Goal: Task Accomplishment & Management: Use online tool/utility

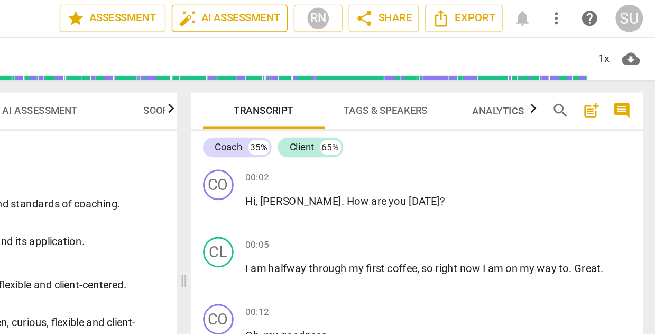
click at [325, 14] on span "auto_fix_high AI Assessment" at bounding box center [360, 12] width 71 height 13
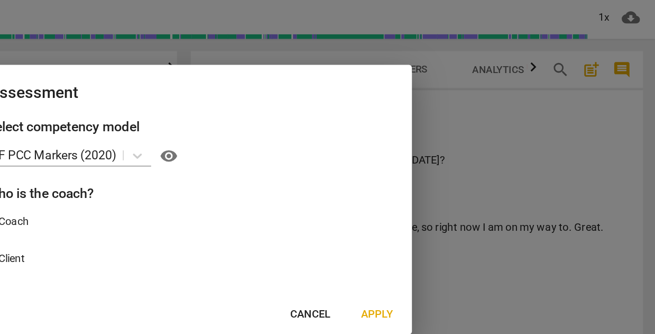
click at [452, 241] on span "Apply" at bounding box center [463, 246] width 22 height 11
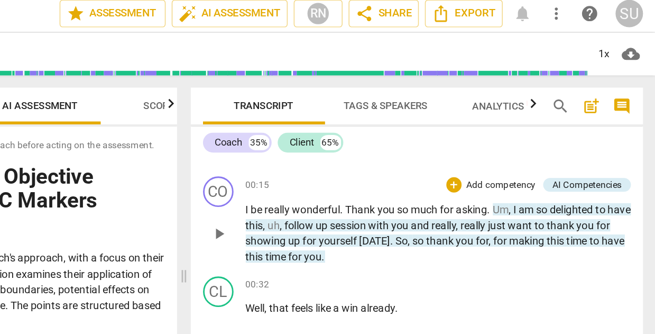
click at [523, 127] on p "Add competency" at bounding box center [548, 132] width 50 height 10
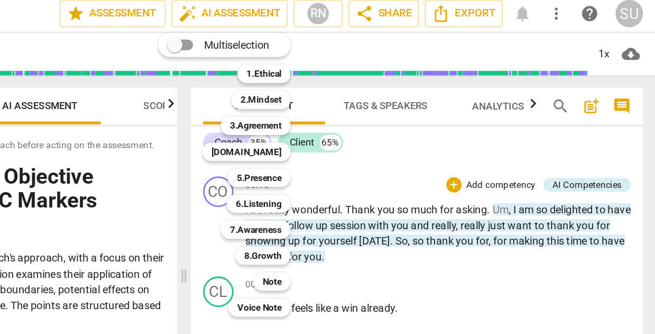
click at [406, 128] on div at bounding box center [327, 167] width 655 height 334
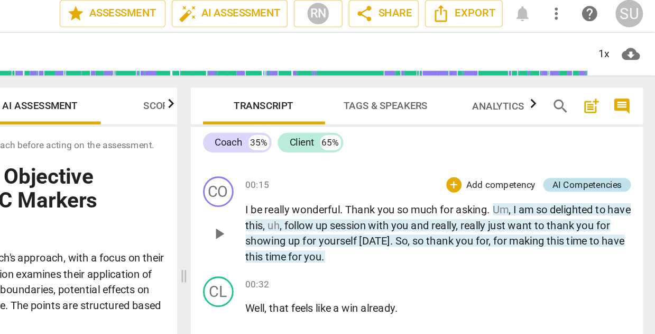
click at [584, 128] on div "AI Competencies" at bounding box center [608, 131] width 48 height 10
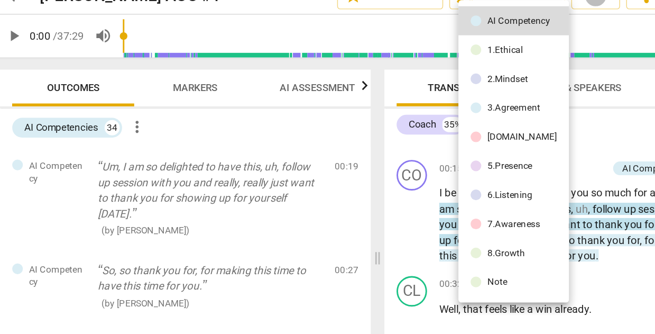
click at [394, 130] on div at bounding box center [327, 167] width 655 height 334
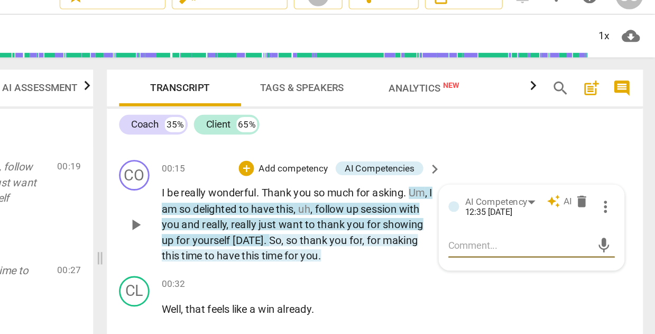
click at [380, 122] on div "CO play_arrow pause 00:15 + Add competency AI Competencies keyboard_arrow_right…" at bounding box center [461, 162] width 372 height 80
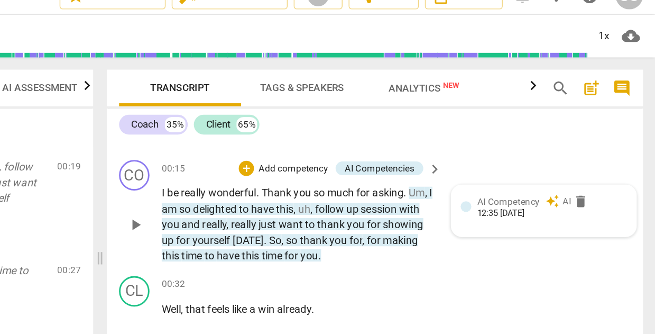
click at [532, 160] on div "12:35 [DATE]" at bounding box center [548, 163] width 33 height 7
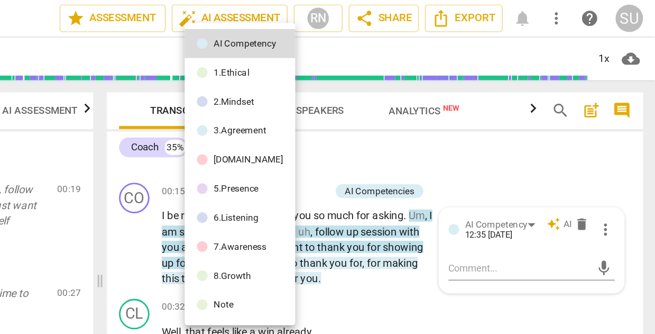
click at [309, 104] on div at bounding box center [327, 167] width 655 height 334
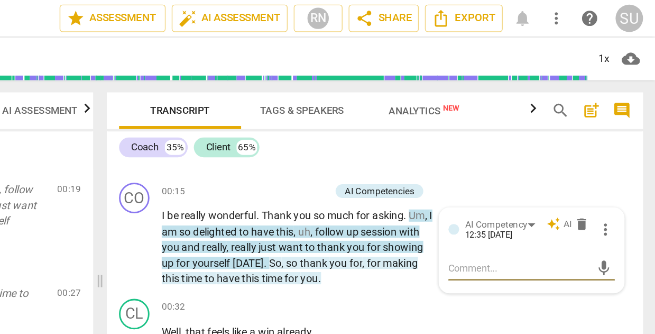
click at [275, 112] on div "Coach 35% Client 65% CO play_arrow pause 00:02 + Add competency keyboard_arrow_…" at bounding box center [461, 208] width 372 height 234
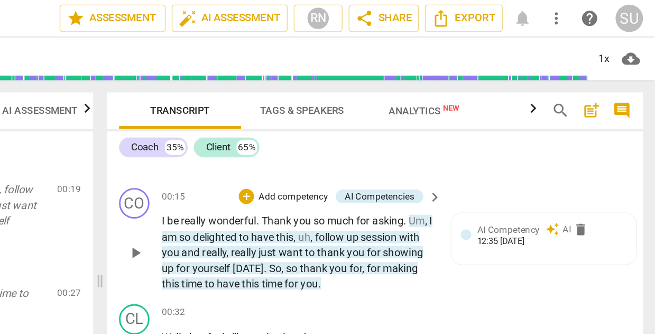
scroll to position [176, 0]
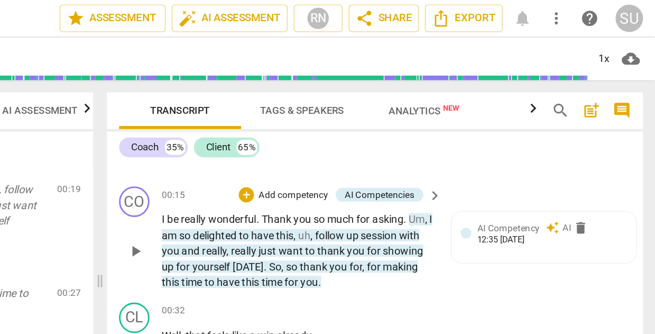
click at [366, 139] on div "+ Add competency" at bounding box center [397, 135] width 63 height 11
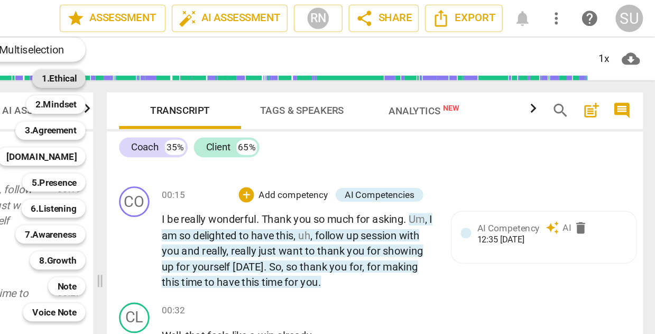
click at [229, 53] on b "1.Ethical" at bounding box center [241, 54] width 24 height 13
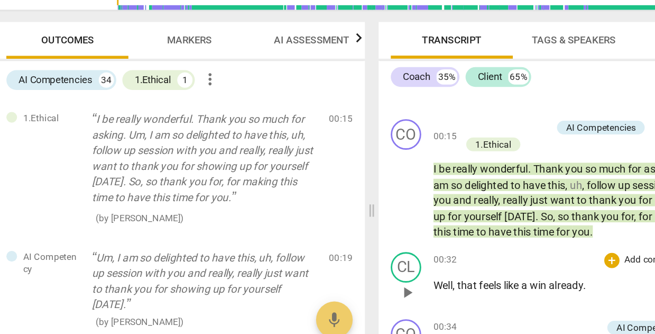
scroll to position [172, 0]
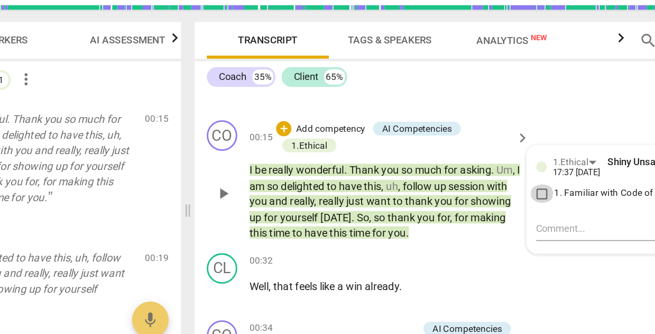
click at [508, 177] on input "1. Familiar with Code of Ethics" at bounding box center [516, 183] width 17 height 13
checkbox input "true"
click at [388, 128] on div "CO play_arrow pause 00:15 + Add competency AI Competencies 1.Ethical keyboard_a…" at bounding box center [461, 174] width 372 height 92
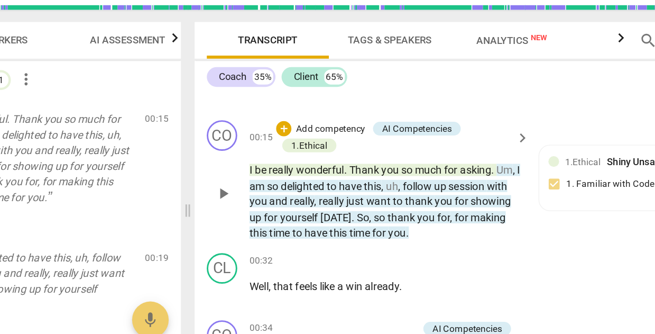
click at [344, 134] on p "Add competency" at bounding box center [369, 139] width 50 height 10
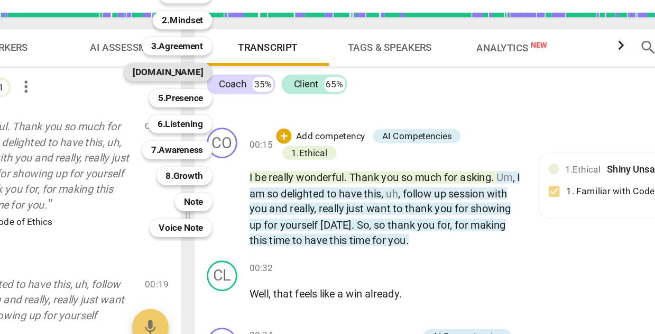
click at [232, 87] on b "[DOMAIN_NAME]" at bounding box center [256, 93] width 49 height 13
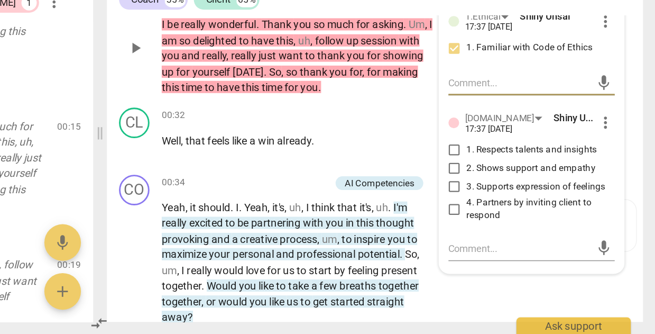
scroll to position [223, 0]
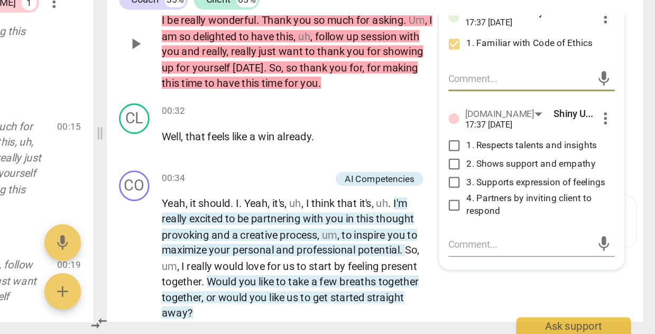
click at [508, 210] on input "2. Shows support and empathy" at bounding box center [516, 216] width 17 height 13
checkbox input "true"
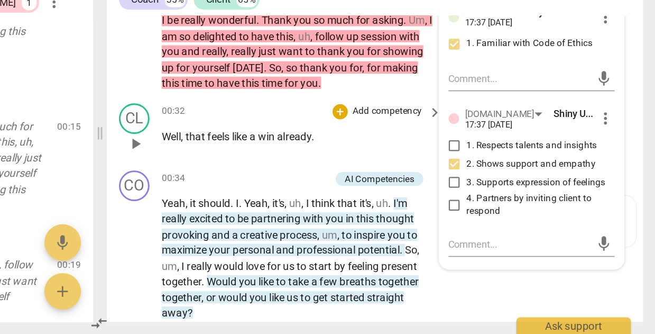
click at [431, 175] on div "+ Add competency" at bounding box center [462, 180] width 63 height 11
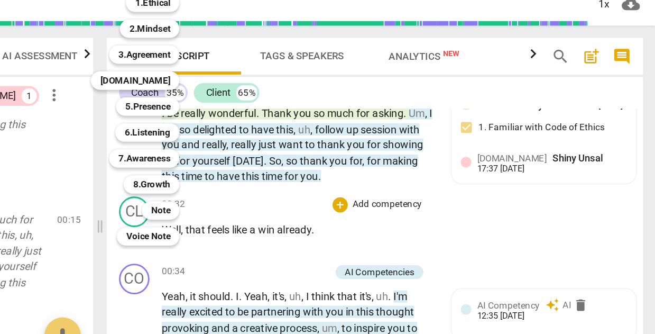
click at [346, 141] on div at bounding box center [327, 167] width 655 height 334
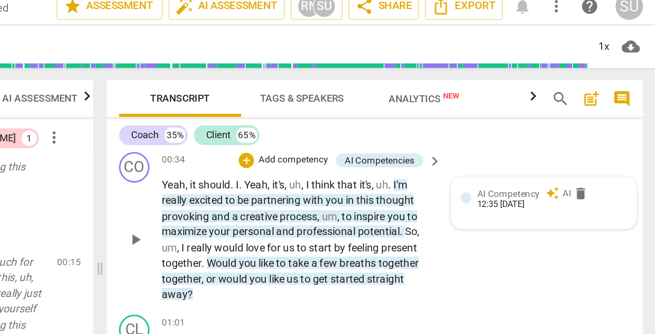
scroll to position [330, 0]
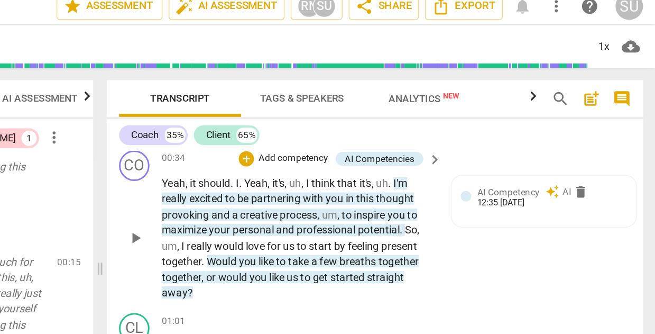
click at [379, 114] on p "Add competency" at bounding box center [404, 119] width 50 height 10
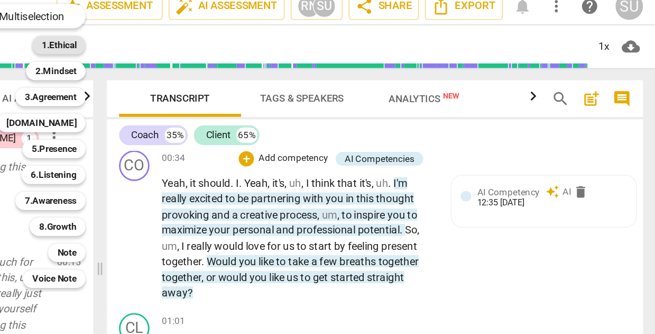
click at [229, 33] on b "1.Ethical" at bounding box center [241, 39] width 24 height 13
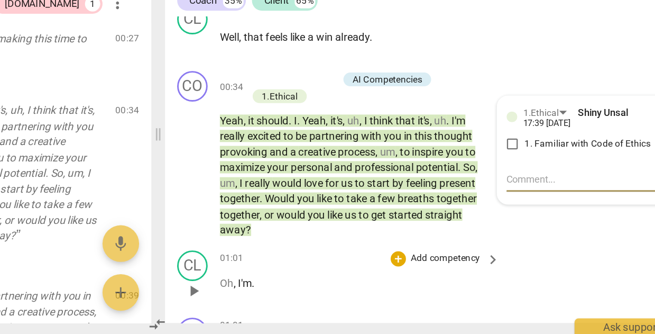
scroll to position [278, 0]
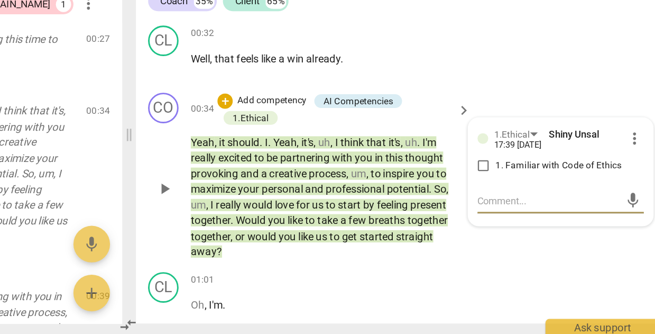
click at [344, 167] on p "Add competency" at bounding box center [369, 172] width 50 height 10
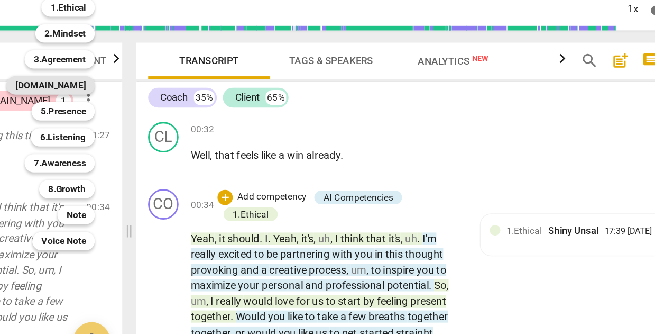
click at [191, 87] on b "[DOMAIN_NAME]" at bounding box center [215, 93] width 49 height 13
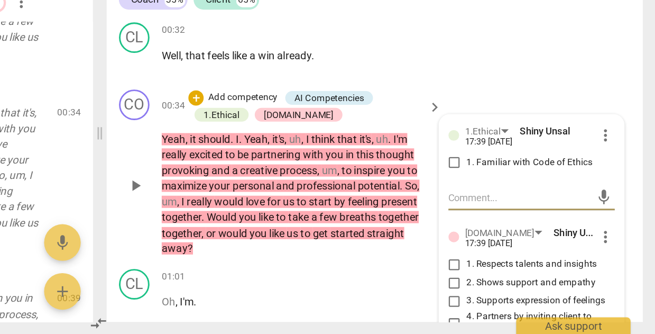
scroll to position [0, 0]
click at [508, 209] on input "1. Familiar with Code of Ethics" at bounding box center [516, 215] width 17 height 13
checkbox input "true"
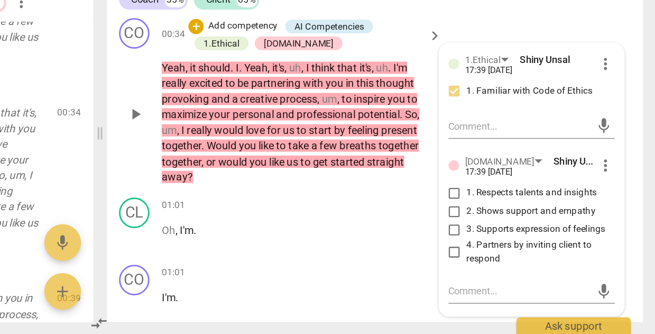
scroll to position [331, 0]
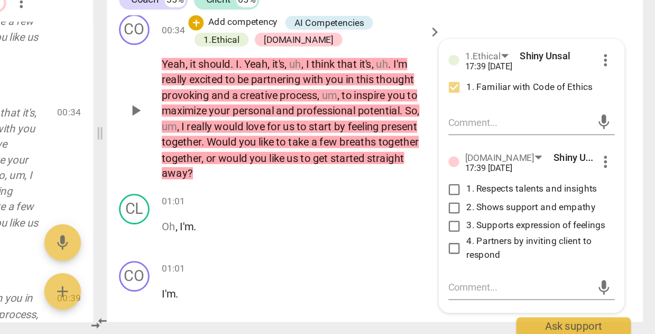
click at [508, 268] on input "4. Partners by inviting client to respond" at bounding box center [516, 274] width 17 height 13
checkbox input "true"
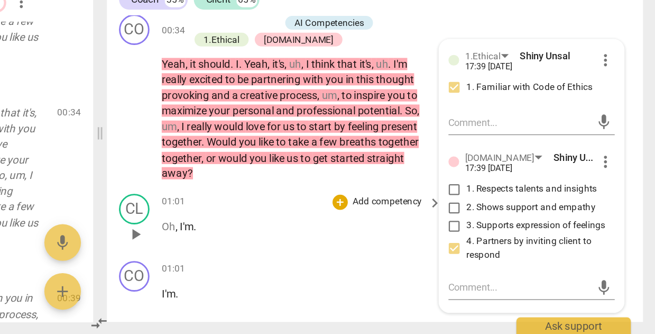
click at [313, 254] on p "Oh , I'm ." at bounding box center [407, 259] width 189 height 11
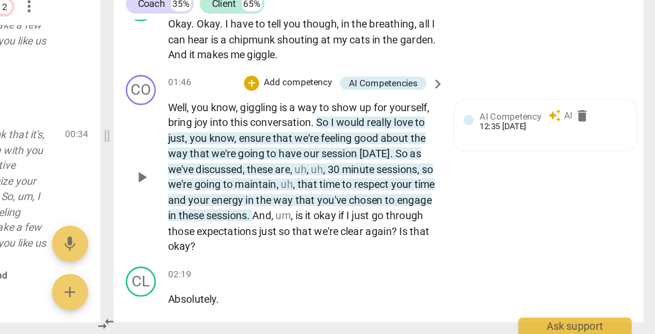
scroll to position [772, 0]
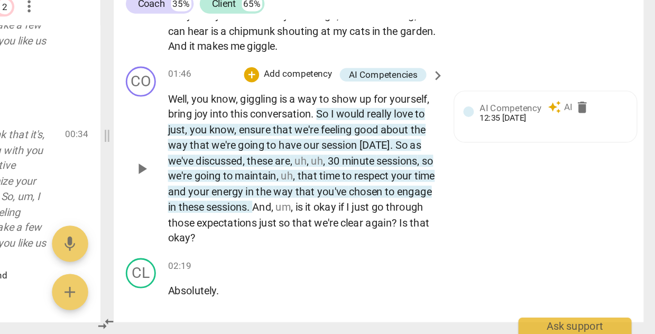
click at [379, 147] on p "Add competency" at bounding box center [404, 152] width 50 height 10
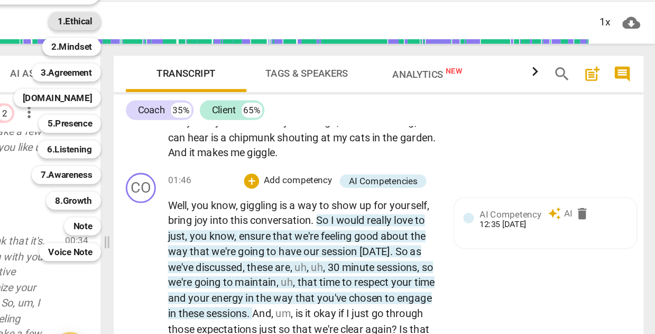
click at [235, 33] on b "1.Ethical" at bounding box center [247, 39] width 24 height 13
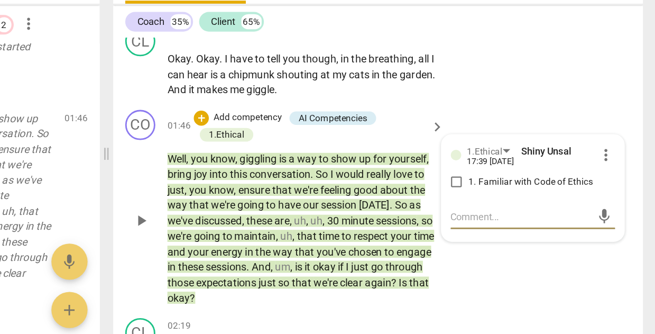
scroll to position [0, 0]
click at [508, 208] on input "1. Familiar with Code of Ethics" at bounding box center [516, 214] width 17 height 13
checkbox input "true"
click at [344, 165] on p "Add competency" at bounding box center [369, 170] width 50 height 10
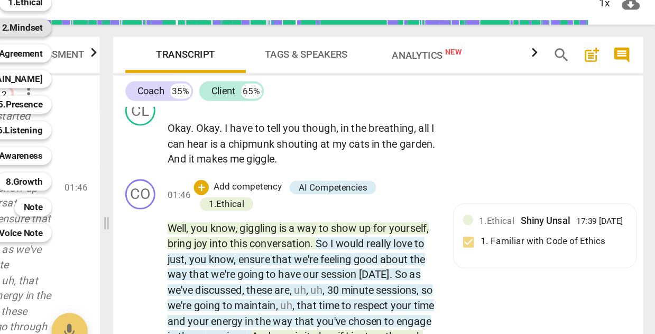
click at [197, 51] on b "2.Mindset" at bounding box center [211, 57] width 29 height 13
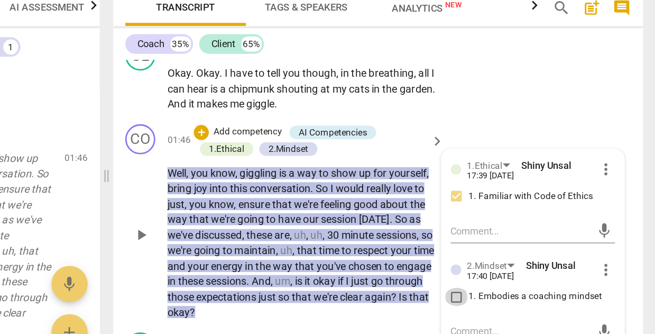
click at [508, 273] on input "1. Embodies a coaching mindset" at bounding box center [516, 279] width 17 height 13
checkbox input "true"
click at [348, 95] on div "CL play_arrow pause 01:36 + Add competency keyboard_arrow_right Okay . Okay . I…" at bounding box center [461, 124] width 372 height 59
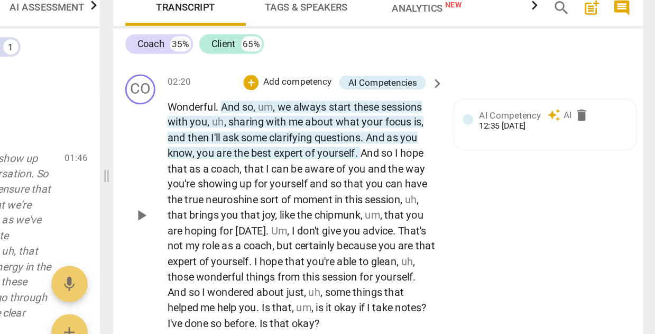
scroll to position [988, 0]
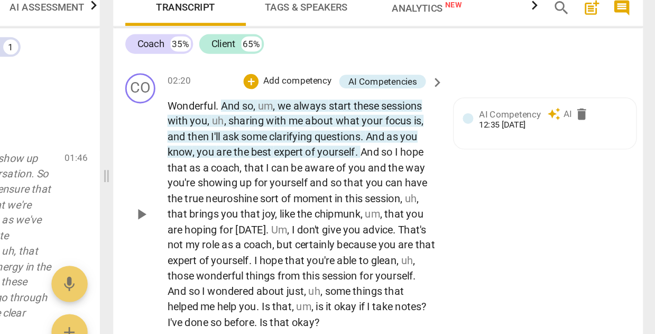
click at [379, 124] on p "Add competency" at bounding box center [404, 129] width 50 height 10
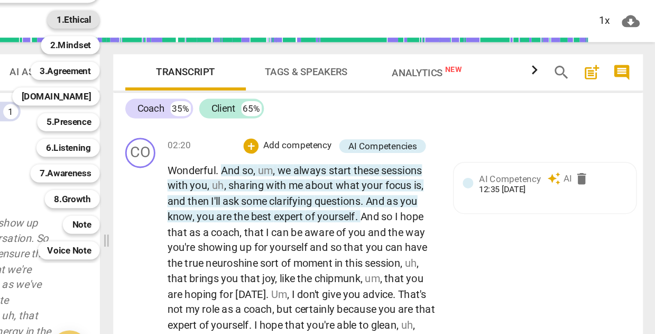
click at [235, 33] on b "1.Ethical" at bounding box center [247, 39] width 24 height 13
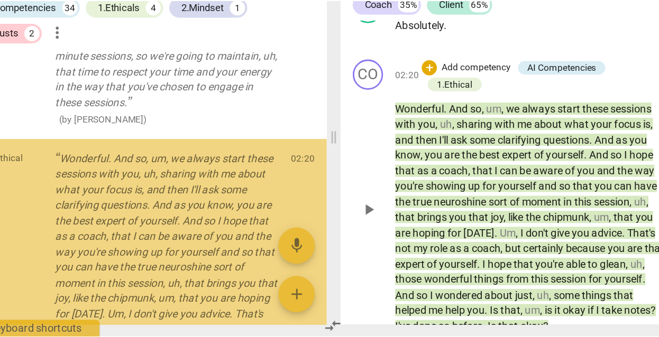
scroll to position [1241, 0]
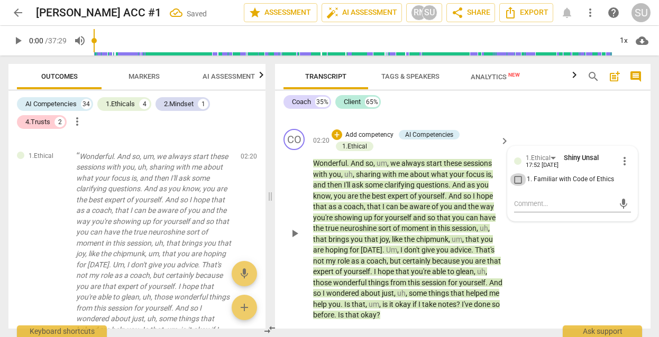
click at [515, 181] on input "1. Familiar with Code of Ethics" at bounding box center [518, 179] width 17 height 13
checkbox input "true"
click at [537, 267] on div "CO play_arrow pause 02:20 + Add competency AI Competencies 1.Ethical keyboard_a…" at bounding box center [462, 225] width 375 height 200
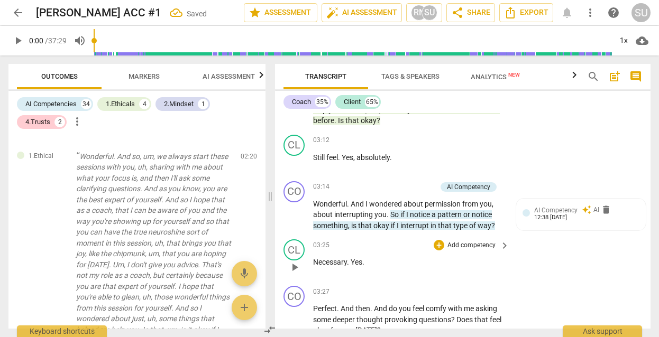
scroll to position [1165, 0]
click at [408, 185] on p "Add competency" at bounding box center [411, 187] width 50 height 10
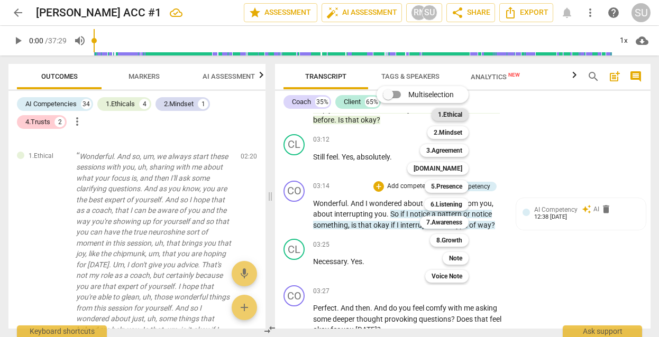
click at [447, 111] on b "1.Ethical" at bounding box center [450, 114] width 24 height 13
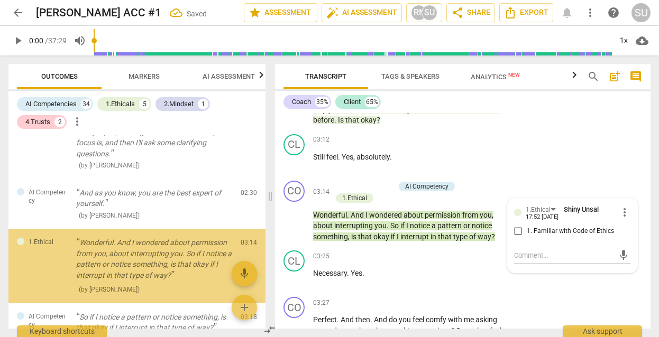
scroll to position [1518, 0]
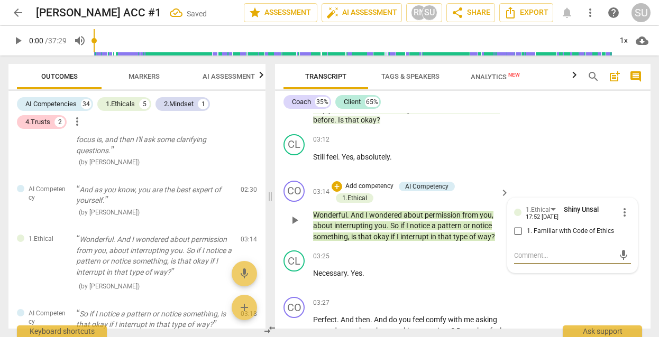
click at [516, 227] on input "1. Familiar with Code of Ethics" at bounding box center [518, 231] width 17 height 13
checkbox input "true"
click at [529, 135] on div "CL play_arrow pause 03:12 + Add competency keyboard_arrow_right Still feel . Ye…" at bounding box center [462, 153] width 375 height 47
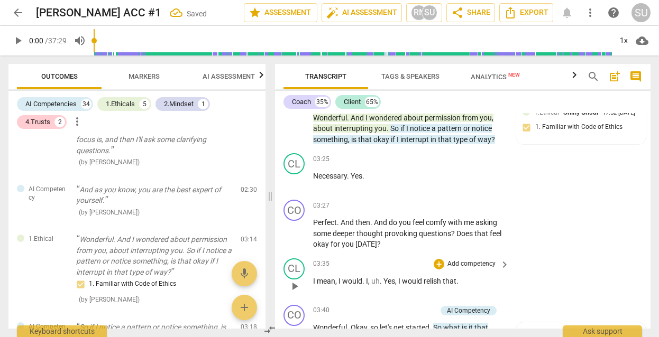
scroll to position [1268, 0]
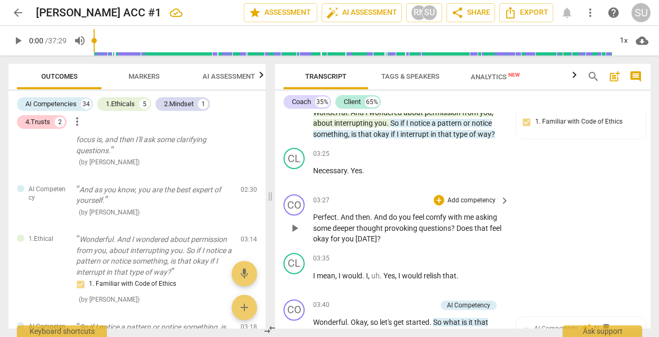
click at [456, 196] on p "Add competency" at bounding box center [471, 201] width 50 height 10
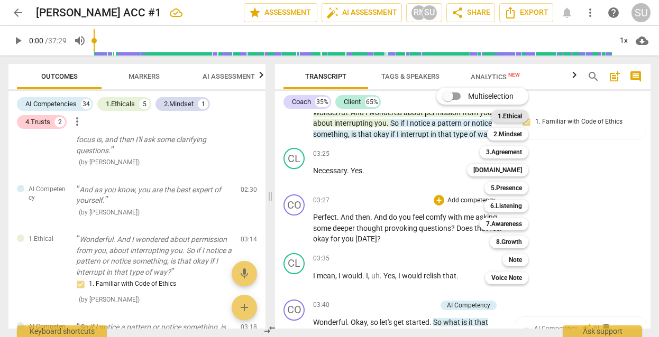
click at [508, 118] on b "1.Ethical" at bounding box center [510, 116] width 24 height 13
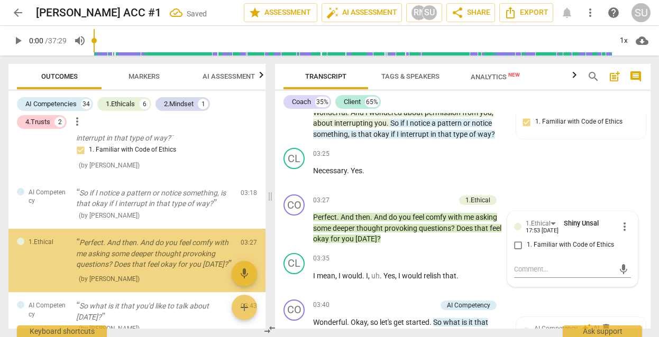
scroll to position [1654, 0]
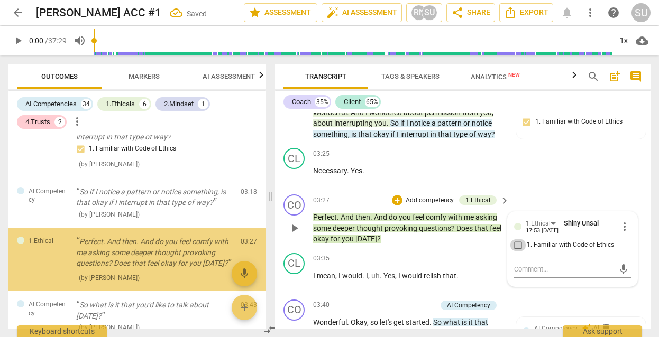
click at [515, 239] on input "1. Familiar with Code of Ethics" at bounding box center [518, 245] width 17 height 13
checkbox input "true"
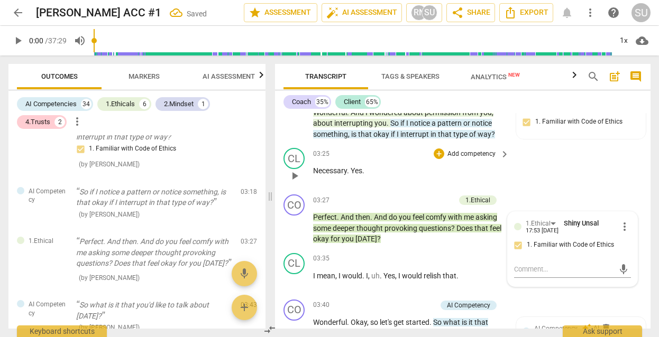
click at [562, 166] on div "CL play_arrow pause 03:25 + Add competency keyboard_arrow_right Necessary . Yes…" at bounding box center [462, 167] width 375 height 47
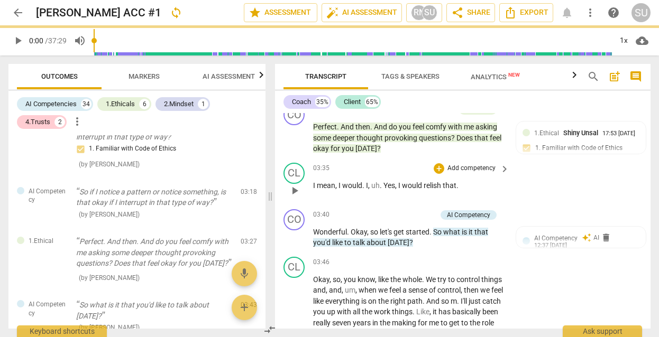
scroll to position [1360, 0]
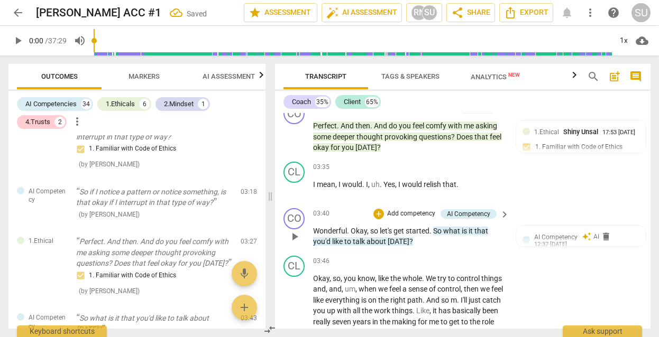
click at [427, 209] on p "Add competency" at bounding box center [411, 214] width 50 height 10
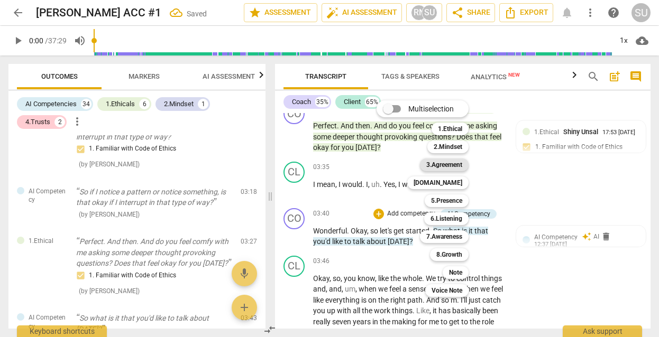
click at [449, 164] on b "3.Agreement" at bounding box center [444, 165] width 36 height 13
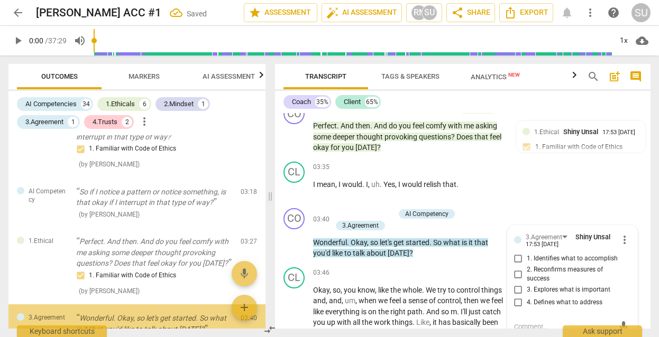
scroll to position [1729, 0]
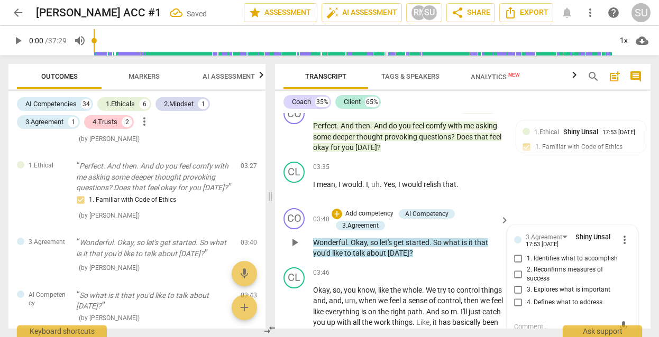
click at [520, 253] on input "1. Identifies what to accomplish" at bounding box center [518, 259] width 17 height 13
checkbox input "true"
click at [549, 166] on div "CL play_arrow pause 03:35 + Add competency keyboard_arrow_right I mean , I woul…" at bounding box center [462, 181] width 375 height 47
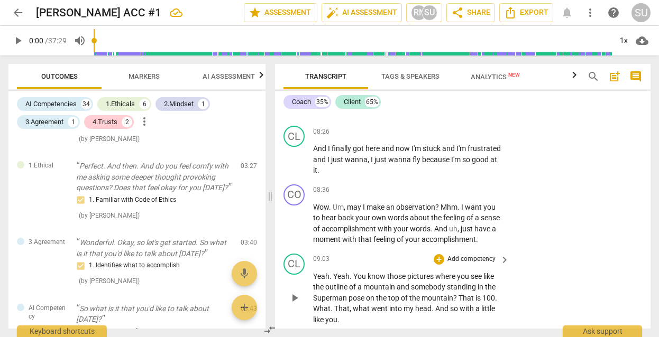
scroll to position [2169, 0]
click at [458, 187] on p "Add competency" at bounding box center [471, 192] width 50 height 10
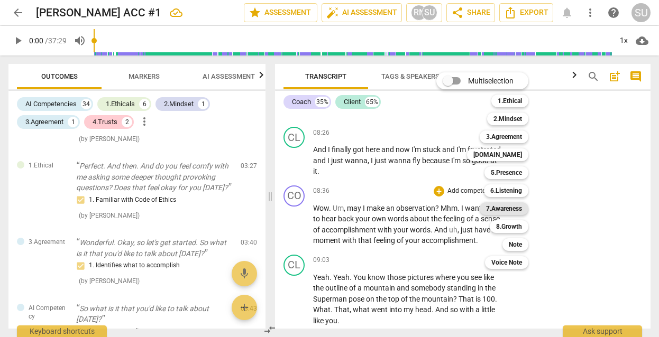
click at [501, 208] on b "7.Awareness" at bounding box center [504, 209] width 36 height 13
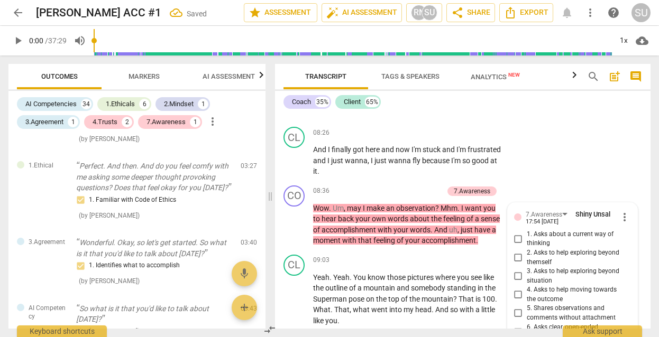
scroll to position [1859, 0]
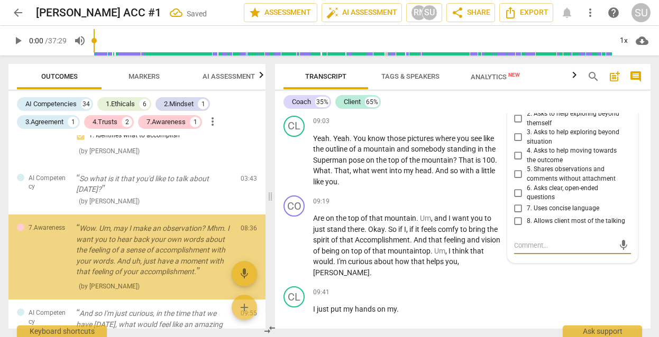
click at [516, 168] on input "5. Shares observations and comments without attachment" at bounding box center [518, 174] width 17 height 13
checkbox input "true"
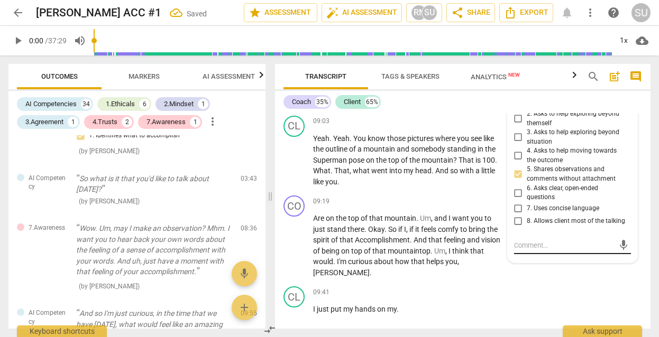
click at [524, 241] on textarea at bounding box center [564, 246] width 100 height 10
type textarea "I"
type textarea "In"
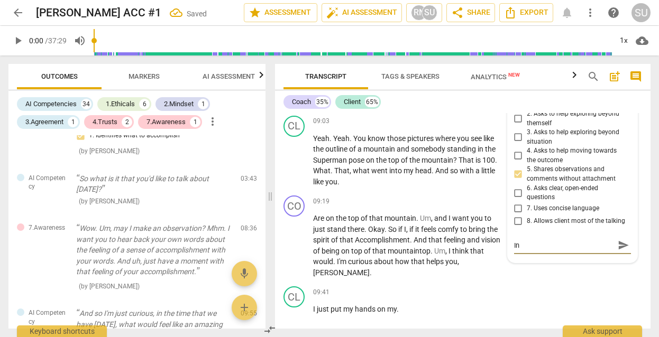
type textarea "Ins"
type textarea "Inse"
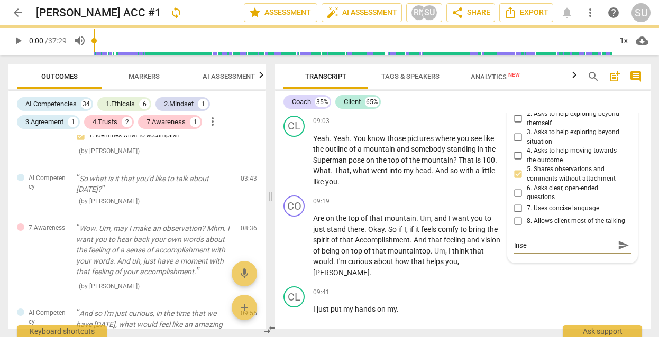
type textarea "Ins"
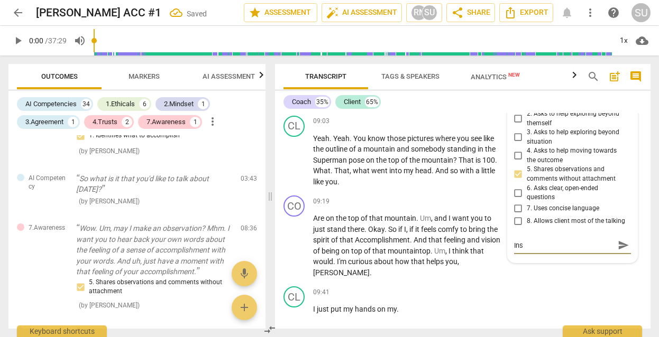
type textarea "Inst"
type textarea "Inste"
type textarea "Instea"
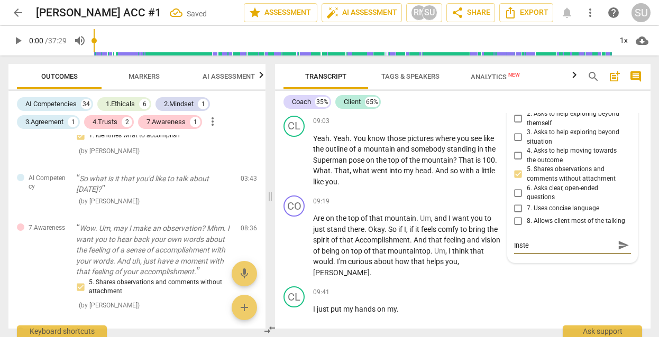
type textarea "Instea"
type textarea "Instead"
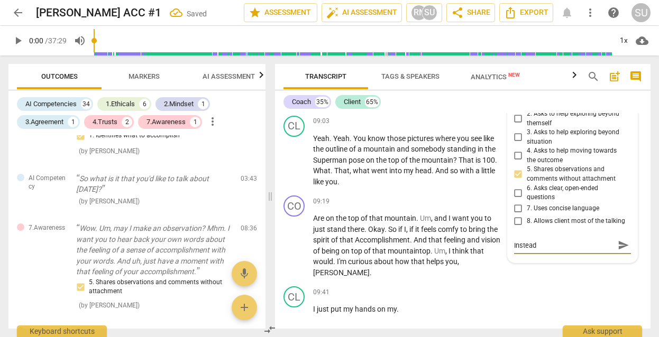
type textarea "Instead o"
type textarea "Instead of"
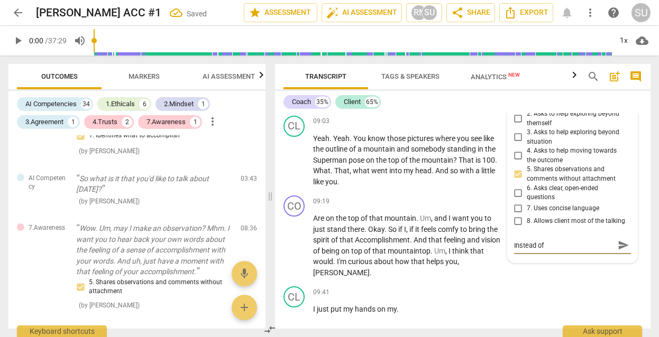
type textarea "Instead of"
type textarea "Instead of s"
type textarea "Instead of sa"
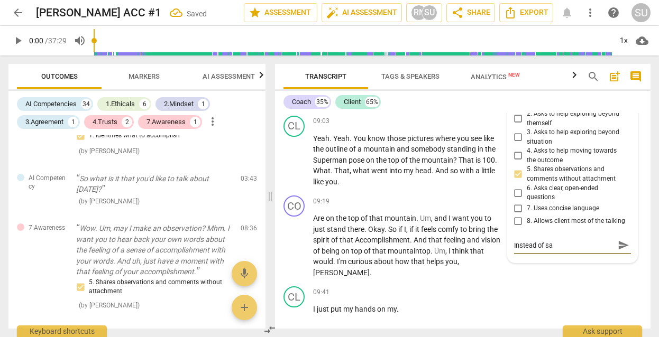
type textarea "Instead of say"
type textarea "Instead of sayi"
type textarea "Instead of sayin"
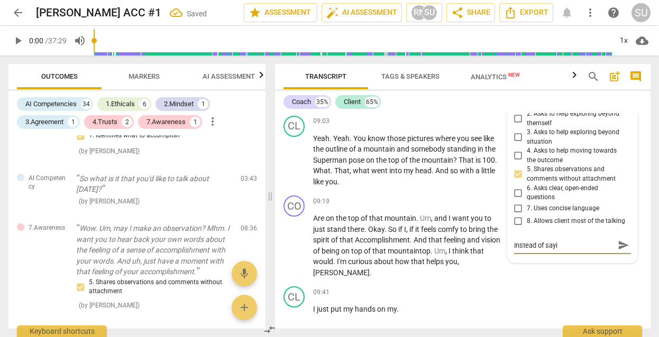
type textarea "Instead of sayin"
type textarea "Instead of sayi"
type textarea "Instead of say"
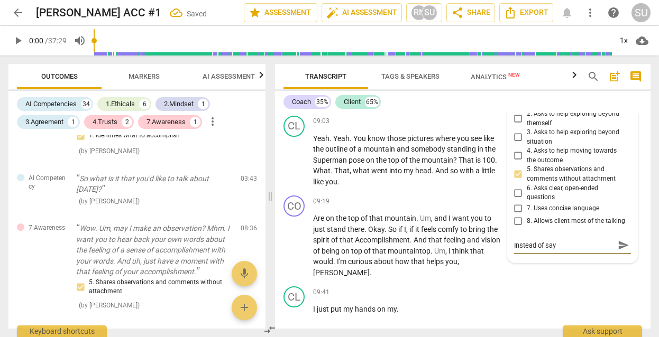
type textarea "Instead of sa"
type textarea "Instead of s"
type textarea "Instead of sh"
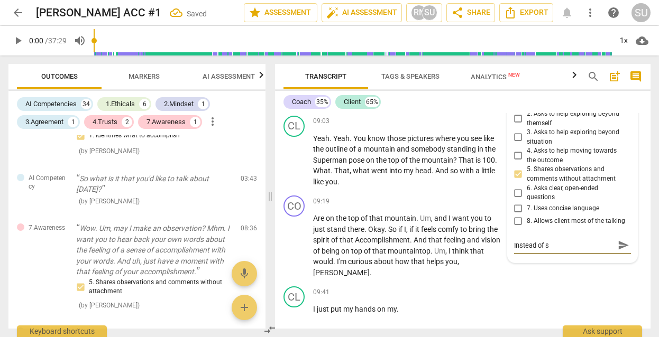
type textarea "Instead of sh"
type textarea "Instead of sha"
type textarea "Instead of shar"
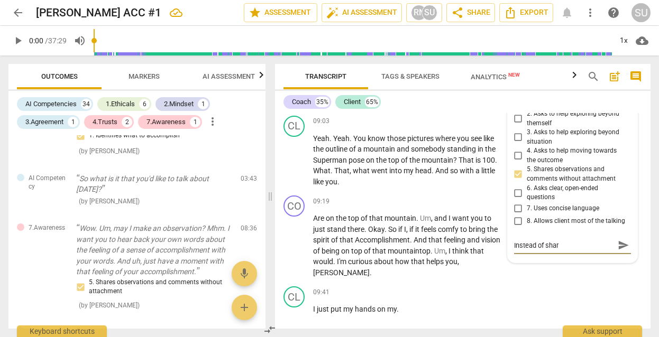
type textarea "Instead of sharn"
type textarea "Instead of shar"
type textarea "Instead of [DEMOGRAPHIC_DATA]"
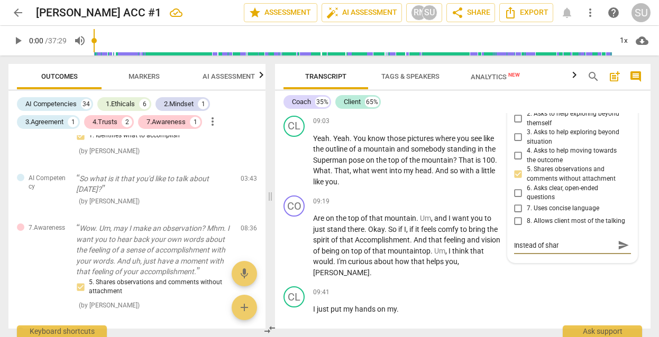
type textarea "Instead of [DEMOGRAPHIC_DATA]"
type textarea "Instead of sharin"
type textarea "Instead of sharing"
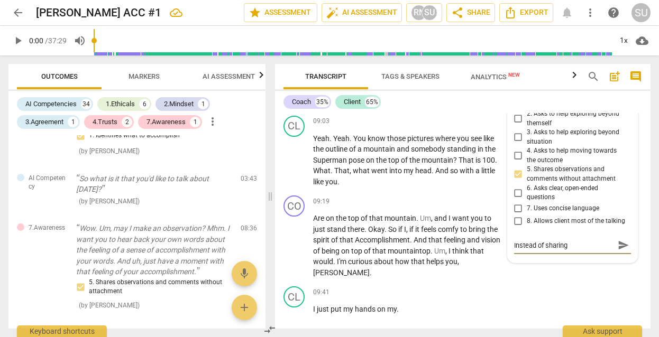
type textarea "Instead of sharing"
type textarea "Instead of sharing y"
type textarea "Instead of sharing yo"
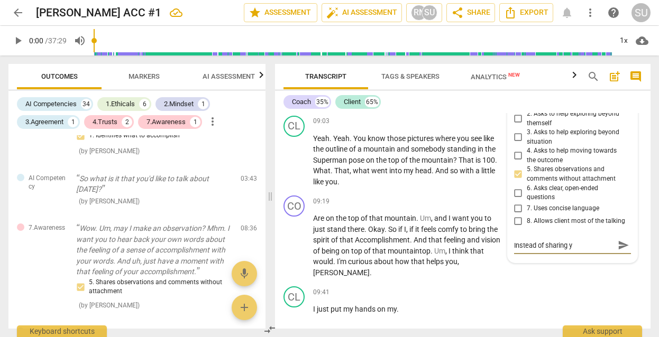
type textarea "Instead of sharing yo"
type textarea "Instead of sharing you"
type textarea "Instead of sharing your"
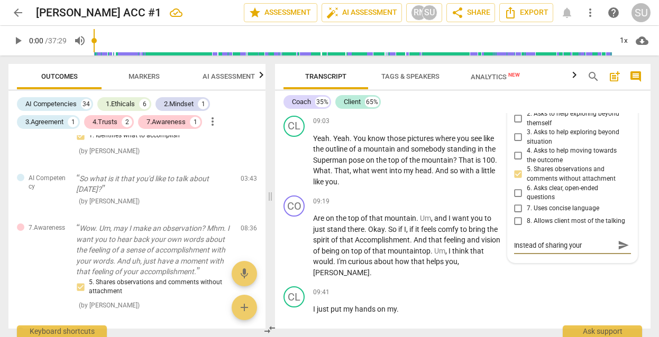
type textarea "Instead of sharing your"
type textarea "Instead of sharing your o"
type textarea "Instead of sharing your ob"
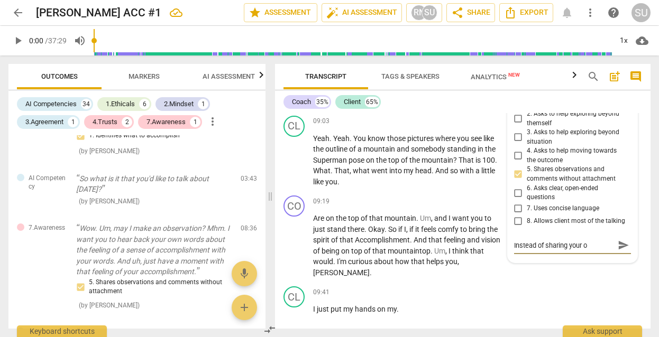
type textarea "Instead of sharing your ob"
type textarea "Instead of sharing your obs"
type textarea "Instead of sharing your obse"
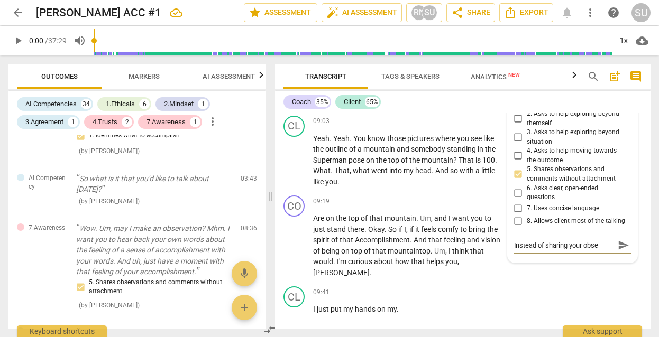
type textarea "Instead of sharing your obser"
type textarea "Instead of sharing your observ"
type textarea "Instead of sharing your observa"
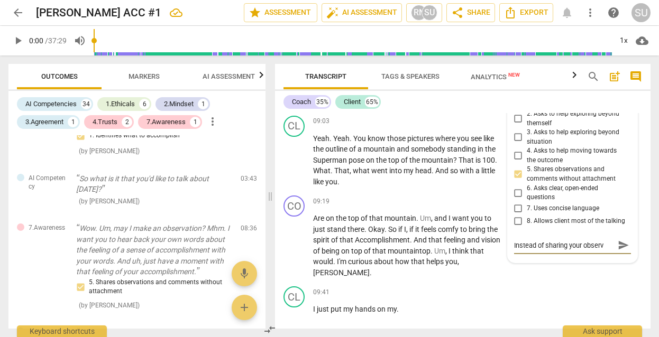
type textarea "Instead of sharing your observa"
type textarea "Instead of sharing your observat"
type textarea "Instead of sharing your observati"
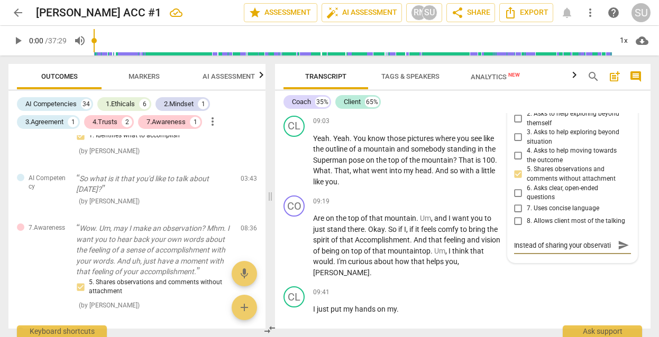
scroll to position [9, 0]
type textarea "Instead of sharing your observatio"
type textarea "Instead of sharing your observation"
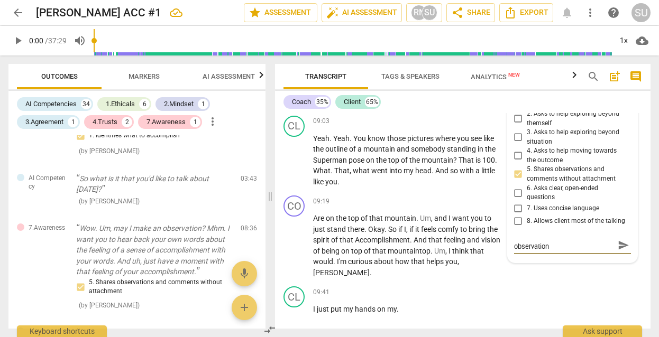
type textarea "Instead of sharing your observation"
type textarea "Instead of sharing your observation a"
type textarea "Instead of sharing your observation as"
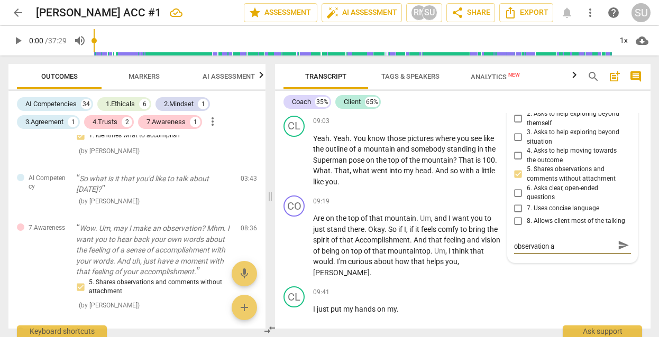
type textarea "Instead of sharing your observation as"
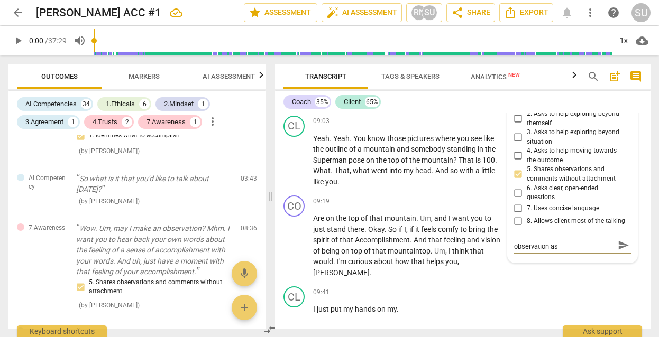
type textarea "Instead of sharing your observation a"
type textarea "Instead of sharing your observation"
type textarea "Instead of sharing your observation i"
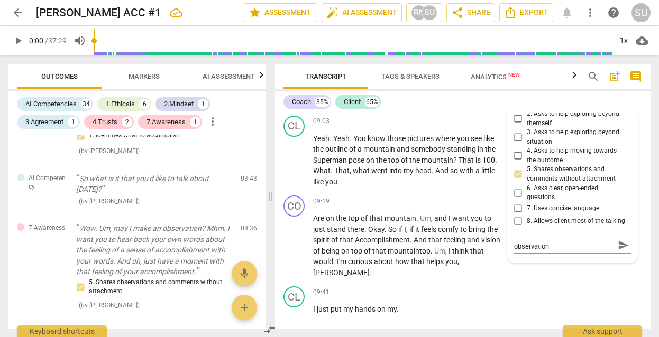
type textarea "Instead of sharing your observation i"
type textarea "Instead of sharing your observation in"
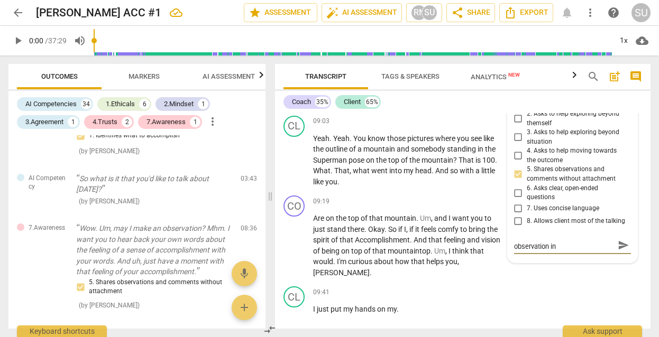
type textarea "Instead of sharing your observation in a"
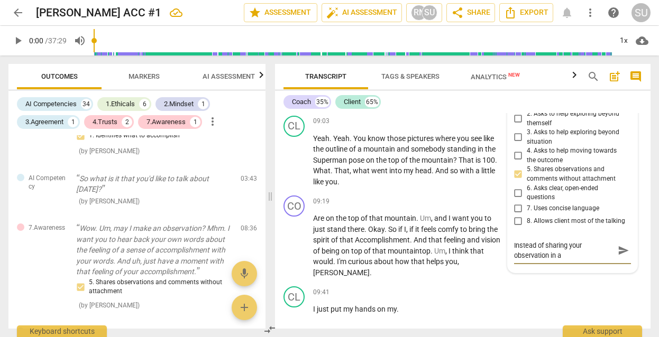
type textarea "Instead of sharing your observation in a c"
type textarea "Instead of sharing your observation in a co"
type textarea "Instead of sharing your observation in a com"
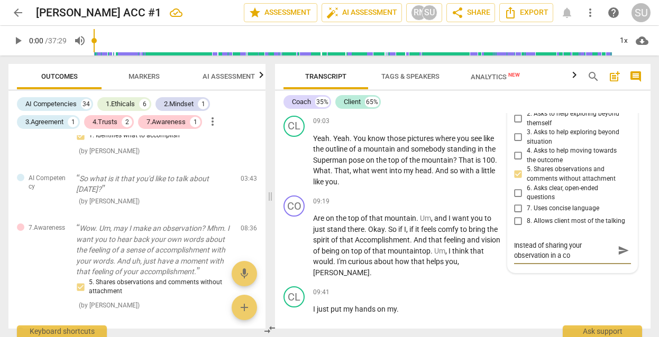
type textarea "Instead of sharing your observation in a com"
type textarea "Instead of sharing your observation in a comm"
type textarea "Instead of sharing your observation in a comma"
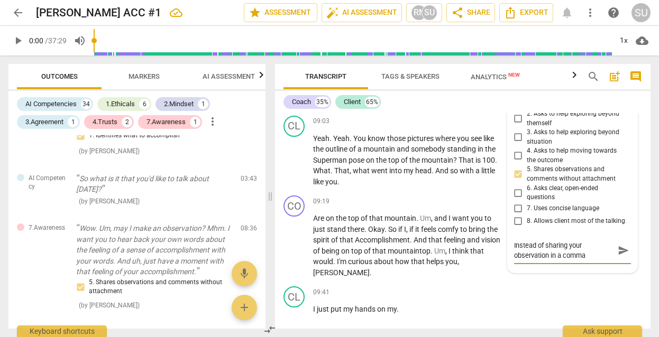
type textarea "Instead of sharing your observation in a comman"
type textarea "Instead of sharing your observation in a command"
type textarea "Instead of sharing your observation in a commandi"
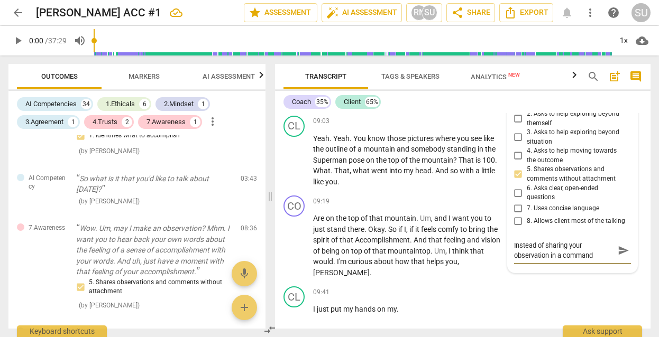
type textarea "Instead of sharing your observation in a commandi"
type textarea "Instead of sharing your observation in a commandin"
type textarea "Instead of sharing your observation in a commanding"
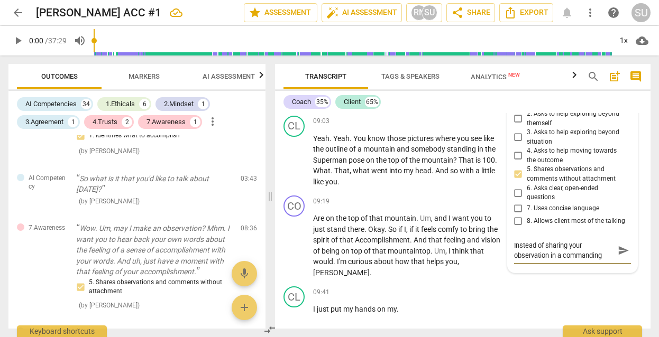
type textarea "Instead of sharing your observation in a commanding"
type textarea "Instead of sharing your observation in a commanding s"
type textarea "Instead of sharing your observation in a commanding se"
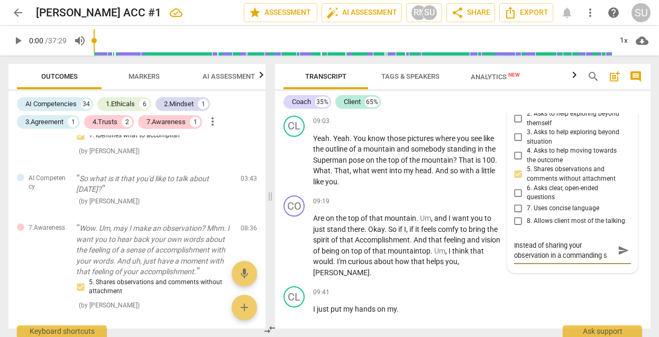
type textarea "Instead of sharing your observation in a commanding se"
type textarea "Instead of sharing your observation in a commanding sen"
type textarea "Instead of sharing your observation in a commanding sent"
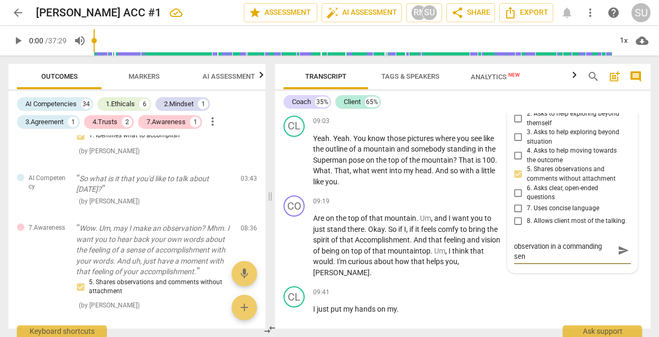
type textarea "Instead of sharing your observation in a commanding sent"
type textarea "Instead of sharing your observation in a commanding sente"
type textarea "Instead of sharing your observation in a commanding senten"
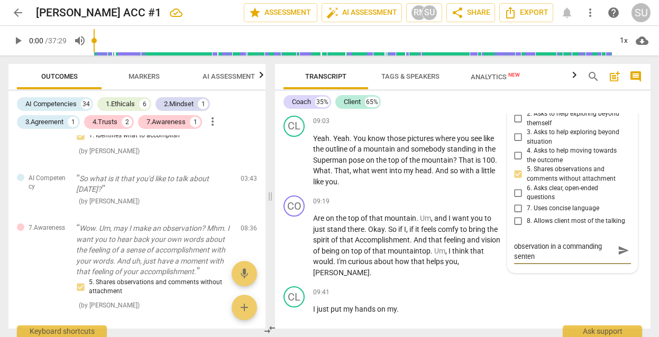
type textarea "Instead of sharing your observation in a commanding sentenc"
type textarea "Instead of sharing your observation in a commanding sentence"
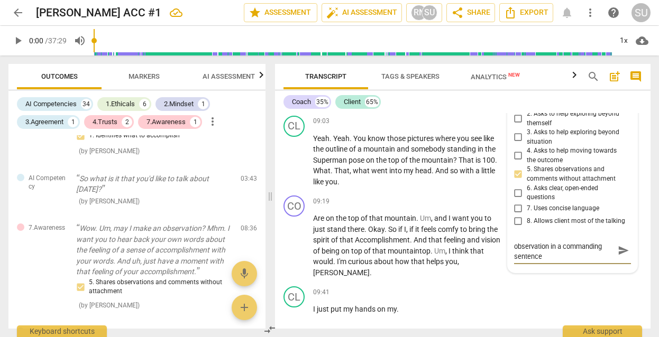
type textarea "Instead of sharing your observation in a commanding sentence"
type textarea "Instead of sharing your observation in a commanding sentence l"
type textarea "Instead of sharing your observation in a commanding sentence li"
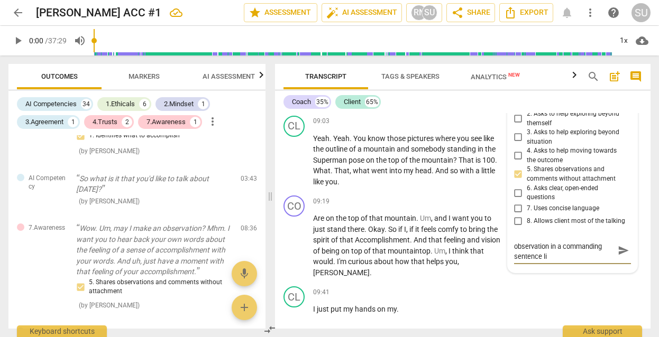
type textarea "Instead of sharing your observation in a commanding sentence lik"
type textarea "Instead of sharing your observation in a commanding sentence like"
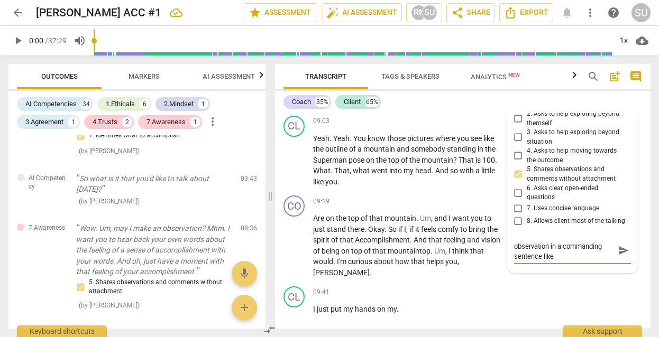
type textarea "Instead of sharing your observation in a commanding sentence like"
type textarea "Instead of sharing your observation in a commanding sentence like :"
type textarea "Instead of sharing your observation in a commanding sentence like :I"
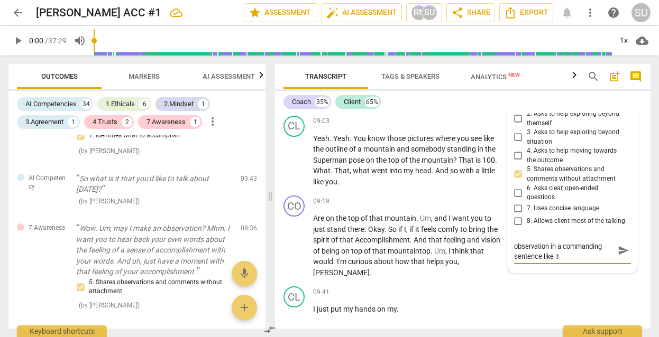
type textarea "Instead of sharing your observation in a commanding sentence like :I"
type textarea "Instead of sharing your observation in a commanding sentence like :I w"
type textarea "Instead of sharing your observation in a commanding sentence like :I [GEOGRAPHI…"
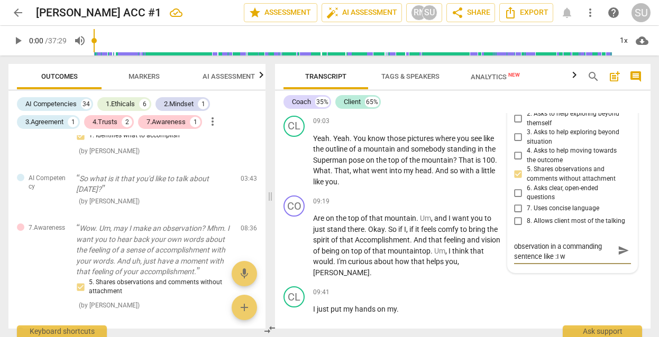
type textarea "Instead of sharing your observation in a commanding sentence like :I [GEOGRAPHI…"
type textarea "Instead of sharing your observation in a commanding sentence like :I wan"
type textarea "Instead of sharing your observation in a commanding sentence like :I want"
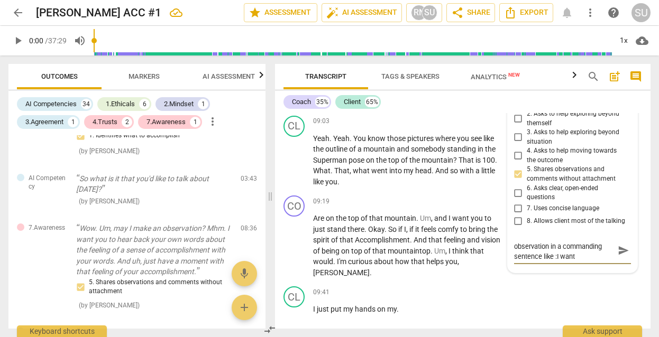
type textarea "Instead of sharing your observation in a commanding sentence like :I want"
type textarea "Instead of sharing your observation in a commanding sentence like :I want y"
type textarea "Instead of sharing your observation in a commanding sentence like :I want"
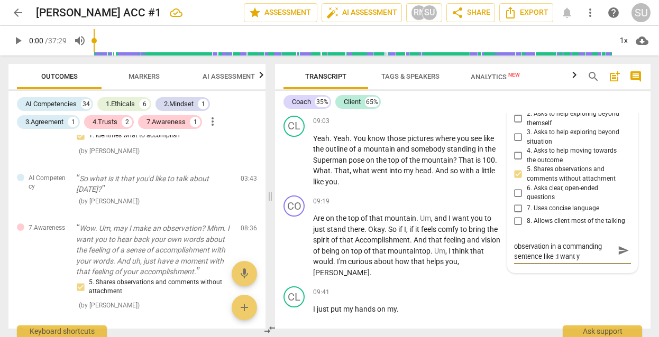
type textarea "Instead of sharing your observation in a commanding sentence like :I want"
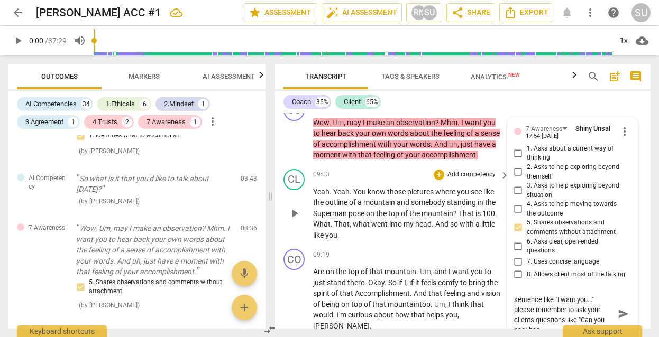
scroll to position [10, 0]
click at [620, 318] on span "send" at bounding box center [624, 324] width 12 height 12
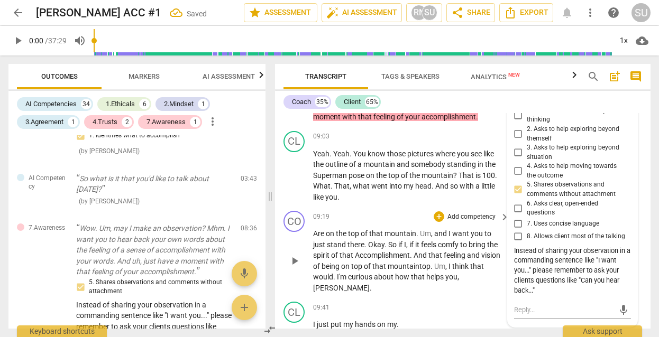
scroll to position [2299, 0]
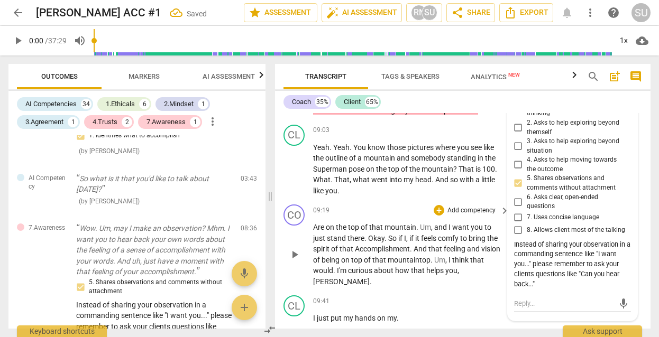
click at [388, 205] on div "09:19 + Add competency keyboard_arrow_right" at bounding box center [411, 211] width 197 height 12
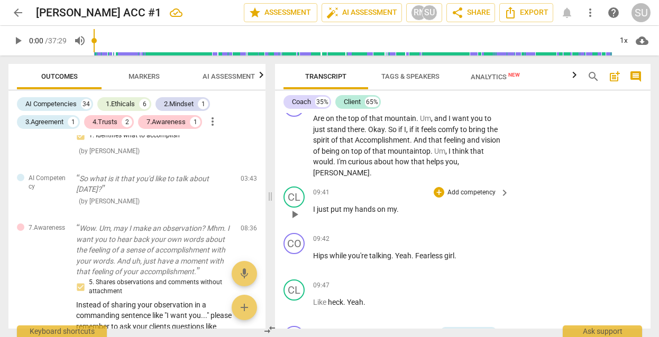
scroll to position [2409, 0]
click at [292, 254] on span "play_arrow" at bounding box center [294, 260] width 13 height 13
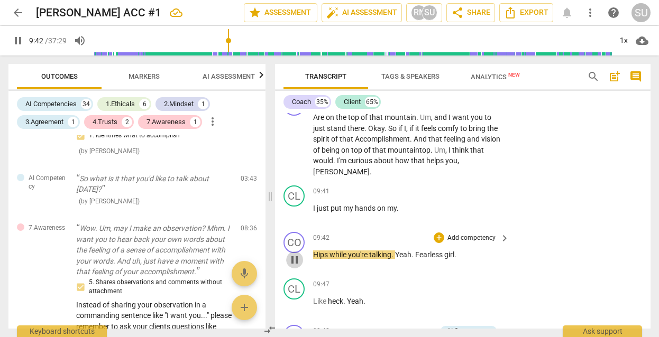
click at [295, 254] on span "pause" at bounding box center [294, 260] width 13 height 13
click at [295, 254] on span "play_arrow" at bounding box center [294, 260] width 13 height 13
click at [295, 254] on span "pause" at bounding box center [294, 260] width 13 height 13
click at [460, 234] on p "Add competency" at bounding box center [471, 239] width 50 height 10
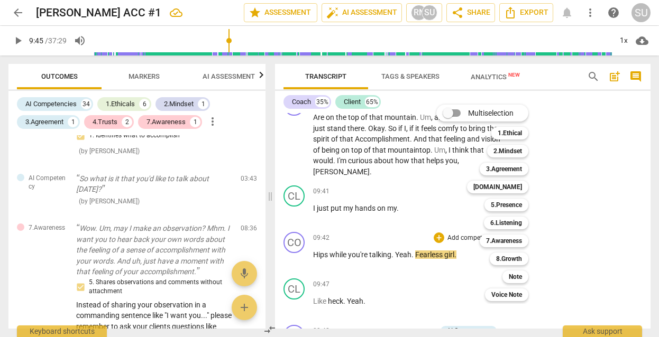
click at [599, 209] on div at bounding box center [329, 168] width 659 height 337
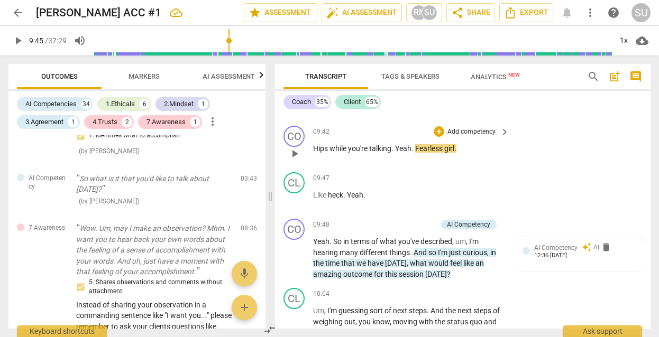
scroll to position [2518, 0]
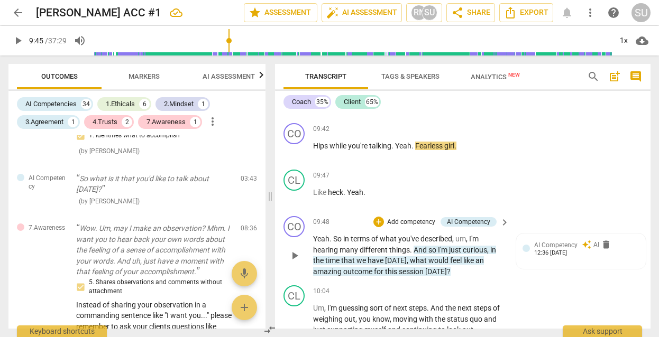
click at [419, 218] on p "Add competency" at bounding box center [411, 223] width 50 height 10
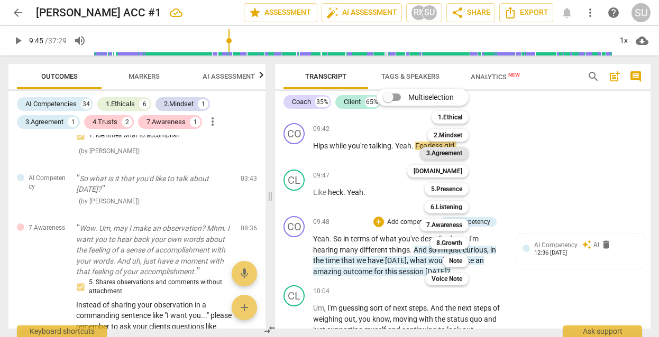
click at [453, 154] on b "3.Agreement" at bounding box center [444, 153] width 36 height 13
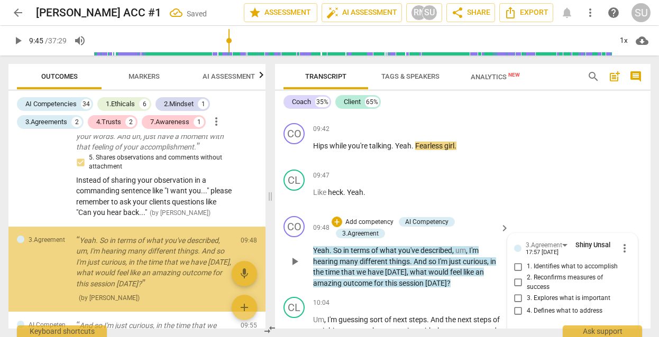
scroll to position [2004, 0]
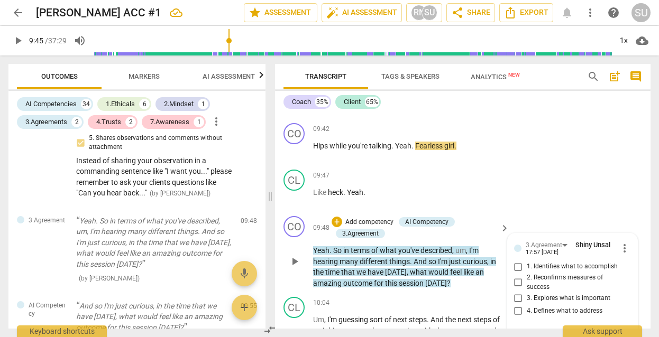
click at [515, 261] on input "1. Identifies what to accomplish" at bounding box center [518, 267] width 17 height 13
click at [555, 166] on div "CL play_arrow pause 09:47 + Add competency keyboard_arrow_right Like heck . Yea…" at bounding box center [462, 189] width 375 height 47
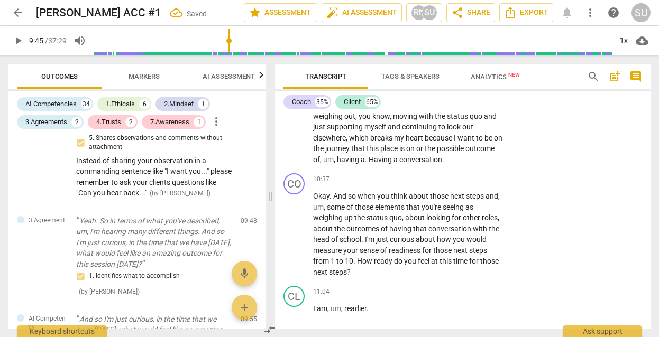
scroll to position [2744, 0]
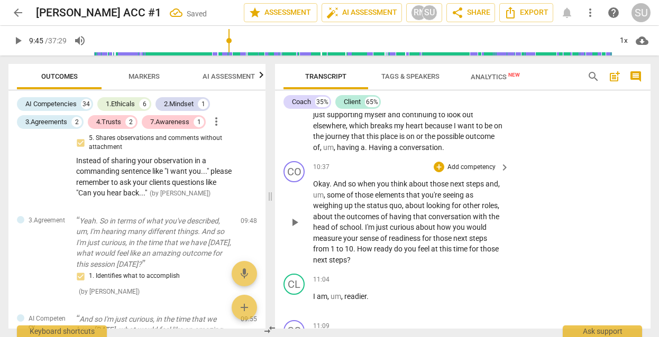
click at [460, 163] on p "Add competency" at bounding box center [471, 168] width 50 height 10
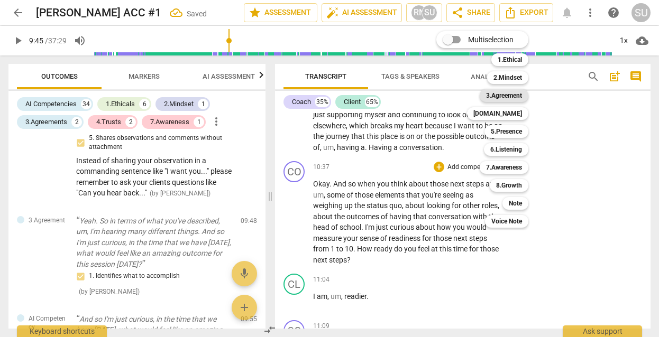
click at [508, 100] on b "3.Agreement" at bounding box center [504, 95] width 36 height 13
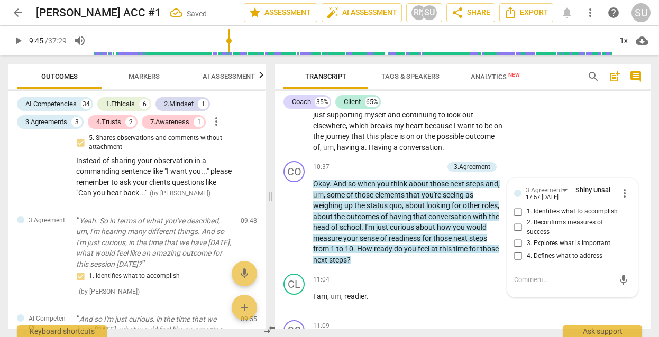
scroll to position [2181, 0]
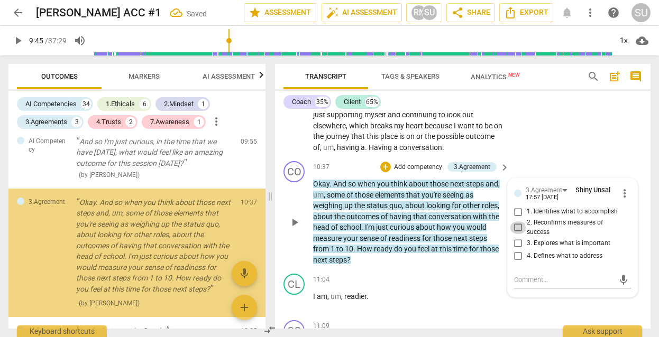
click at [516, 222] on input "2. Reconfirms measures of success" at bounding box center [518, 228] width 17 height 13
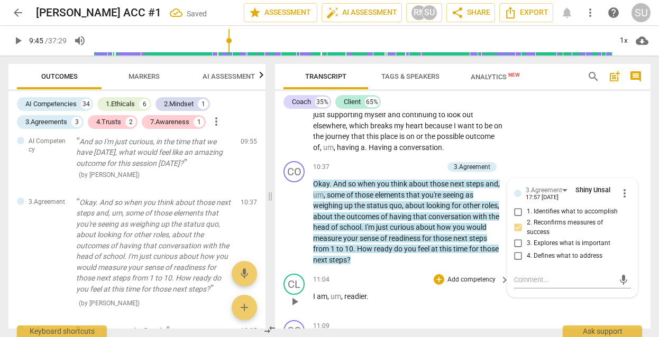
click at [390, 274] on div "11:04 + Add competency keyboard_arrow_right" at bounding box center [411, 280] width 197 height 12
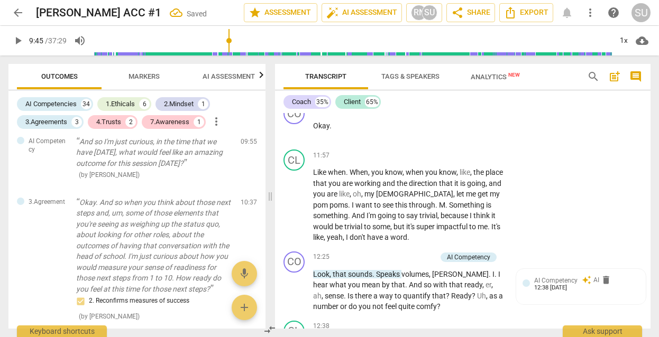
scroll to position [3124, 0]
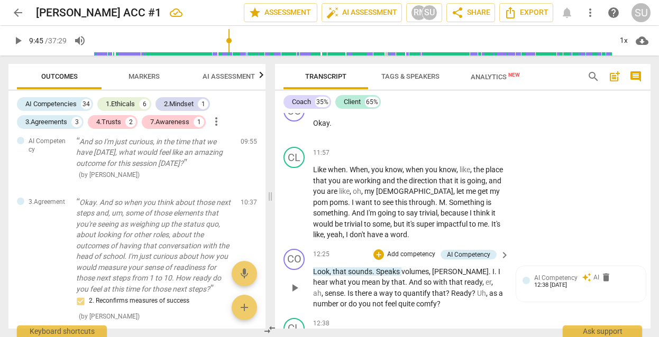
click at [421, 250] on p "Add competency" at bounding box center [411, 255] width 50 height 10
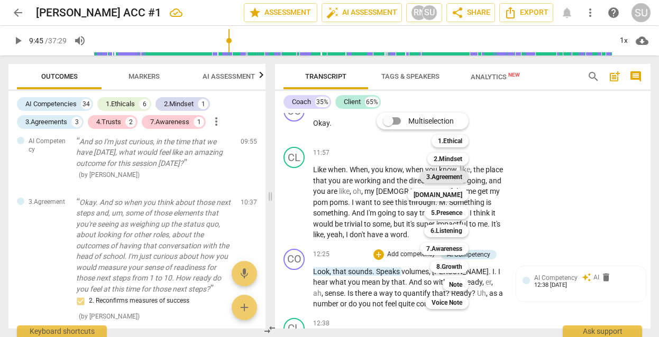
click at [446, 177] on b "3.Agreement" at bounding box center [444, 177] width 36 height 13
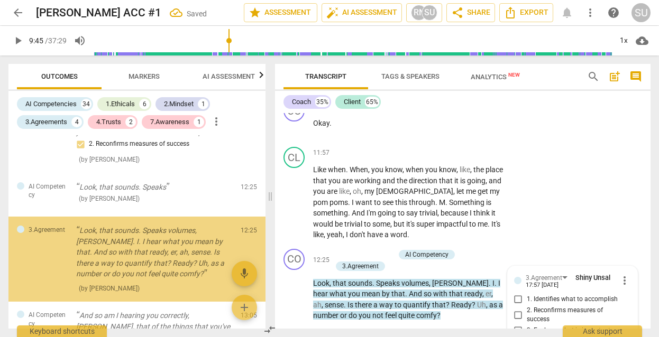
scroll to position [2342, 0]
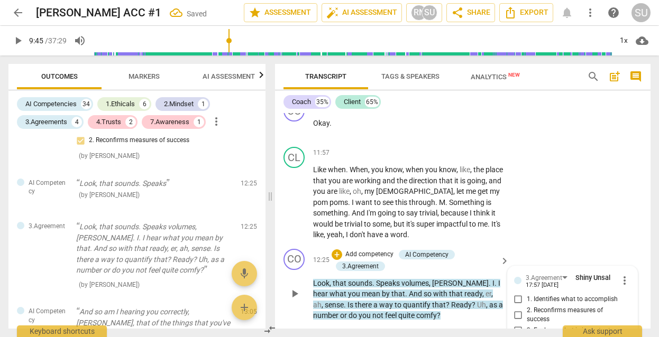
click at [520, 309] on input "2. Reconfirms measures of success" at bounding box center [518, 315] width 17 height 13
click at [557, 170] on div "CL play_arrow pause 11:57 + Add competency keyboard_arrow_right Like when . Whe…" at bounding box center [462, 194] width 375 height 102
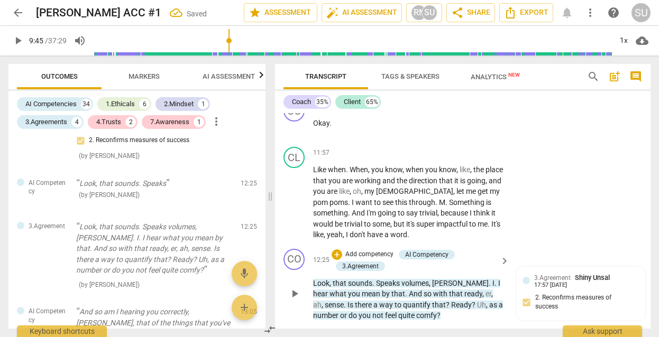
click at [374, 250] on p "Add competency" at bounding box center [369, 255] width 50 height 10
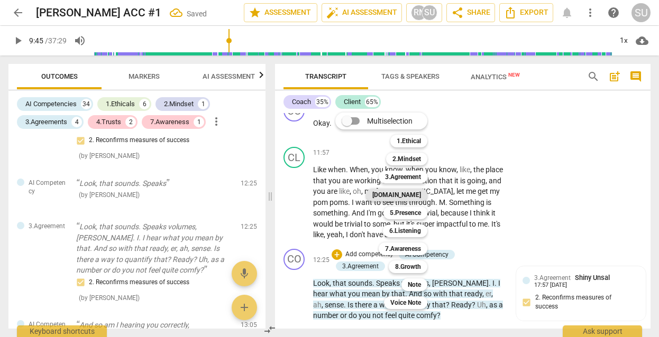
click at [410, 197] on b "[DOMAIN_NAME]" at bounding box center [396, 195] width 49 height 13
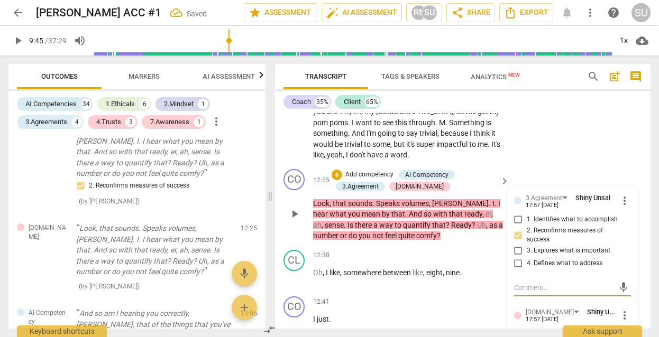
scroll to position [3208, 0]
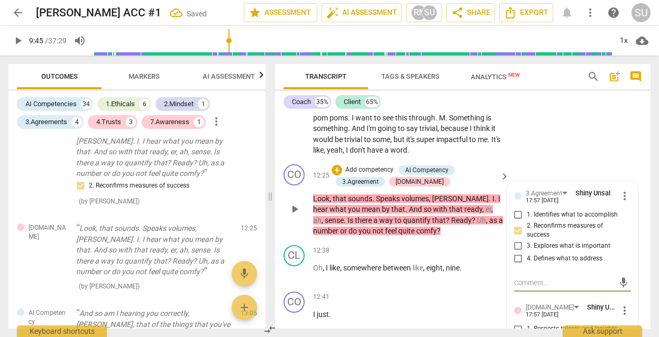
click at [518, 333] on input "2. Shows support and empathy" at bounding box center [518, 342] width 17 height 13
click at [546, 160] on div "CO play_arrow pause 12:25 + Add competency AI Competency 3.Agreement [DOMAIN_NA…" at bounding box center [462, 200] width 375 height 81
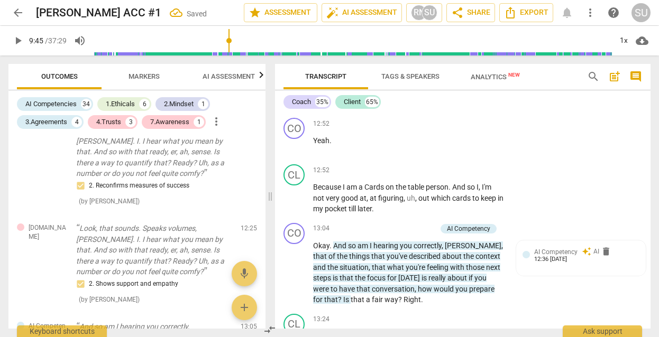
scroll to position [3489, 0]
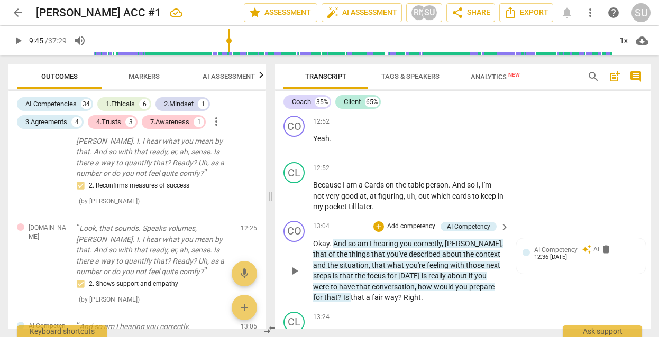
click at [411, 222] on p "Add competency" at bounding box center [411, 227] width 50 height 10
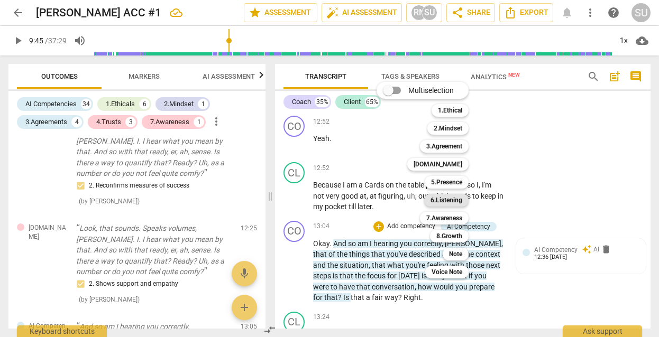
click at [447, 199] on b "6.Listening" at bounding box center [446, 200] width 32 height 13
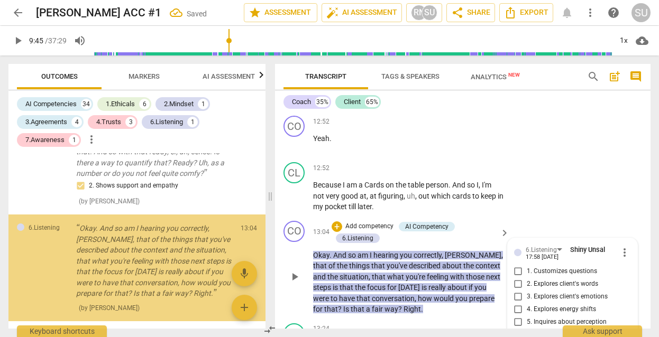
scroll to position [3494, 0]
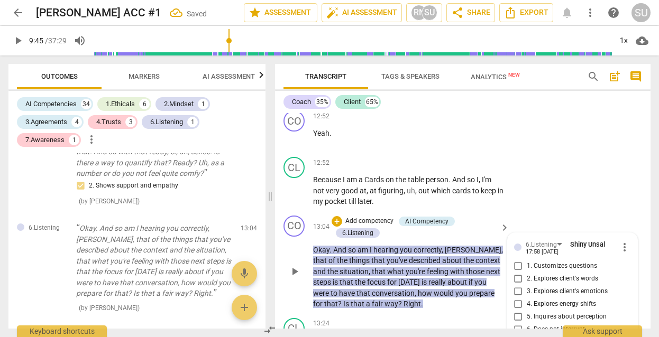
click at [517, 311] on input "5. Inquires about perception" at bounding box center [518, 317] width 17 height 13
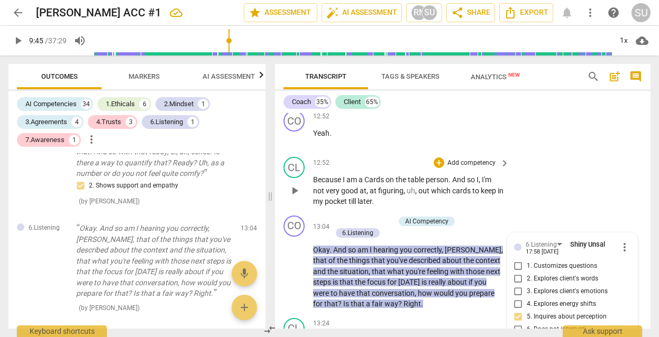
click at [538, 157] on div "CL play_arrow pause 12:52 + Add competency keyboard_arrow_right Because I am a …" at bounding box center [462, 182] width 375 height 59
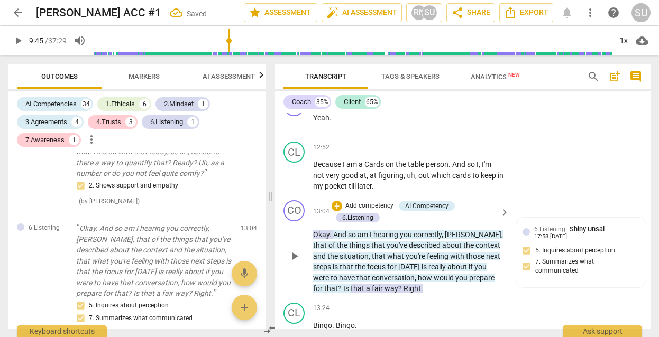
scroll to position [3525, 0]
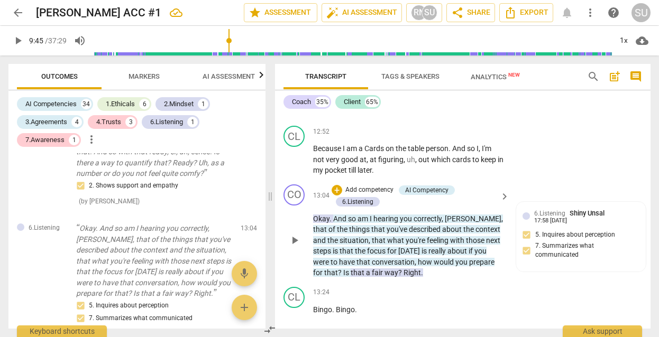
click at [383, 186] on p "Add competency" at bounding box center [369, 191] width 50 height 10
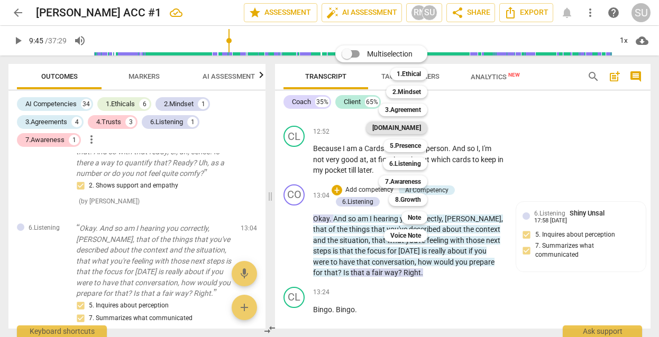
click at [413, 127] on b "[DOMAIN_NAME]" at bounding box center [396, 128] width 49 height 13
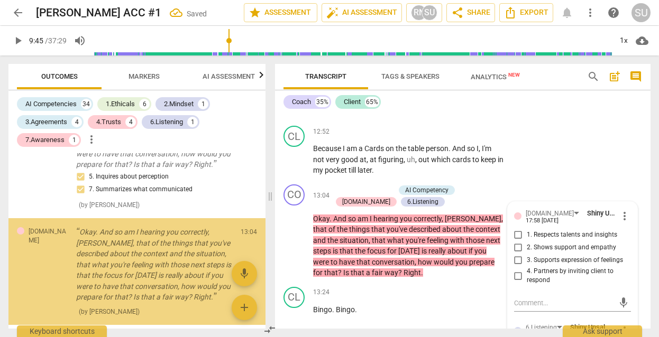
scroll to position [2686, 0]
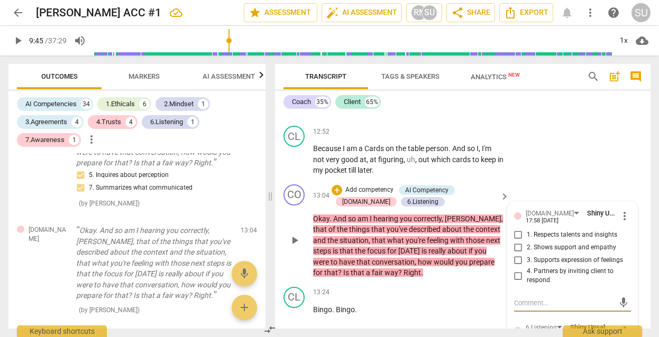
click at [518, 270] on input "4. Partners by inviting client to respond" at bounding box center [518, 276] width 17 height 13
click at [554, 122] on div "CL play_arrow pause 12:52 + Add competency keyboard_arrow_right Because I am a …" at bounding box center [462, 151] width 375 height 59
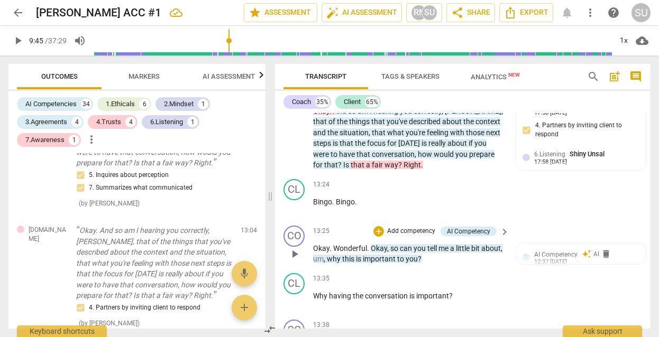
scroll to position [3637, 0]
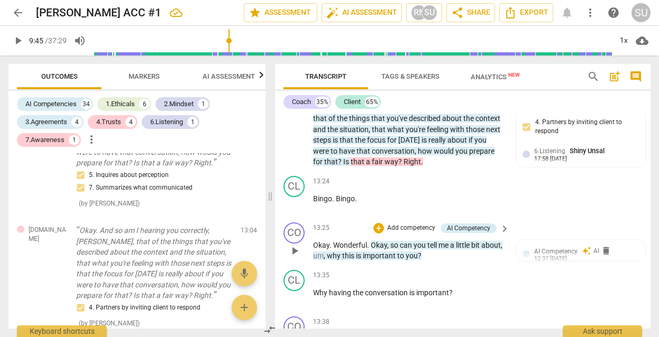
click at [407, 224] on p "Add competency" at bounding box center [411, 229] width 50 height 10
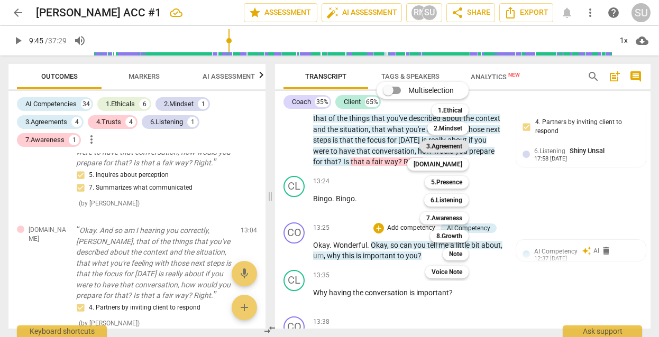
click at [432, 150] on b "3.Agreement" at bounding box center [444, 146] width 36 height 13
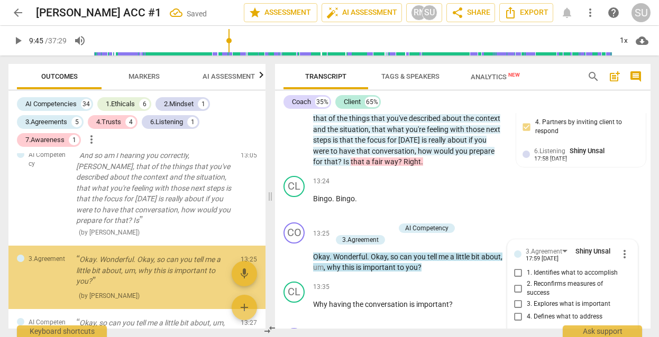
scroll to position [2885, 0]
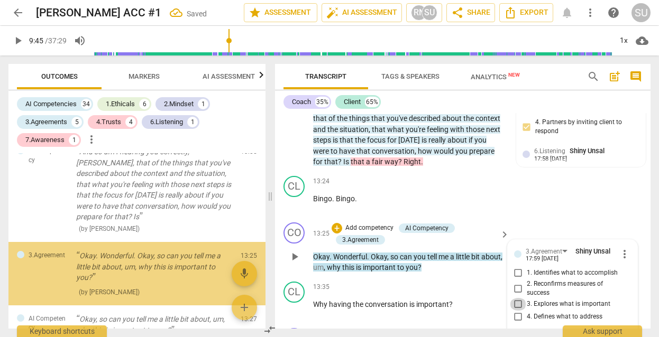
click at [519, 298] on input "3. Explores what is important" at bounding box center [518, 304] width 17 height 13
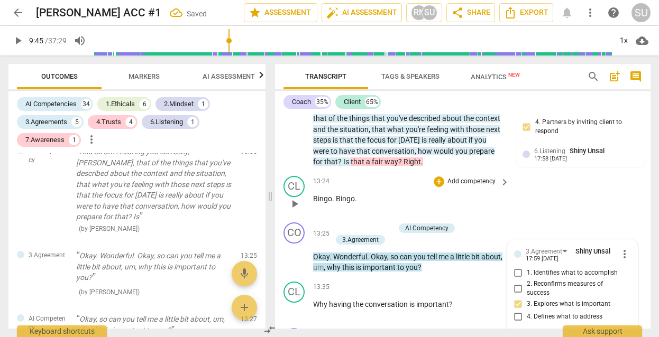
click at [547, 172] on div "CL play_arrow pause 13:24 + Add competency keyboard_arrow_right Bingo . [GEOGRA…" at bounding box center [462, 195] width 375 height 47
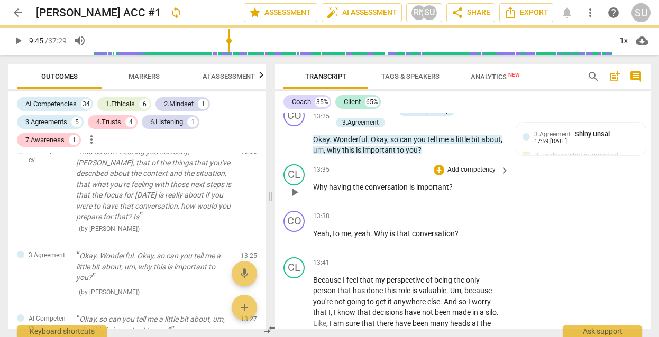
scroll to position [3755, 0]
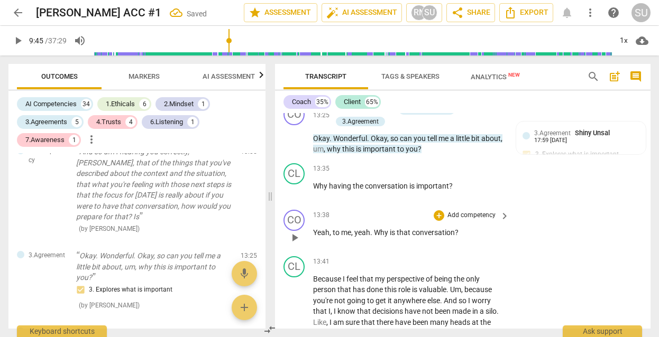
click at [472, 211] on p "Add competency" at bounding box center [471, 216] width 50 height 10
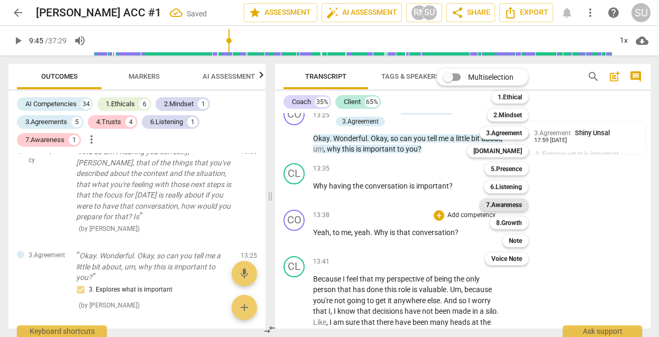
click at [515, 208] on b "7.Awareness" at bounding box center [504, 205] width 36 height 13
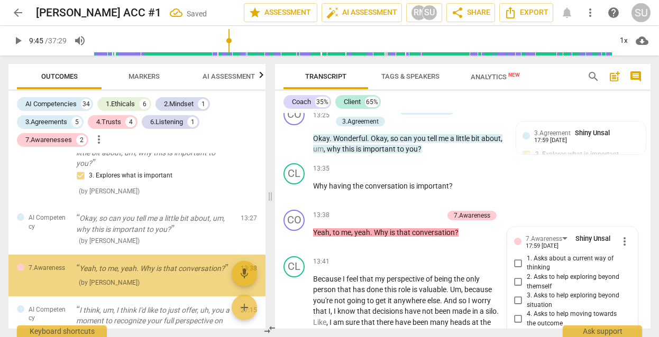
scroll to position [3890, 0]
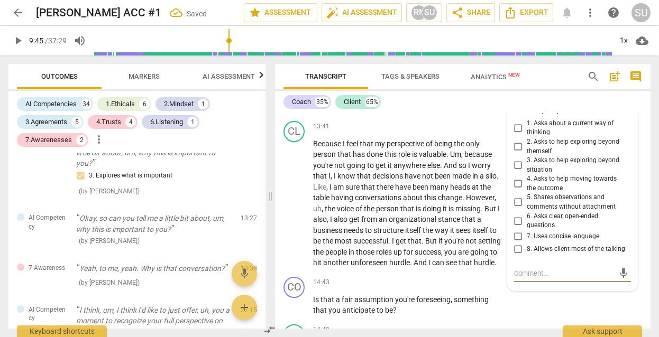
click at [516, 215] on input "6. Asks clear, open-ended questions" at bounding box center [518, 221] width 17 height 13
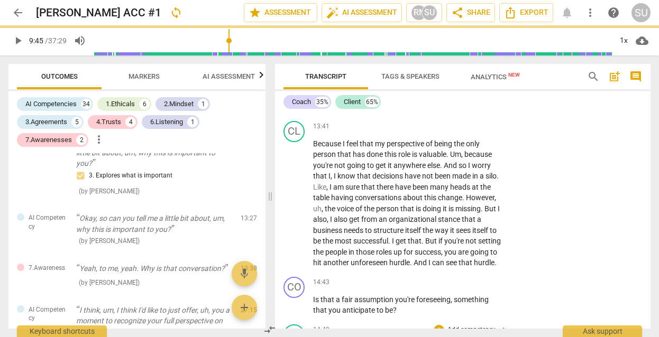
scroll to position [3953, 0]
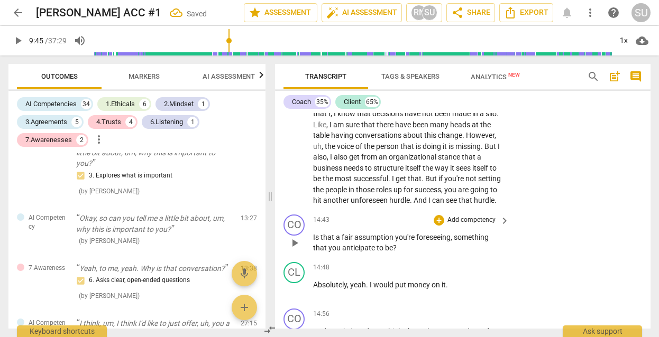
click at [474, 216] on p "Add competency" at bounding box center [471, 221] width 50 height 10
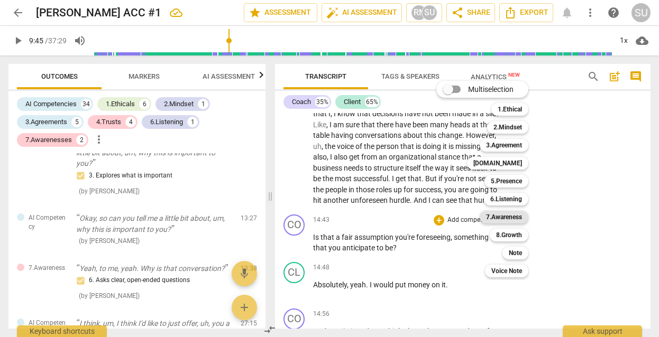
click at [503, 215] on b "7.Awareness" at bounding box center [504, 217] width 36 height 13
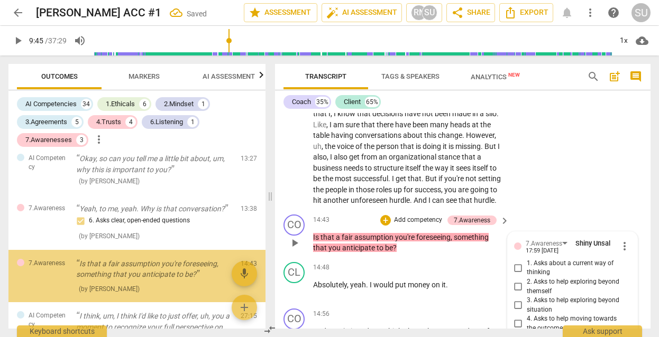
scroll to position [4100, 0]
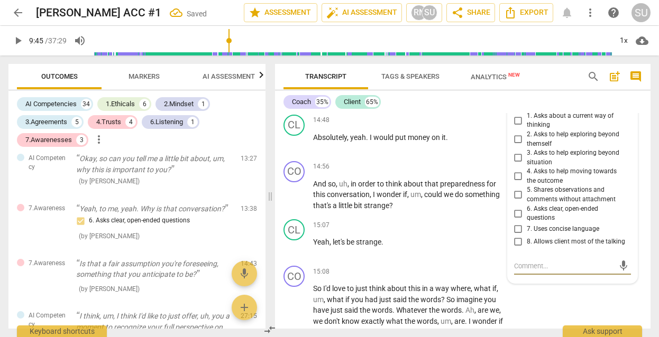
click at [515, 223] on input "7. Uses concise language" at bounding box center [518, 229] width 17 height 13
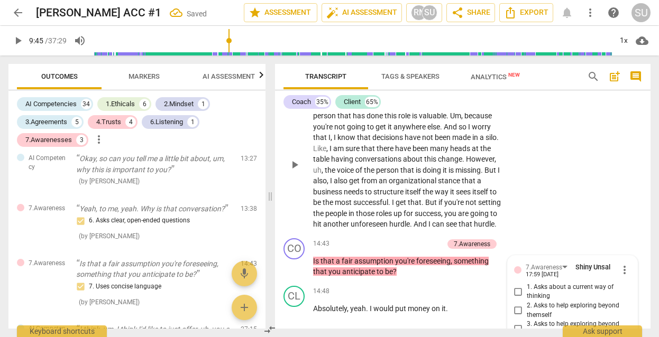
scroll to position [3941, 0]
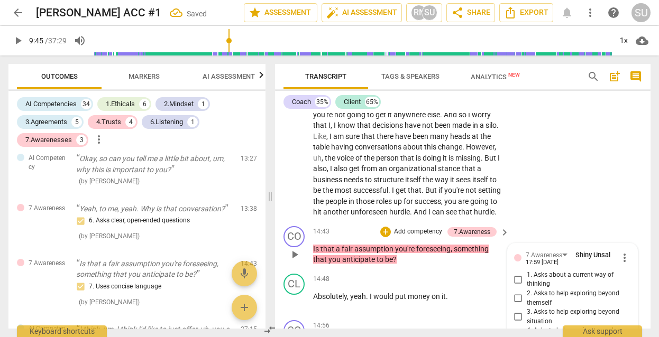
click at [517, 273] on input "1. Asks about a current way of thinking" at bounding box center [518, 279] width 17 height 13
click at [556, 142] on div "CL play_arrow pause 13:41 + Add competency keyboard_arrow_right Because I feel …" at bounding box center [462, 144] width 375 height 156
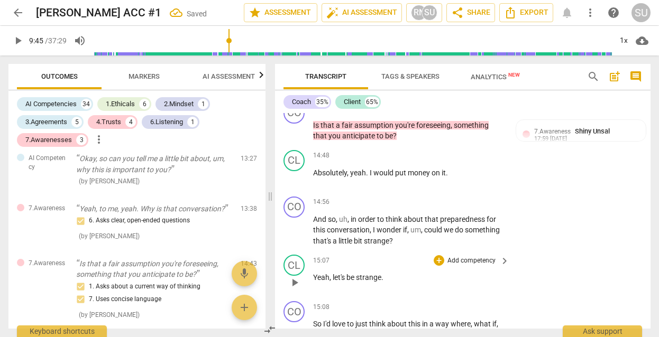
scroll to position [4065, 0]
click at [475, 197] on p "Add competency" at bounding box center [471, 202] width 50 height 10
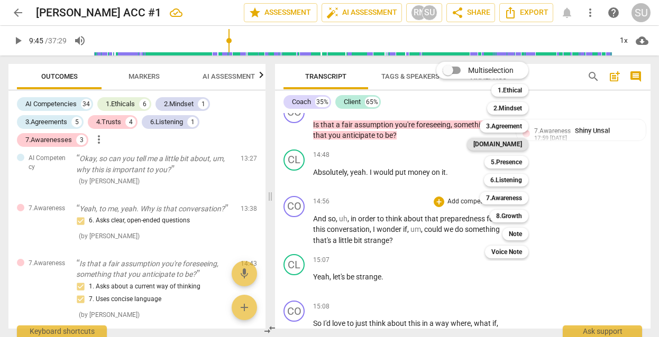
click at [518, 144] on b "[DOMAIN_NAME]" at bounding box center [497, 144] width 49 height 13
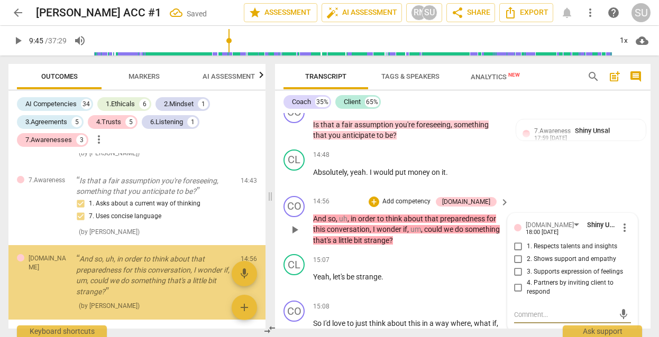
scroll to position [3147, 0]
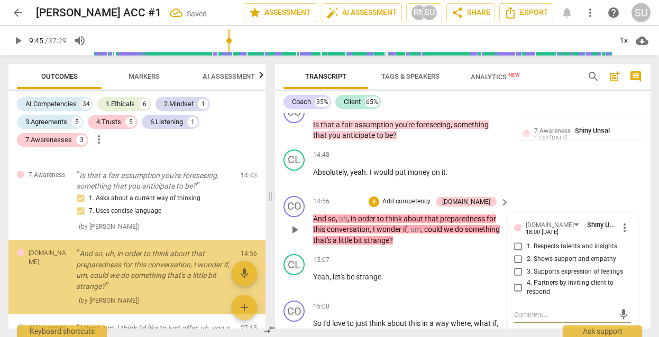
click at [516, 281] on input "4. Partners by inviting client to respond" at bounding box center [518, 287] width 17 height 13
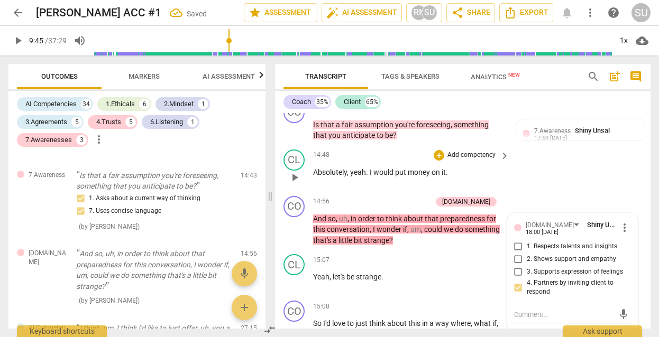
click at [573, 145] on div "CL play_arrow pause 14:48 + Add competency keyboard_arrow_right Absolutely , ye…" at bounding box center [462, 168] width 375 height 47
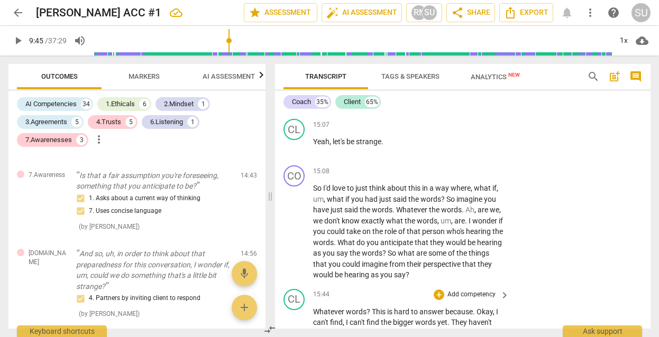
scroll to position [4194, 0]
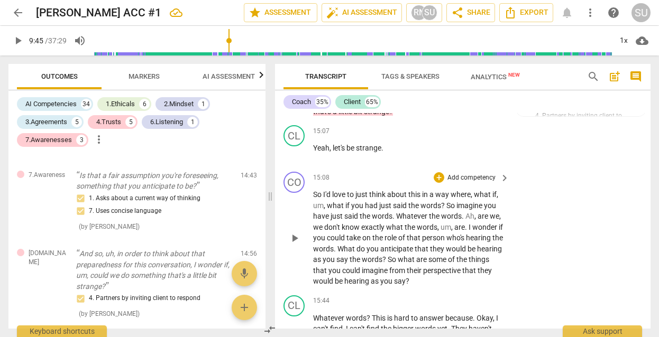
click at [476, 173] on p "Add competency" at bounding box center [471, 178] width 50 height 10
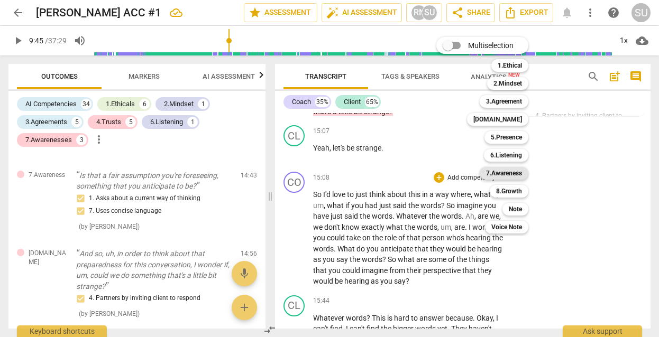
click at [498, 175] on b "7.Awareness" at bounding box center [504, 173] width 36 height 13
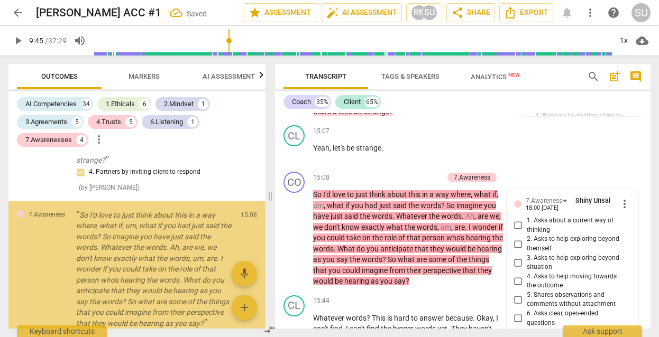
scroll to position [3275, 0]
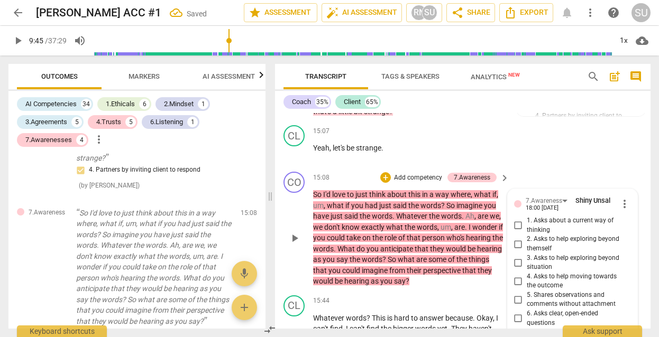
click at [520, 256] on input "3. Asks to help exploring beyond situation" at bounding box center [518, 262] width 17 height 13
click at [562, 121] on div "CL play_arrow pause 15:07 + Add competency keyboard_arrow_right Yeah , let's be…" at bounding box center [462, 144] width 375 height 47
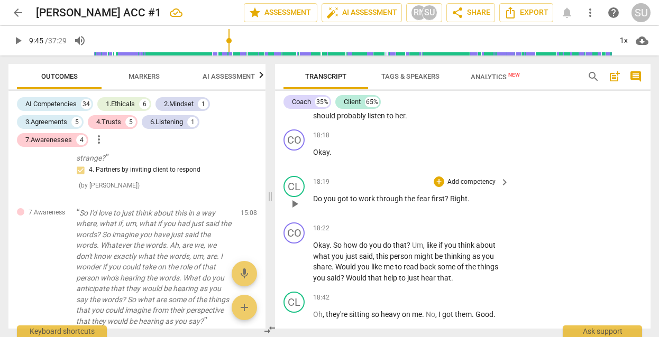
scroll to position [4945, 0]
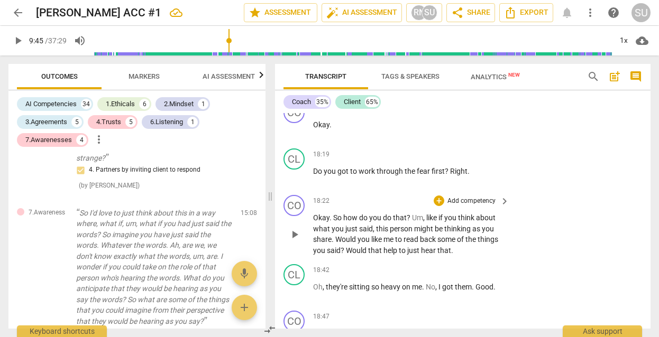
click at [469, 197] on p "Add competency" at bounding box center [471, 202] width 50 height 10
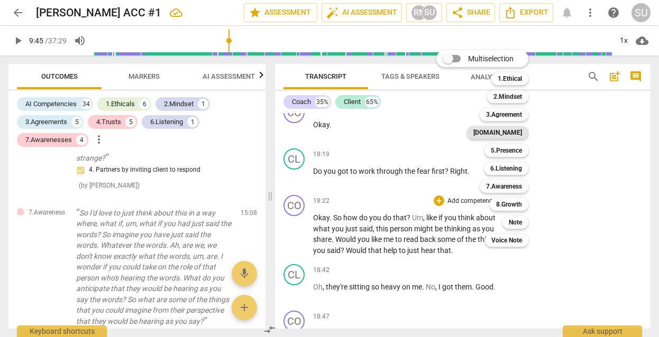
click at [509, 134] on b "[DOMAIN_NAME]" at bounding box center [497, 132] width 49 height 13
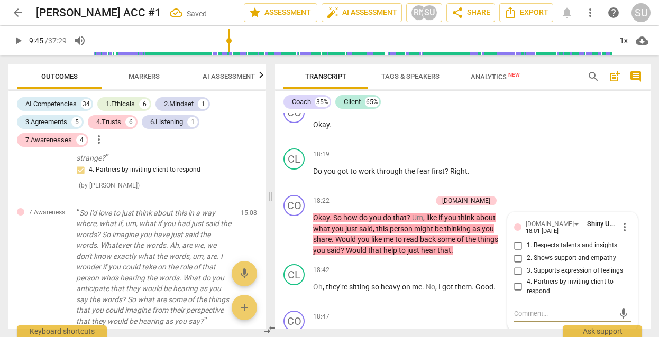
scroll to position [3409, 0]
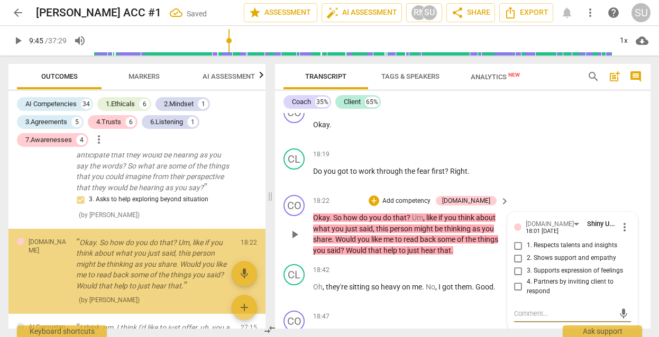
click at [517, 281] on input "4. Partners by inviting client to respond" at bounding box center [518, 287] width 17 height 13
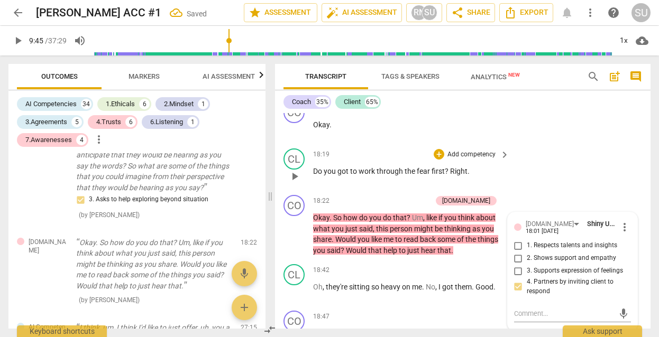
click at [566, 113] on div "Coach 35% Client 65% CO play_arrow pause 00:02 + Add competency keyboard_arrow_…" at bounding box center [462, 210] width 375 height 238
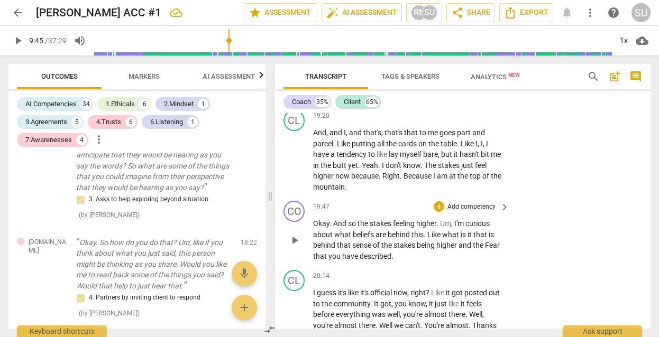
scroll to position [5332, 0]
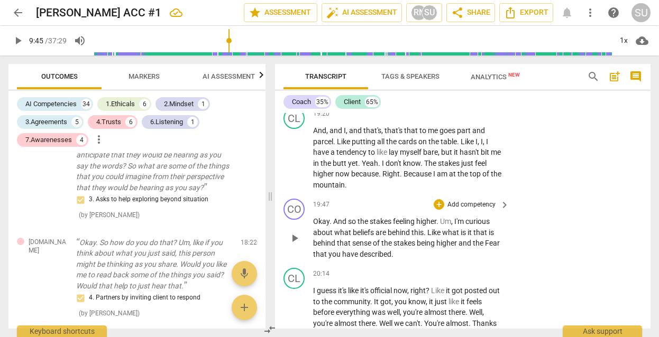
click at [468, 200] on p "Add competency" at bounding box center [471, 205] width 50 height 10
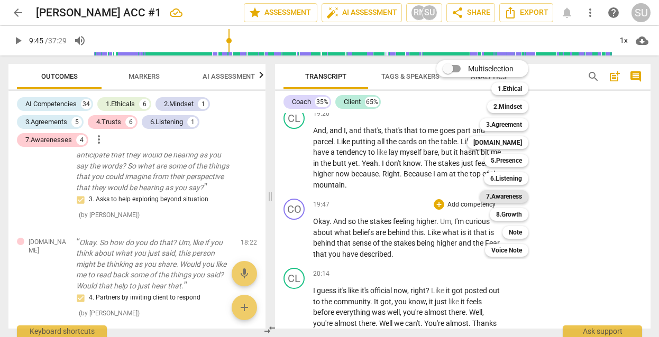
click at [500, 194] on b "7.Awareness" at bounding box center [504, 196] width 36 height 13
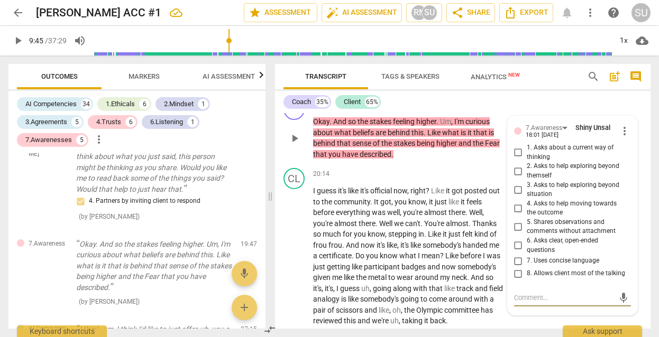
scroll to position [5426, 0]
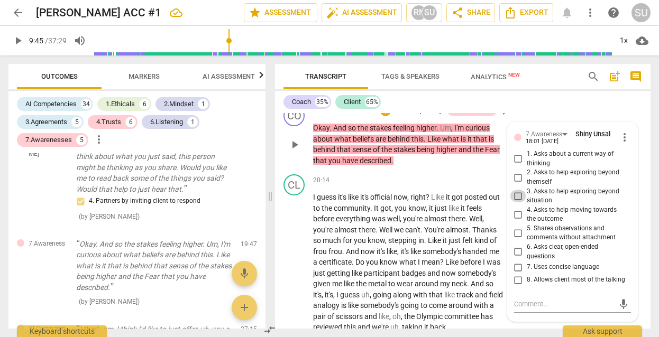
click at [518, 190] on input "3. Asks to help exploring beyond situation" at bounding box center [518, 196] width 17 height 13
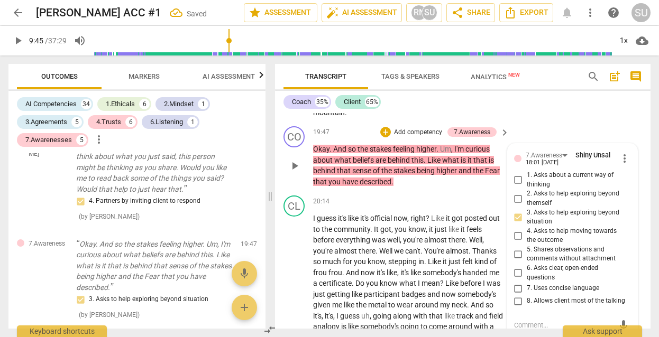
click at [517, 174] on input "1. Asks about a current way of thinking" at bounding box center [518, 180] width 17 height 13
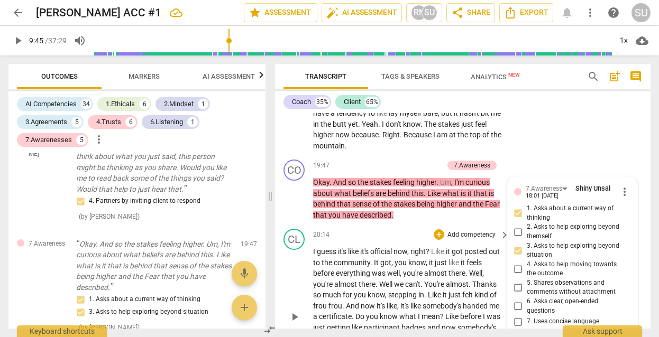
scroll to position [5370, 0]
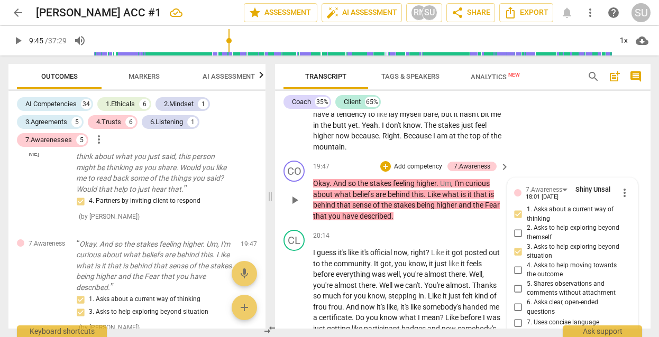
click at [517, 329] on input "8. Allows client most of the talking" at bounding box center [518, 335] width 17 height 13
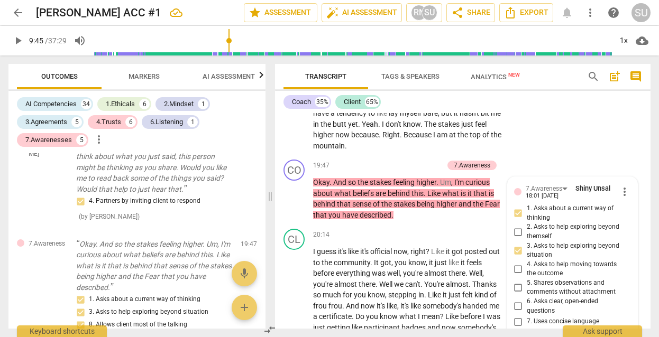
scroll to position [5363, 0]
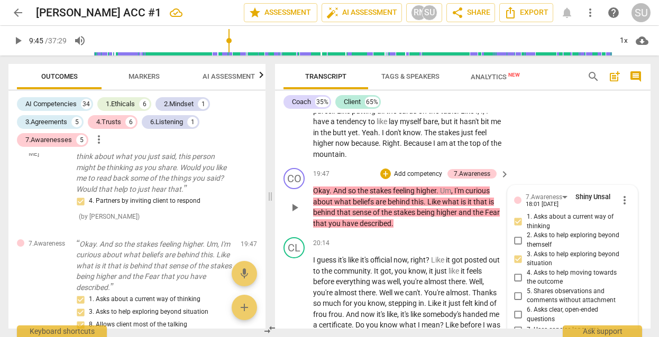
click at [452, 186] on p "Okay . And so the stakes feeling higher . Um , I'm curious about what beliefs a…" at bounding box center [408, 207] width 191 height 43
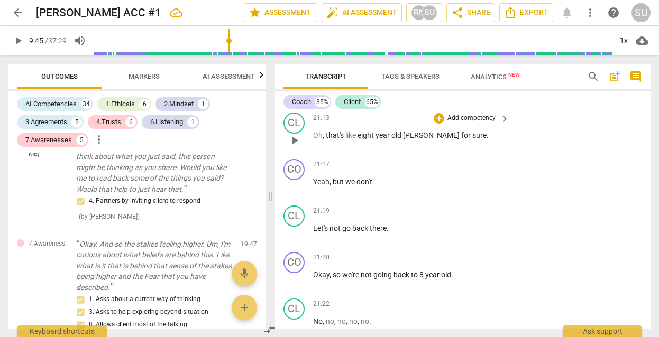
scroll to position [5724, 0]
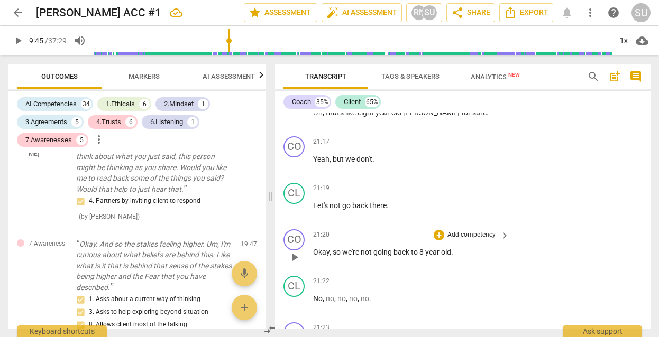
click at [475, 231] on p "Add competency" at bounding box center [471, 236] width 50 height 10
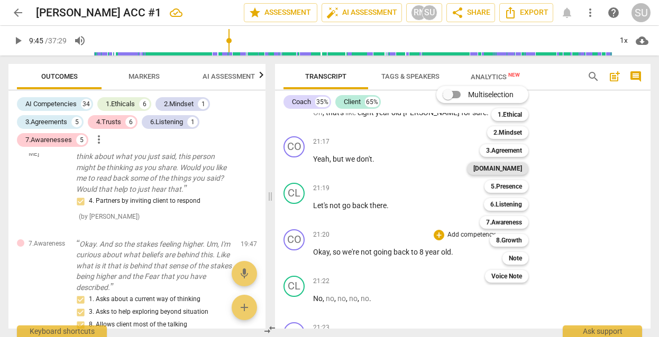
click at [513, 170] on b "[DOMAIN_NAME]" at bounding box center [497, 168] width 49 height 13
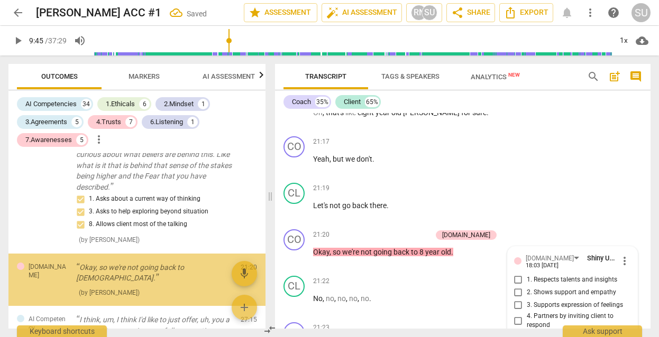
scroll to position [3607, 0]
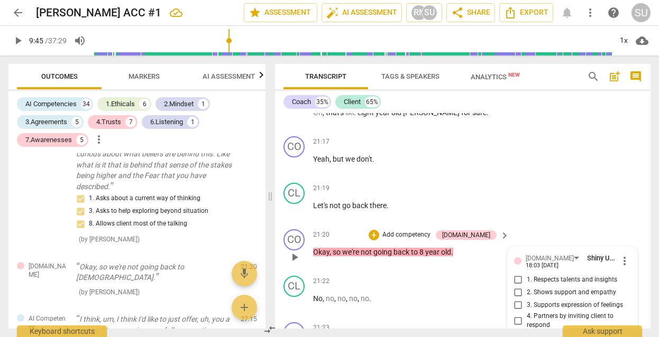
click at [518, 299] on input "3. Supports expression of feelings" at bounding box center [518, 305] width 17 height 13
click at [572, 179] on div "CL play_arrow pause 21:19 + Add competency keyboard_arrow_right Let's not go ba…" at bounding box center [462, 202] width 375 height 47
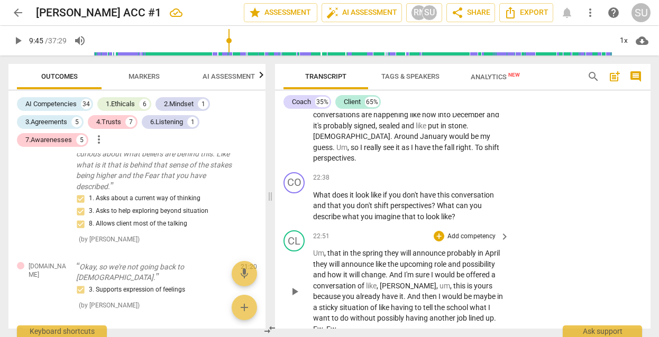
scroll to position [6255, 0]
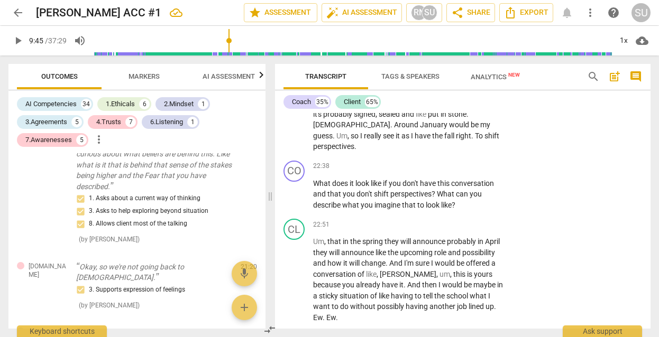
click at [472, 333] on p "Add competency" at bounding box center [471, 338] width 50 height 10
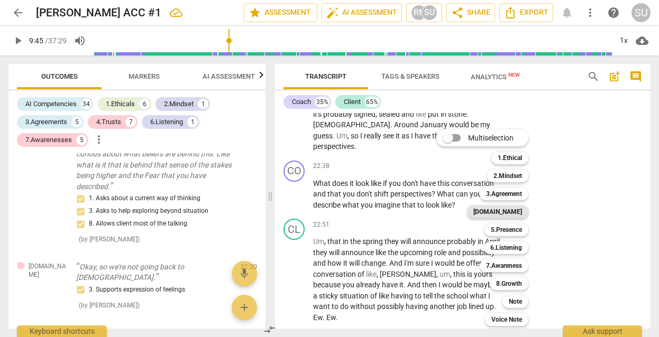
click at [507, 212] on b "[DOMAIN_NAME]" at bounding box center [497, 212] width 49 height 13
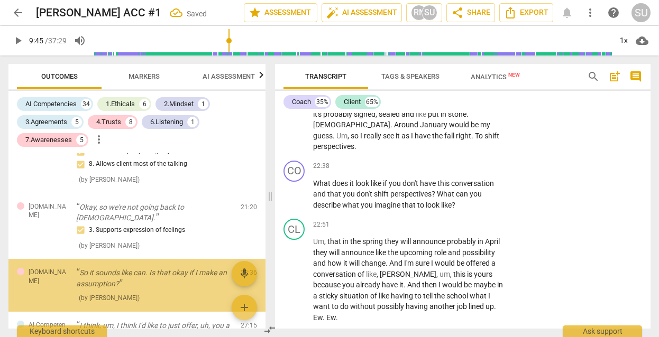
scroll to position [6405, 0]
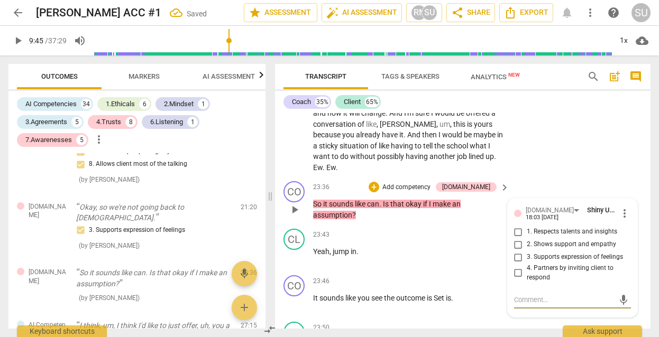
click at [516, 267] on input "4. Partners by inviting client to respond" at bounding box center [518, 273] width 17 height 13
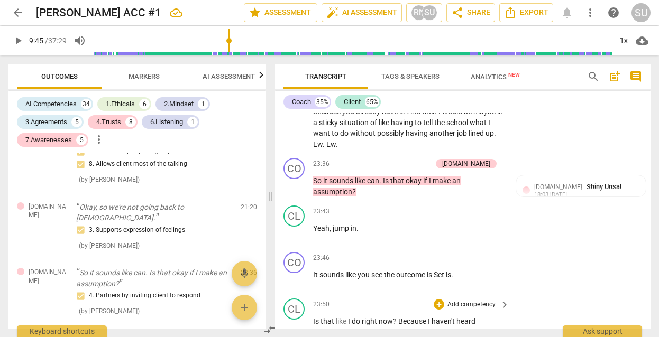
scroll to position [6399, 0]
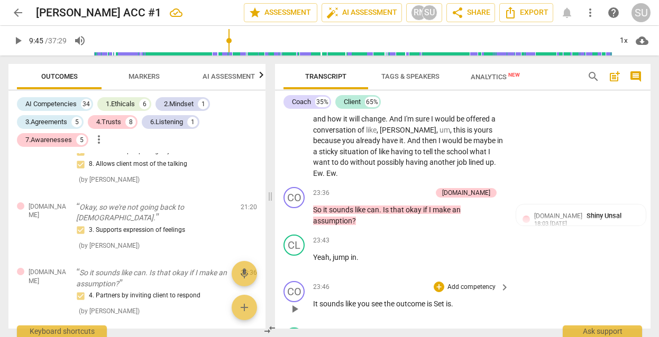
click at [458, 283] on p "Add competency" at bounding box center [471, 288] width 50 height 10
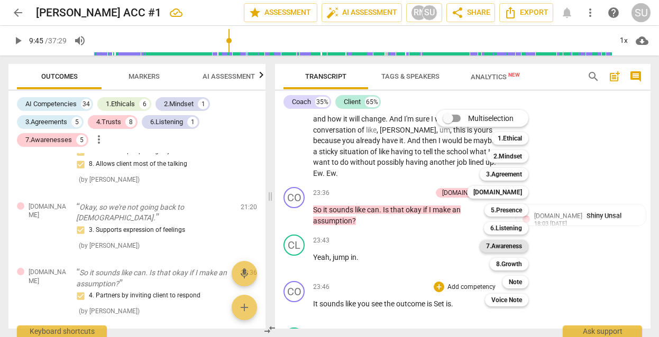
click at [497, 244] on b "7.Awareness" at bounding box center [504, 246] width 36 height 13
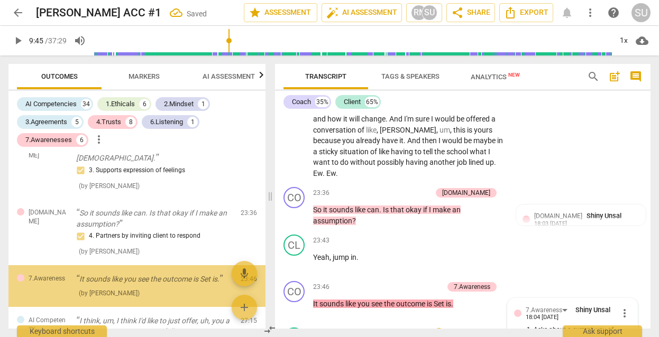
scroll to position [6576, 0]
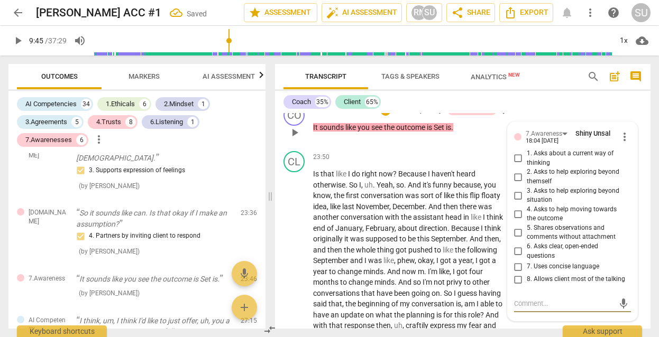
click at [515, 226] on input "5. Shares observations and comments without attachment" at bounding box center [518, 232] width 17 height 13
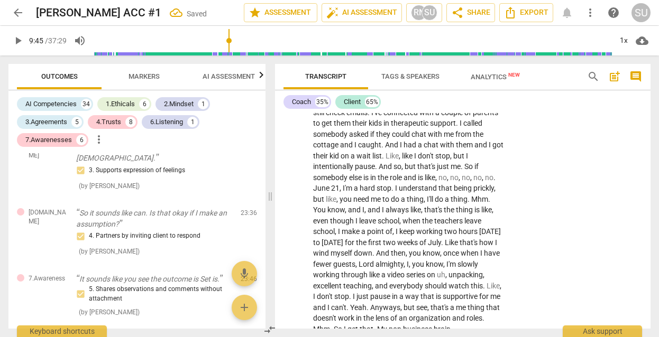
scroll to position [7003, 0]
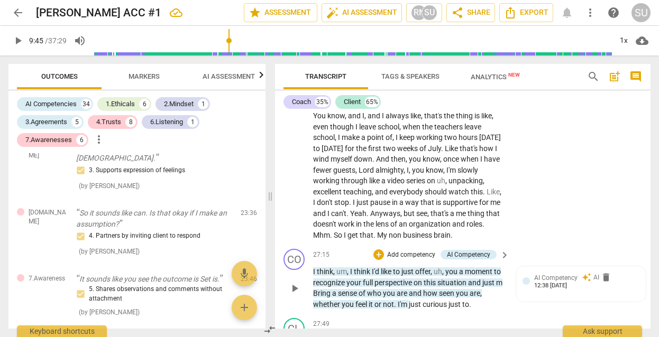
click at [407, 251] on p "Add competency" at bounding box center [411, 256] width 50 height 10
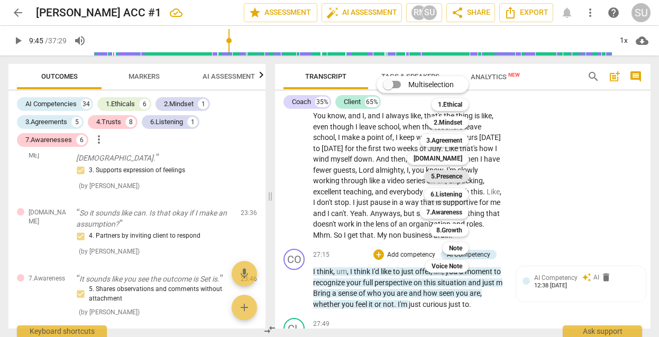
click at [451, 179] on b "5.Presence" at bounding box center [446, 176] width 31 height 13
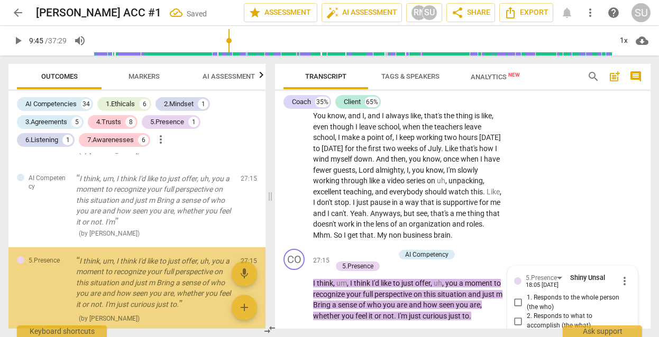
scroll to position [3888, 0]
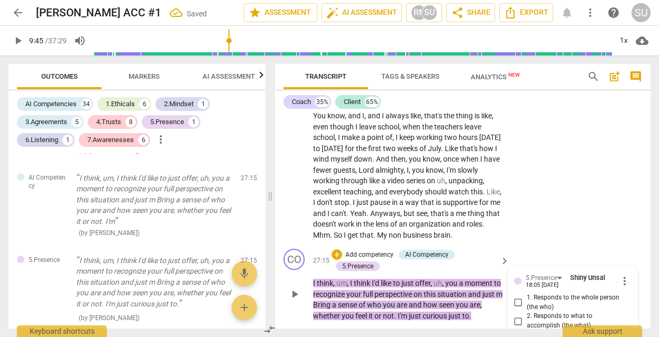
click at [516, 297] on input "1. Responds to the whole person (the who)" at bounding box center [518, 303] width 17 height 13
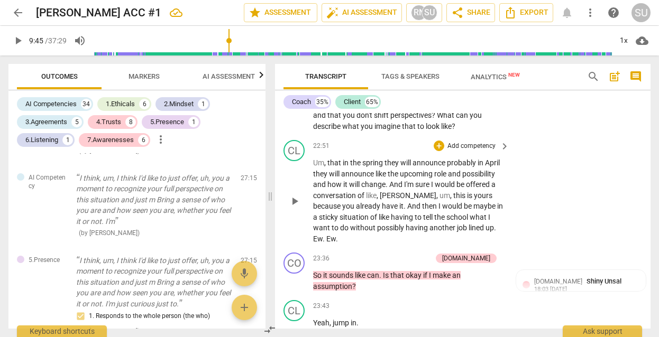
scroll to position [6348, 0]
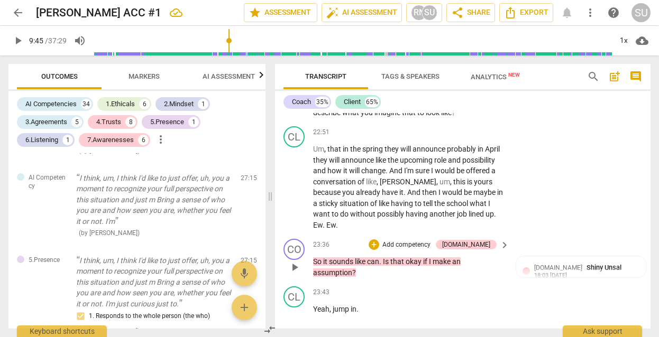
click at [431, 241] on p "Add competency" at bounding box center [406, 246] width 50 height 10
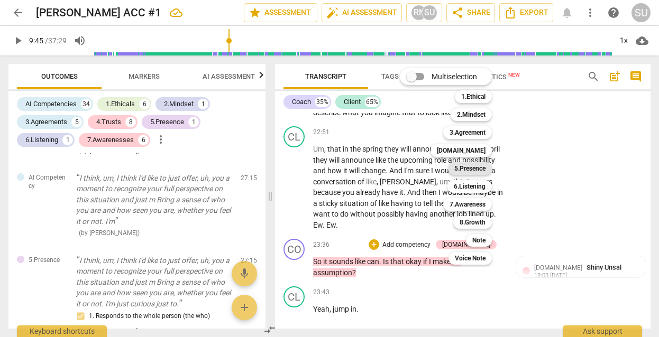
click at [466, 170] on b "5.Presence" at bounding box center [469, 168] width 31 height 13
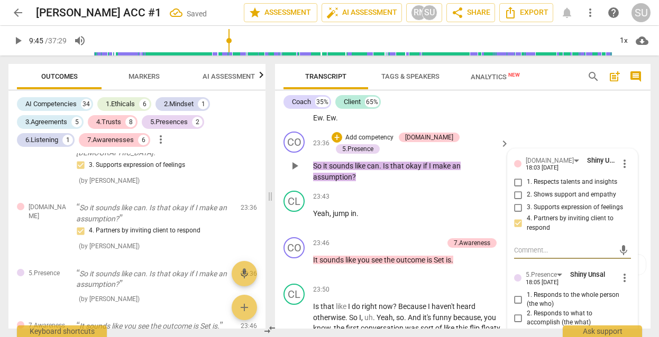
scroll to position [6457, 0]
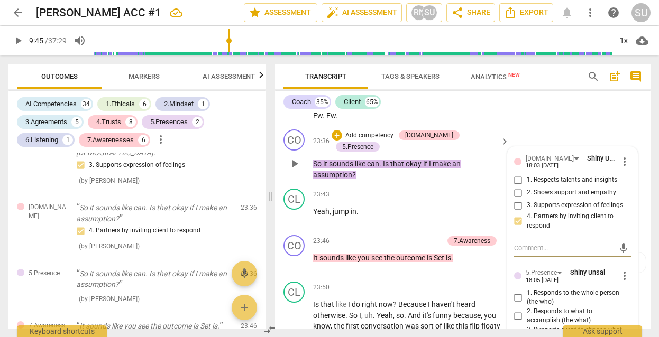
click at [517, 329] on input "3. Supports client to choose what happens" at bounding box center [518, 335] width 17 height 13
click at [469, 111] on div "Coach 35% Client 65% CO play_arrow pause 00:02 + Add competency keyboard_arrow_…" at bounding box center [462, 210] width 375 height 238
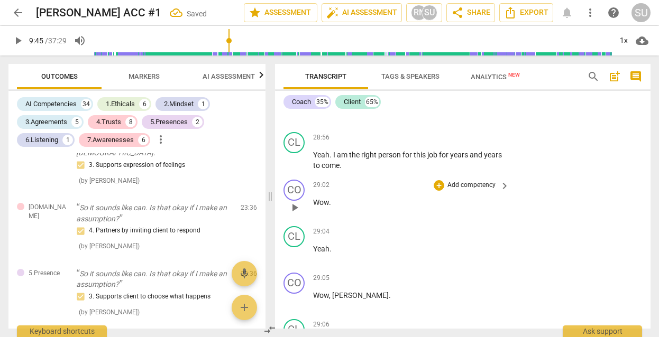
scroll to position [7516, 0]
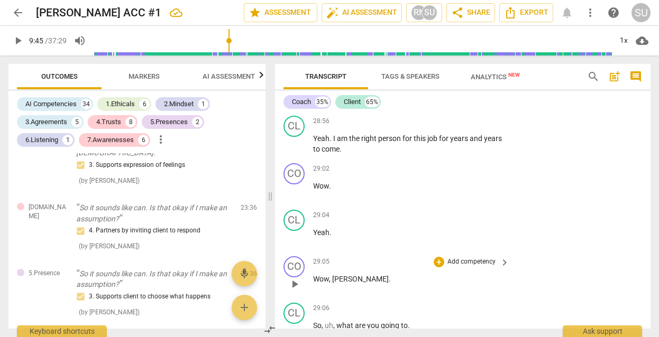
click at [467, 258] on p "Add competency" at bounding box center [471, 263] width 50 height 10
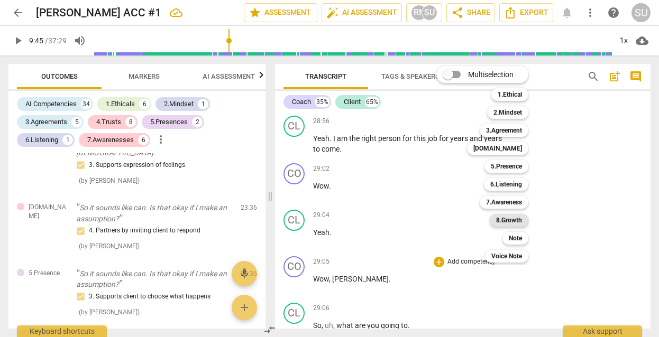
click at [499, 221] on b "8.Growth" at bounding box center [509, 220] width 26 height 13
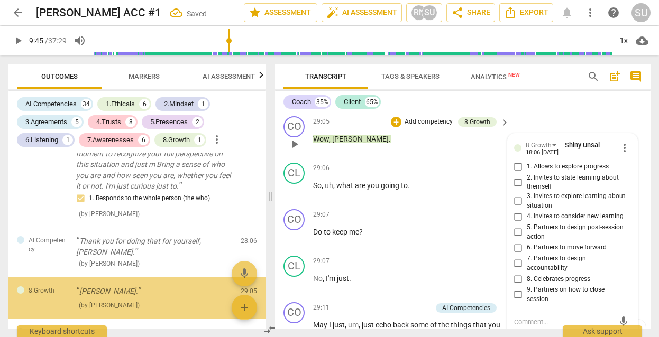
scroll to position [4072, 0]
click at [515, 273] on input "8. Celebrates progress" at bounding box center [518, 279] width 17 height 13
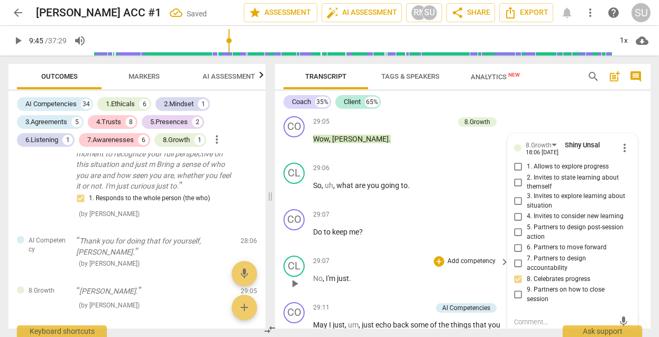
click at [406, 256] on div "29:07 + Add competency keyboard_arrow_right No , I'm just ." at bounding box center [411, 275] width 197 height 38
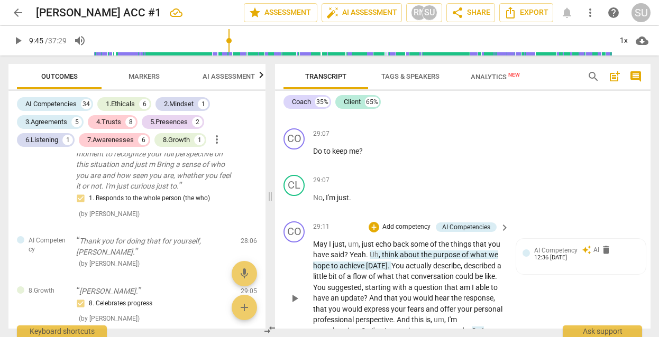
scroll to position [7736, 0]
click at [417, 224] on p "Add competency" at bounding box center [406, 229] width 50 height 10
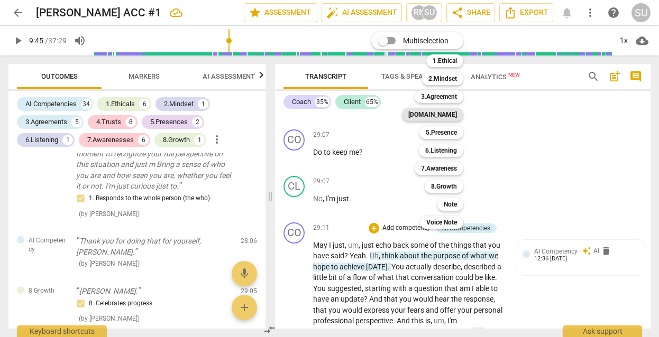
click at [443, 118] on b "[DOMAIN_NAME]" at bounding box center [432, 114] width 49 height 13
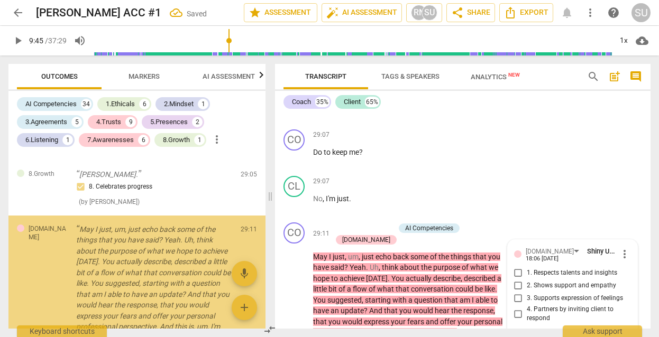
scroll to position [4190, 0]
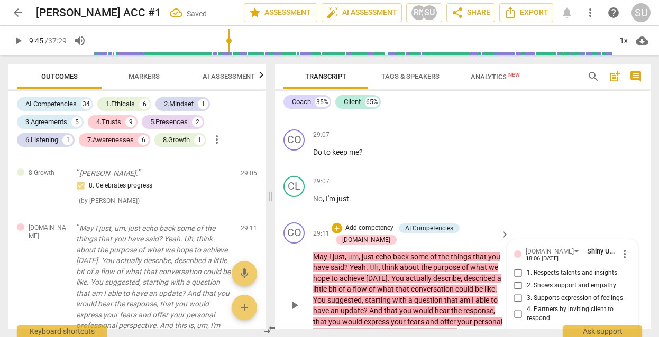
click at [517, 267] on input "1. Respects talents and insights" at bounding box center [518, 273] width 17 height 13
click at [517, 292] on input "3. Supports expression of feelings" at bounding box center [518, 298] width 17 height 13
click at [544, 110] on div "Coach 35% Client 65%" at bounding box center [462, 102] width 359 height 18
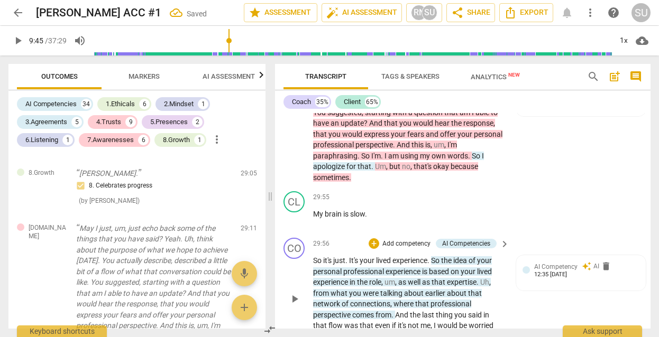
scroll to position [7934, 0]
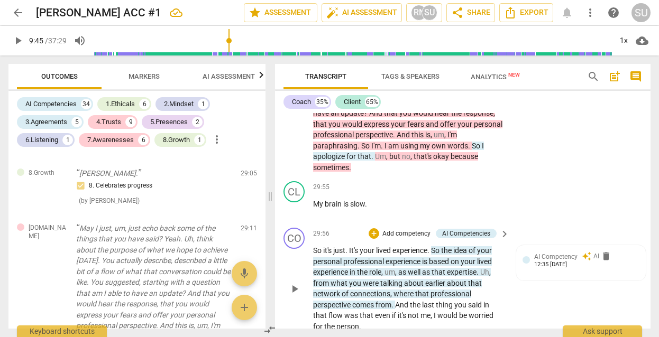
click at [407, 229] on p "Add competency" at bounding box center [406, 234] width 50 height 10
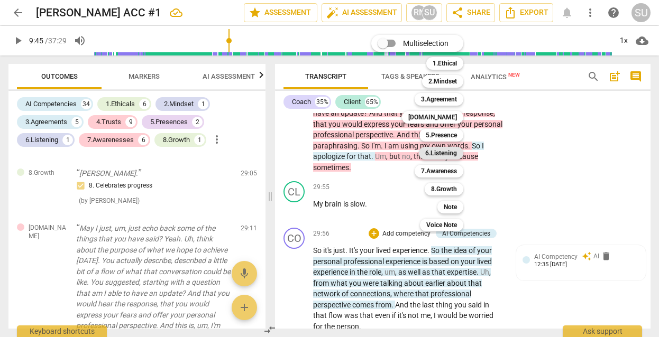
click at [434, 155] on b "6.Listening" at bounding box center [441, 153] width 32 height 13
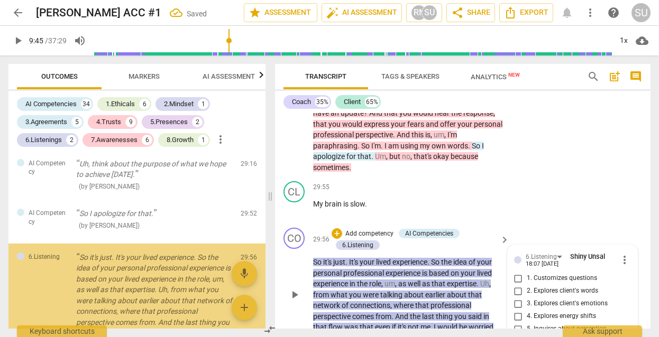
scroll to position [4455, 0]
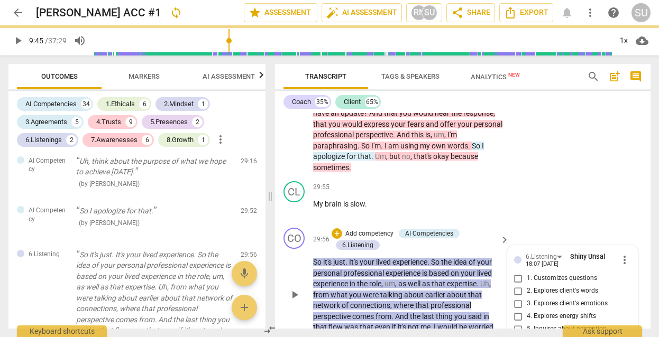
click at [530, 224] on div "CO play_arrow pause 29:56 + Add competency AI Competencies 6.Listening keyboard…" at bounding box center [462, 286] width 375 height 124
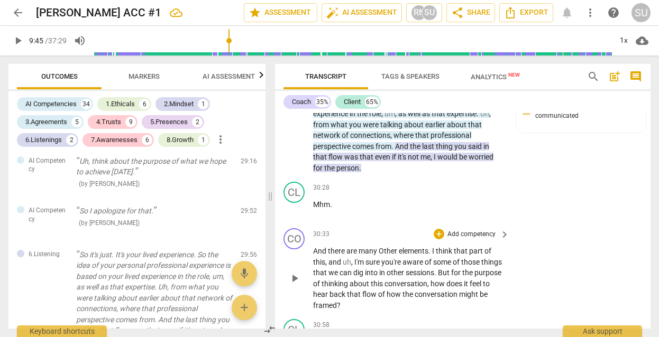
scroll to position [8106, 0]
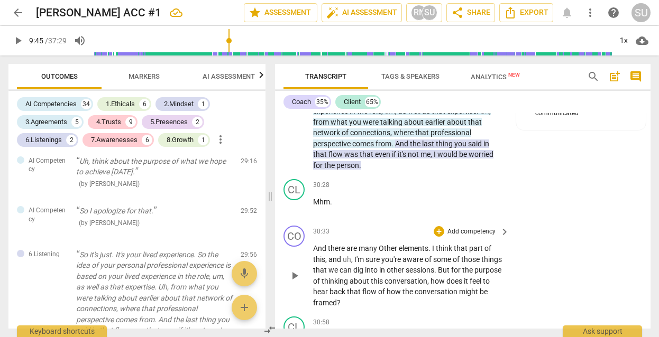
click at [462, 227] on p "Add competency" at bounding box center [471, 232] width 50 height 10
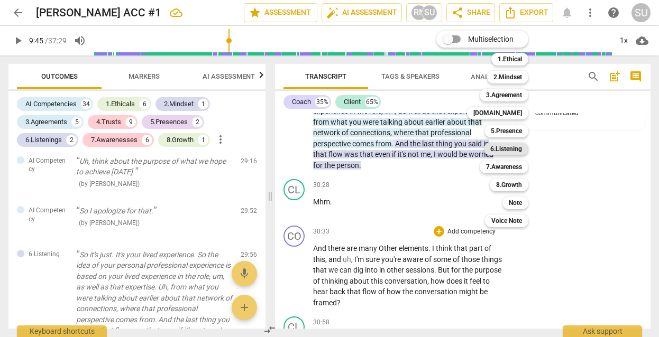
click at [506, 148] on b "6.Listening" at bounding box center [506, 149] width 32 height 13
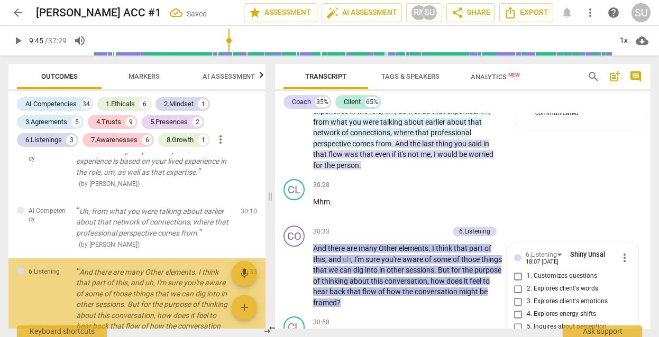
scroll to position [4703, 0]
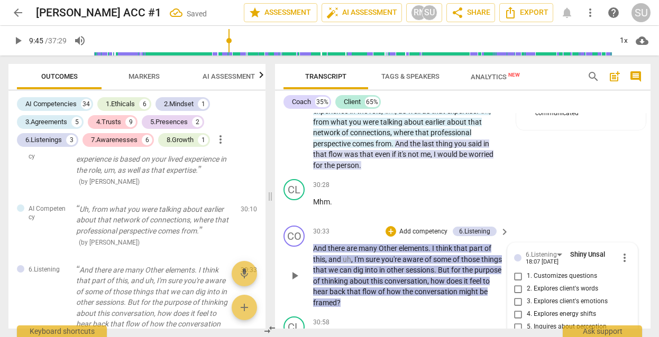
click at [513, 296] on input "3. Explores client's emotions" at bounding box center [518, 302] width 17 height 13
click at [409, 222] on div "CO play_arrow pause 30:33 + Add competency 6.Listening keyboard_arrow_right And…" at bounding box center [462, 267] width 375 height 91
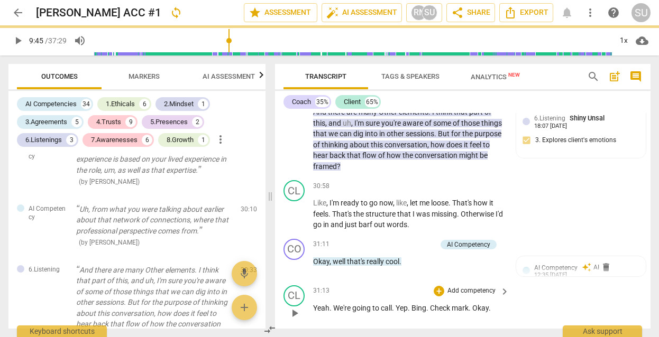
scroll to position [8243, 0]
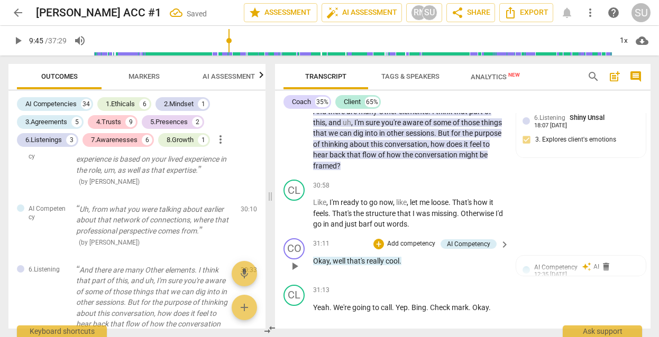
click at [426, 240] on p "Add competency" at bounding box center [411, 245] width 50 height 10
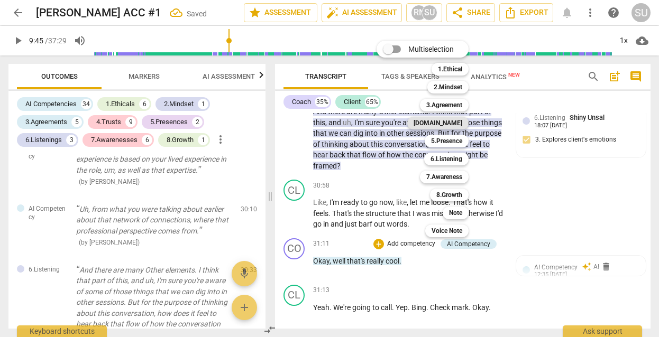
click at [452, 127] on b "[DOMAIN_NAME]" at bounding box center [438, 123] width 49 height 13
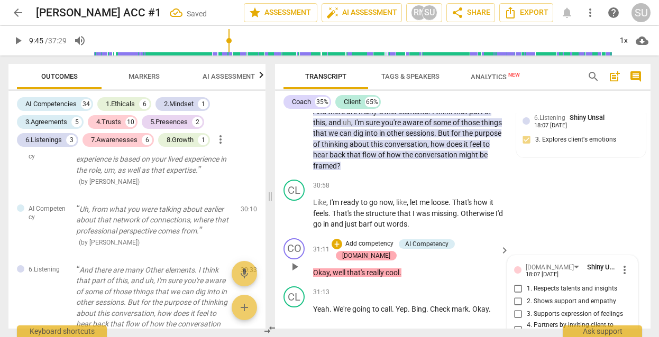
scroll to position [4832, 0]
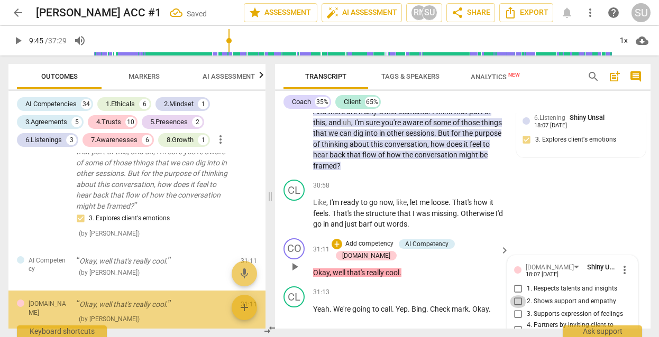
click at [519, 296] on input "2. Shows support and empathy" at bounding box center [518, 302] width 17 height 13
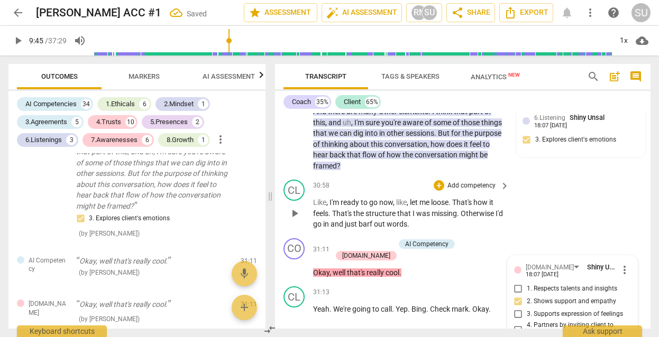
click at [555, 176] on div "CL play_arrow pause 30:58 + Add competency keyboard_arrow_right Like , I'm read…" at bounding box center [462, 205] width 375 height 59
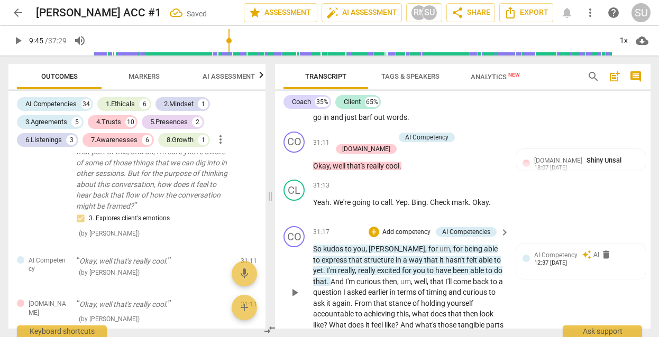
scroll to position [8354, 0]
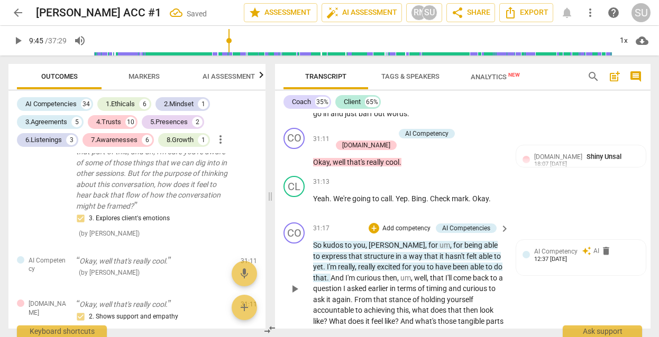
click at [414, 224] on p "Add competency" at bounding box center [406, 229] width 50 height 10
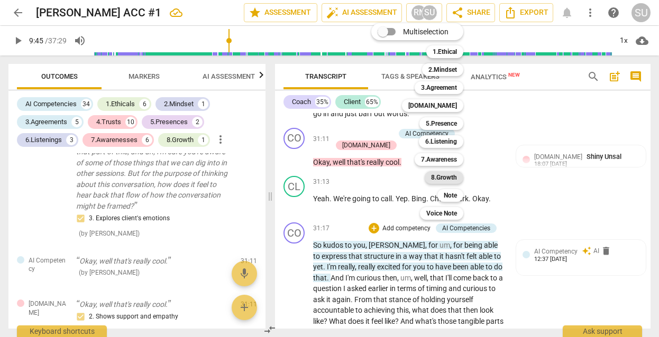
click at [440, 177] on b "8.Growth" at bounding box center [444, 177] width 26 height 13
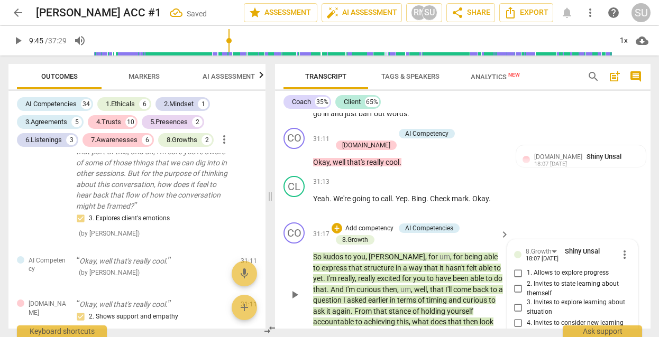
scroll to position [4999, 0]
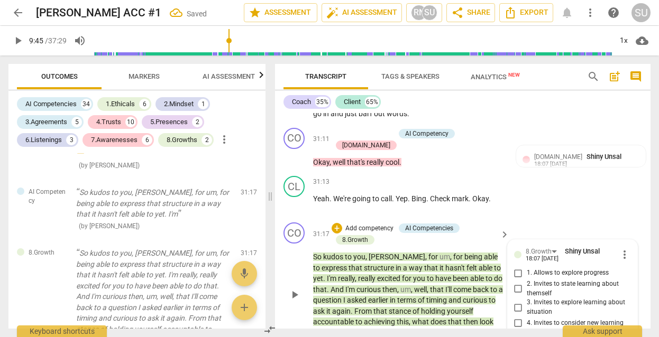
click at [499, 223] on div "+ Add competency AI Competencies 8.Growth keyboard_arrow_right" at bounding box center [419, 234] width 181 height 23
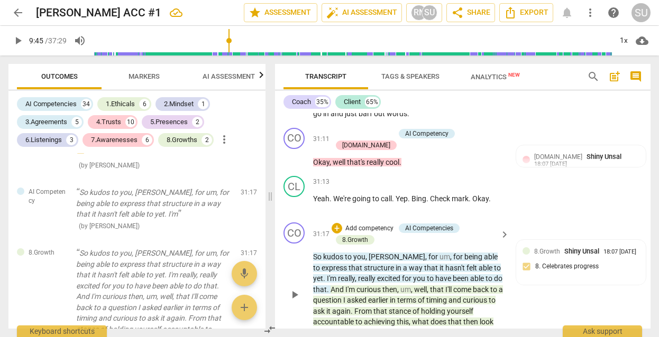
scroll to position [8342, 0]
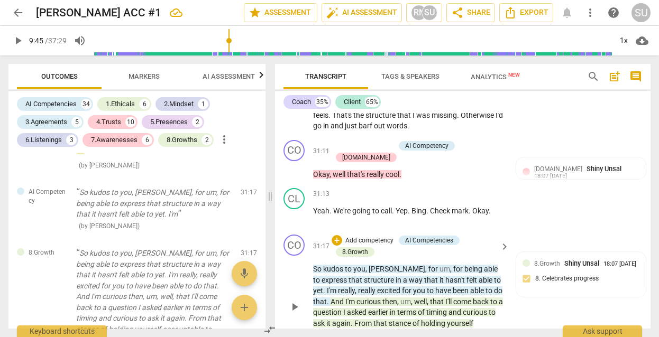
click at [373, 236] on p "Add competency" at bounding box center [369, 241] width 50 height 10
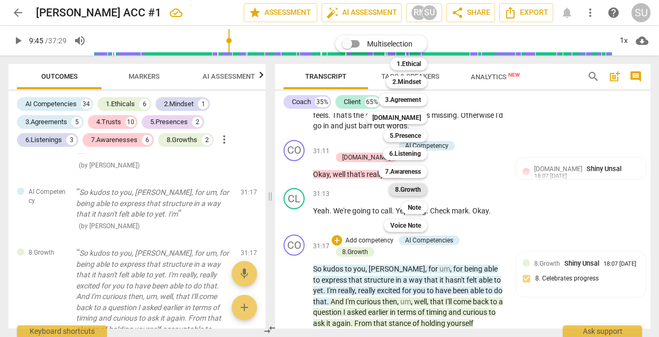
click at [404, 187] on b "8.Growth" at bounding box center [408, 189] width 26 height 13
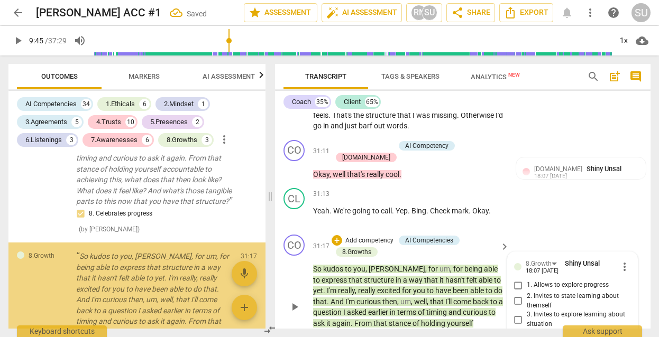
scroll to position [8347, 0]
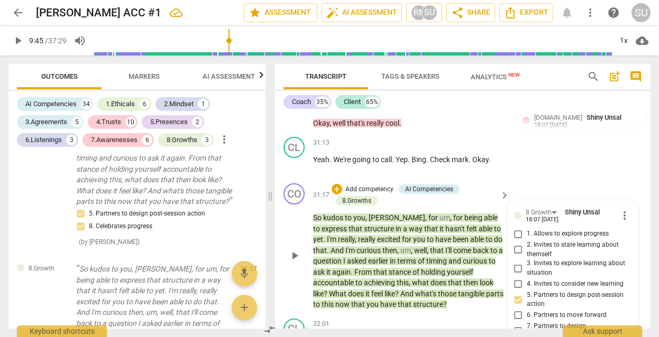
scroll to position [9, 0]
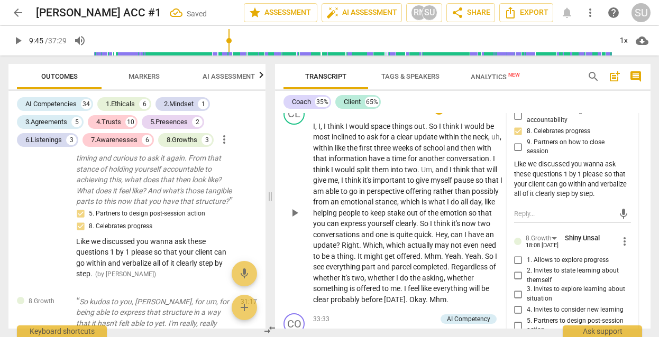
scroll to position [8609, 0]
click at [399, 315] on p "Add competency" at bounding box center [411, 320] width 50 height 10
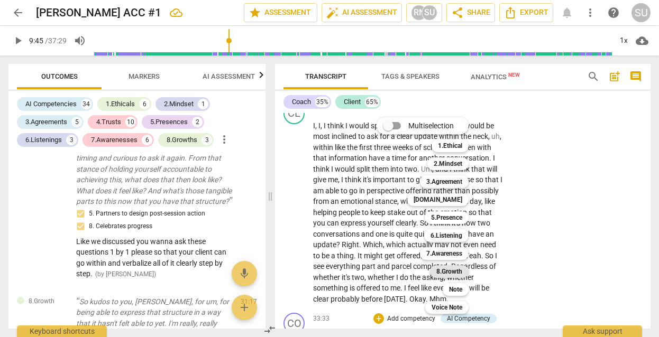
click at [440, 272] on b "8.Growth" at bounding box center [449, 271] width 26 height 13
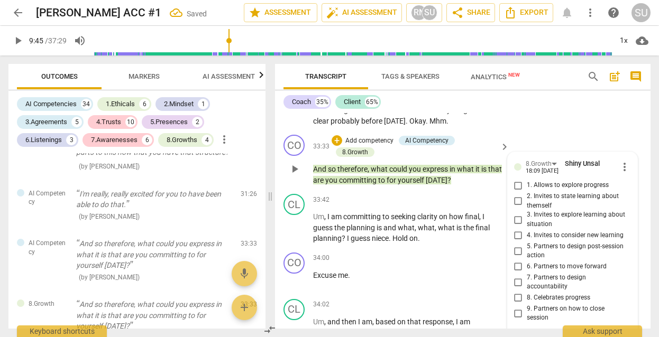
scroll to position [8788, 0]
click at [516, 244] on input "5. Partners to design post-session action" at bounding box center [518, 250] width 17 height 13
click at [396, 299] on div "34:02 + Add competency keyboard_arrow_right" at bounding box center [411, 305] width 197 height 12
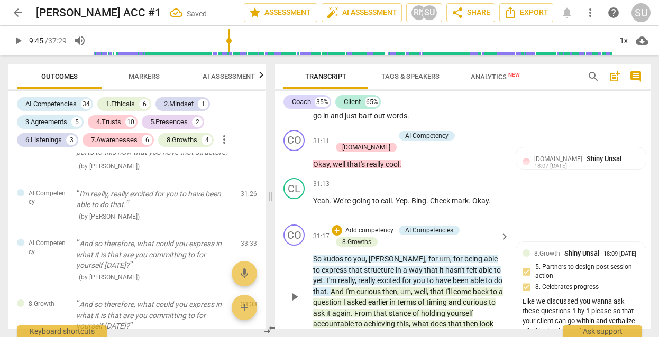
scroll to position [8314, 0]
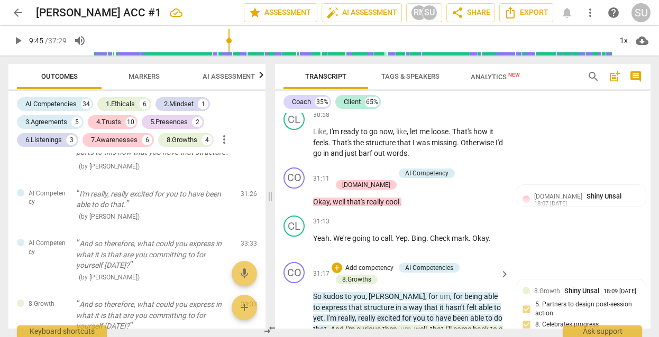
click at [380, 264] on p "Add competency" at bounding box center [369, 269] width 50 height 10
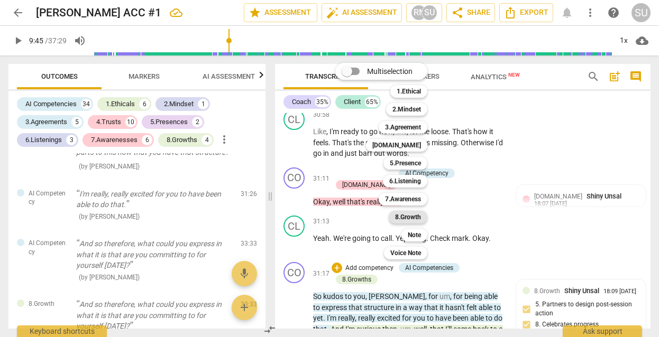
click at [405, 216] on b "8.Growth" at bounding box center [408, 217] width 26 height 13
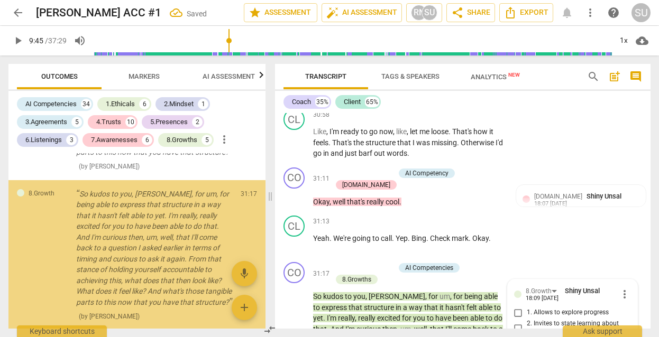
scroll to position [5350, 0]
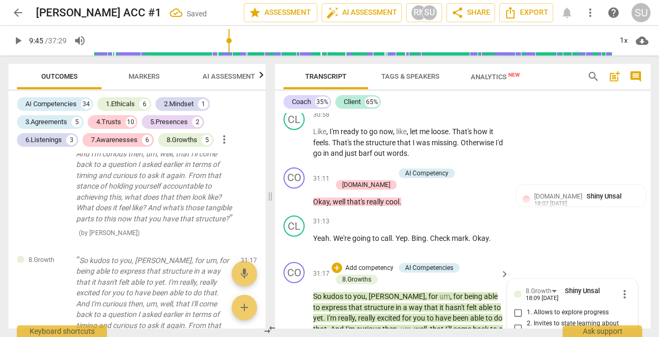
click at [556, 212] on div "CL play_arrow pause 31:13 + Add competency keyboard_arrow_right Yeah . We're go…" at bounding box center [462, 235] width 375 height 47
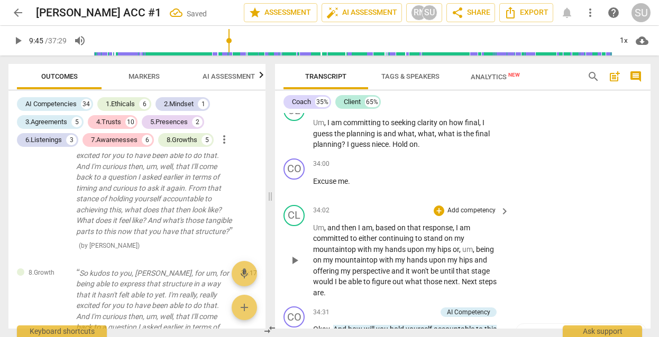
scroll to position [8882, 0]
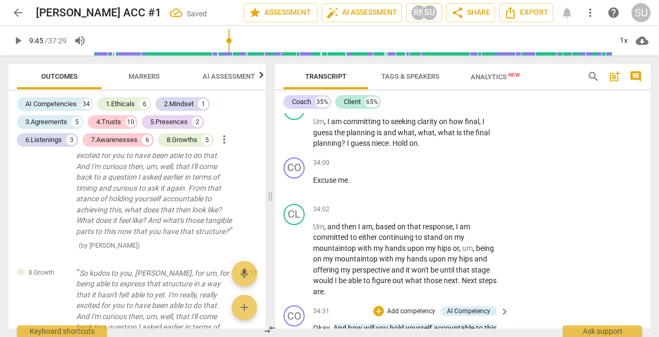
click at [423, 307] on p "Add competency" at bounding box center [411, 312] width 50 height 10
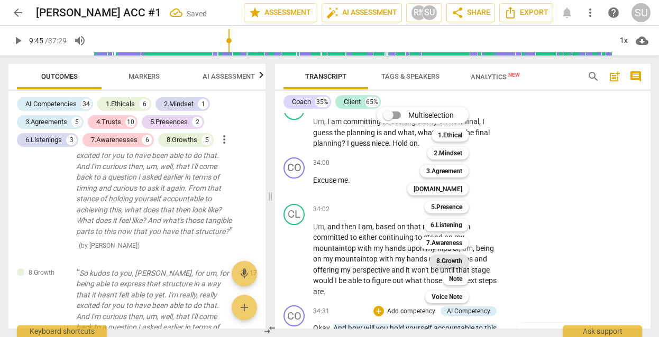
click at [449, 262] on b "8.Growth" at bounding box center [449, 261] width 26 height 13
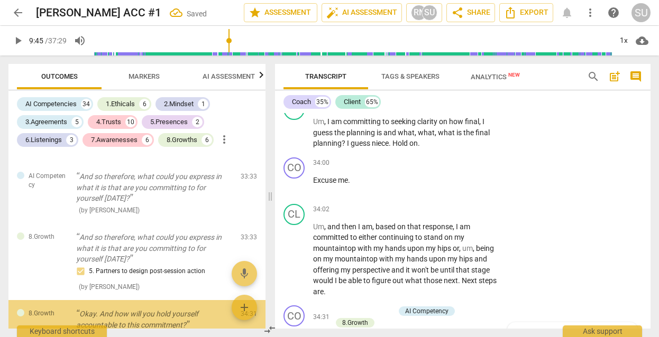
scroll to position [9063, 0]
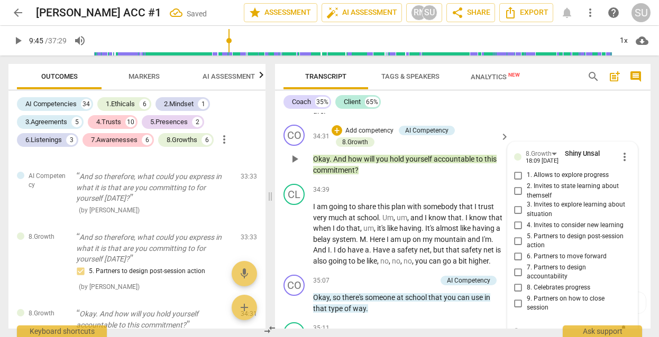
click at [516, 266] on input "7. Partners to design accountability" at bounding box center [518, 272] width 17 height 13
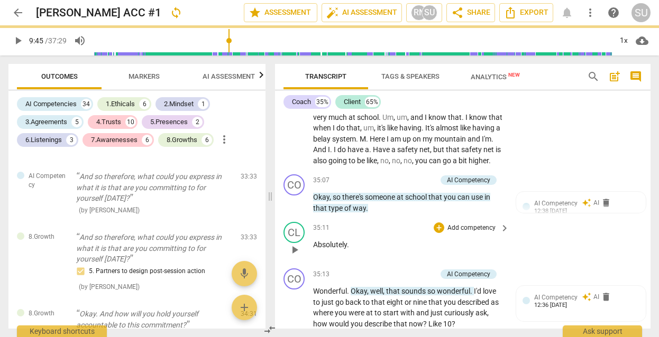
scroll to position [9185, 0]
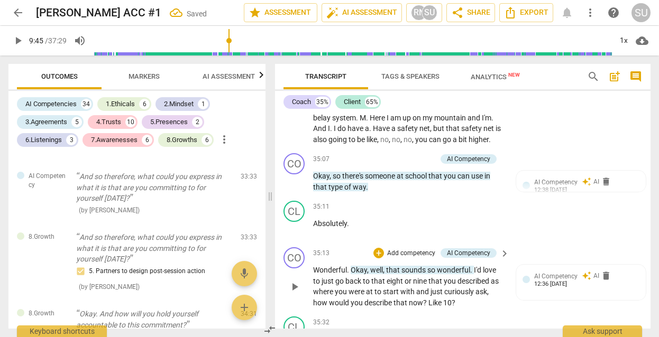
click at [424, 249] on p "Add competency" at bounding box center [411, 254] width 50 height 10
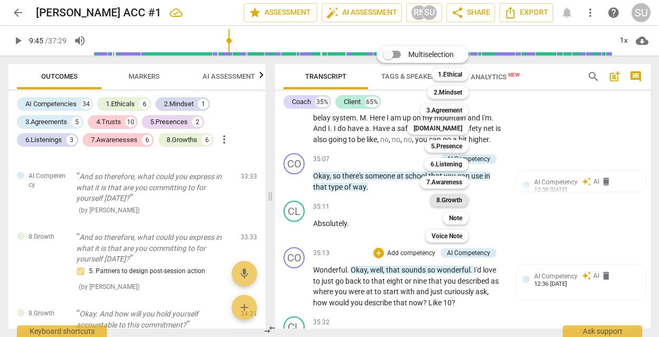
click at [454, 203] on b "8.Growth" at bounding box center [449, 200] width 26 height 13
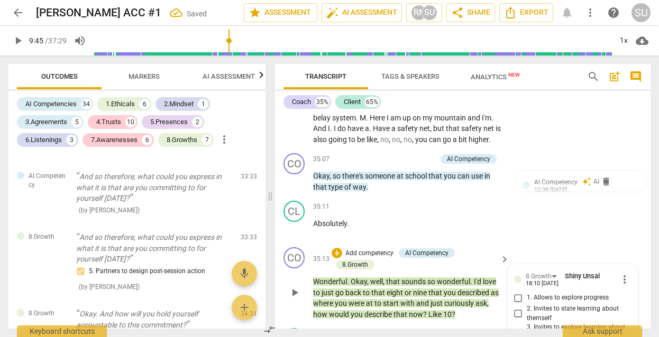
scroll to position [5826, 0]
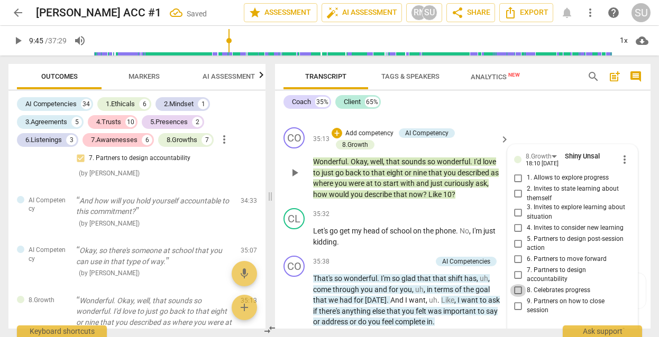
click at [516, 284] on input "8. Celebrates progress" at bounding box center [518, 290] width 17 height 13
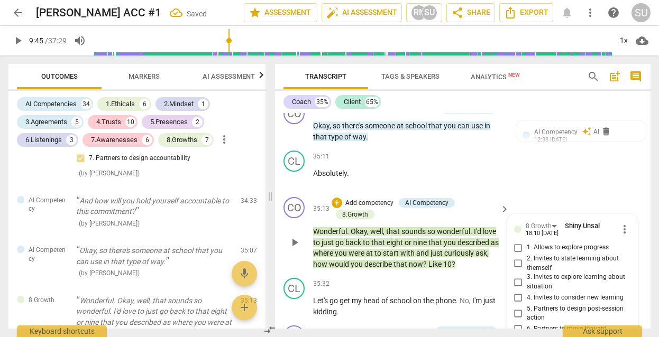
scroll to position [9231, 0]
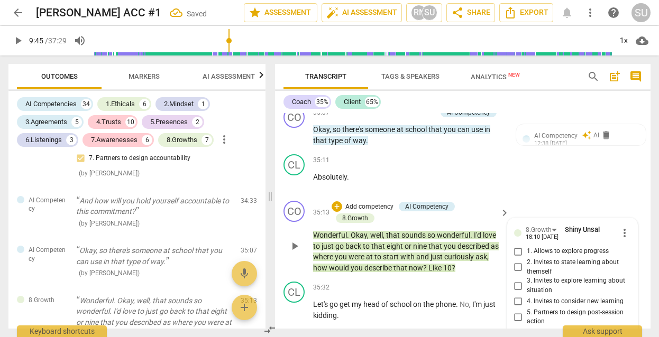
click at [519, 245] on input "1. Allows to explore progress" at bounding box center [518, 251] width 17 height 13
click at [484, 197] on div "CO play_arrow pause 35:13 + Add competency AI Competency 8.Growth keyboard_arro…" at bounding box center [462, 237] width 375 height 81
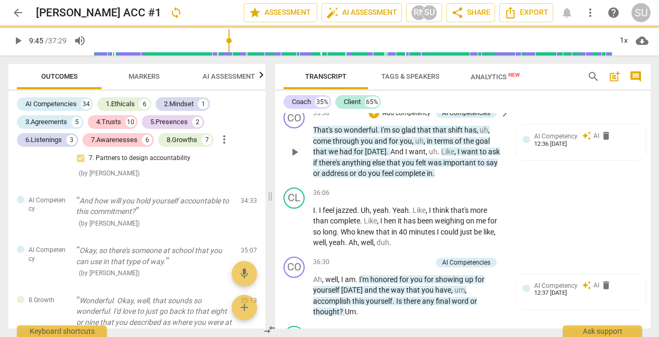
scroll to position [9461, 0]
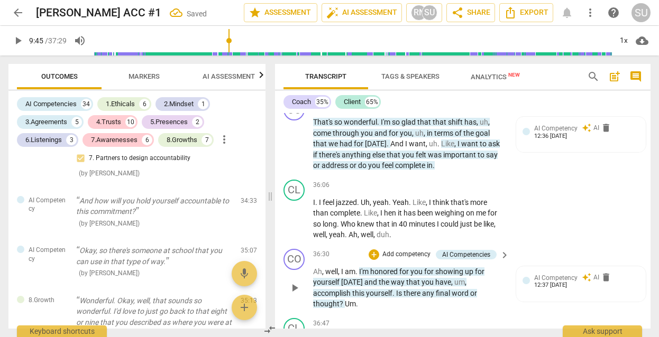
click at [416, 250] on p "Add competency" at bounding box center [406, 255] width 50 height 10
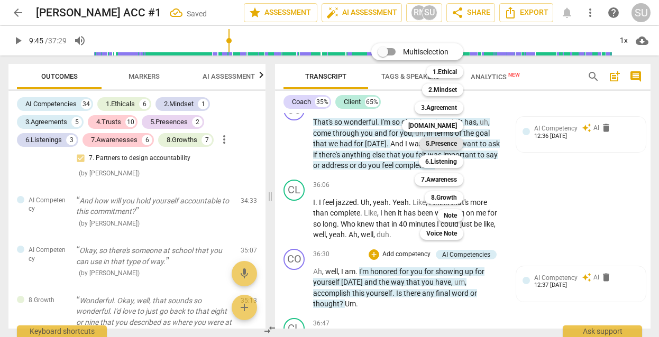
click at [441, 144] on b "5.Presence" at bounding box center [441, 143] width 31 height 13
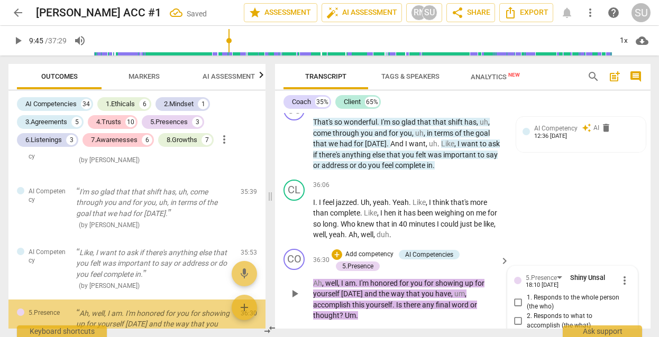
scroll to position [6136, 0]
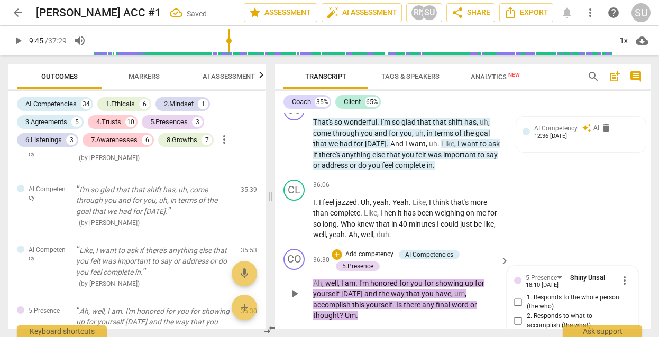
click at [513, 296] on input "1. Responds to the whole person (the who)" at bounding box center [518, 302] width 17 height 13
click at [556, 176] on div "CL play_arrow pause 36:06 + Add competency keyboard_arrow_right I . I feel jazz…" at bounding box center [462, 210] width 375 height 69
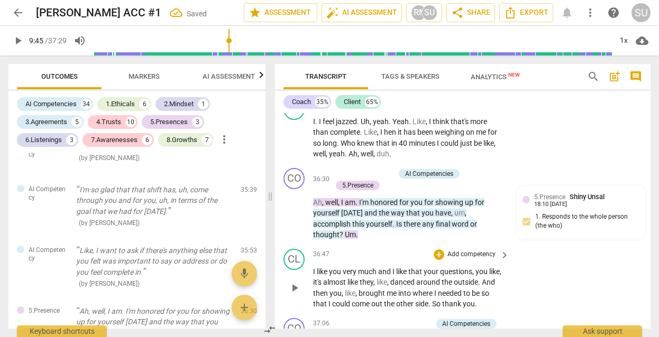
scroll to position [9573, 0]
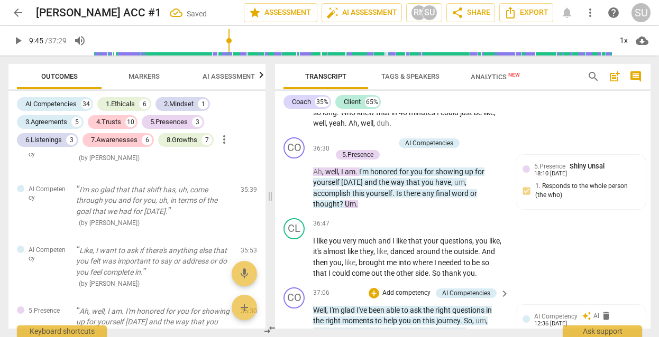
click at [408, 289] on p "Add competency" at bounding box center [406, 294] width 50 height 10
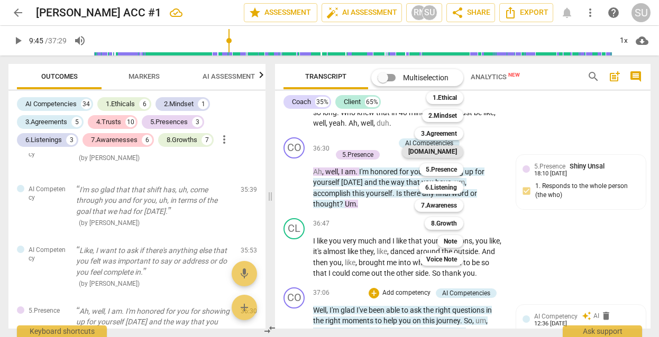
click at [445, 155] on b "[DOMAIN_NAME]" at bounding box center [432, 151] width 49 height 13
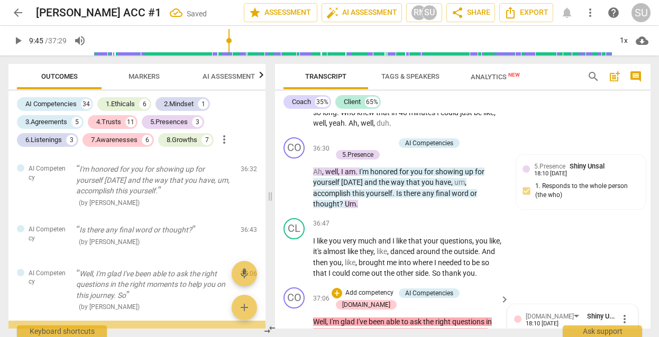
scroll to position [6400, 0]
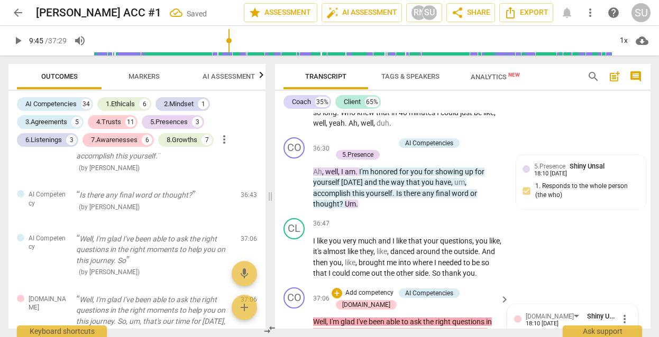
click at [517, 332] on input "1. Respects talents and insights" at bounding box center [518, 338] width 17 height 13
click at [567, 214] on div "CL play_arrow pause 36:47 + Add competency keyboard_arrow_right I like you very…" at bounding box center [462, 248] width 375 height 69
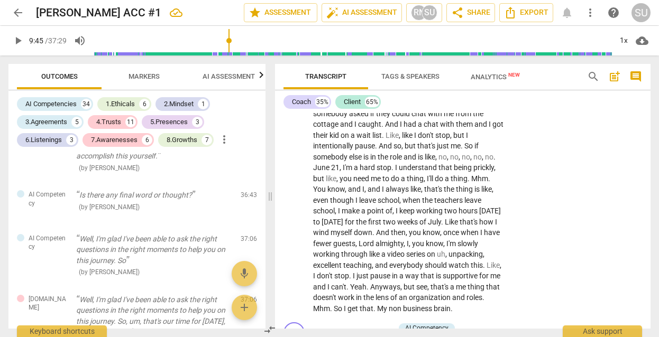
scroll to position [6955, 0]
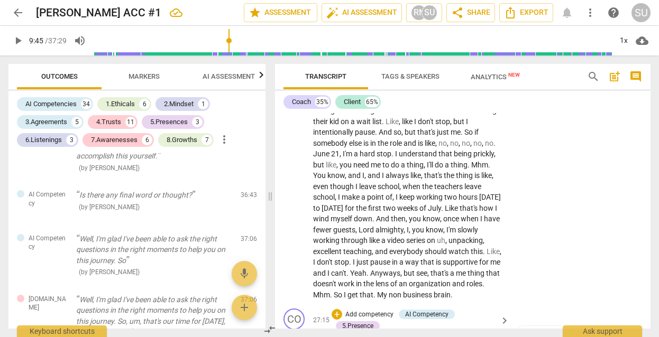
click at [374, 310] on p "Add competency" at bounding box center [369, 315] width 50 height 10
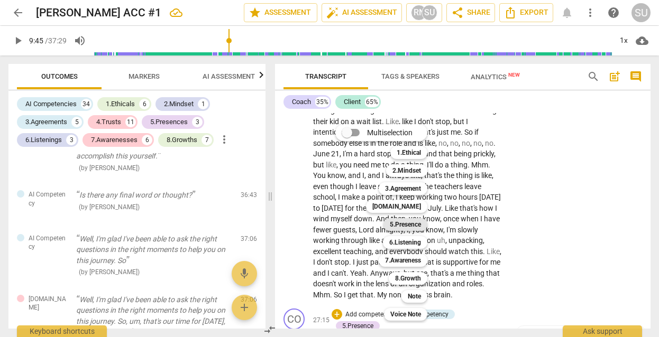
click at [410, 225] on b "5.Presence" at bounding box center [405, 224] width 31 height 13
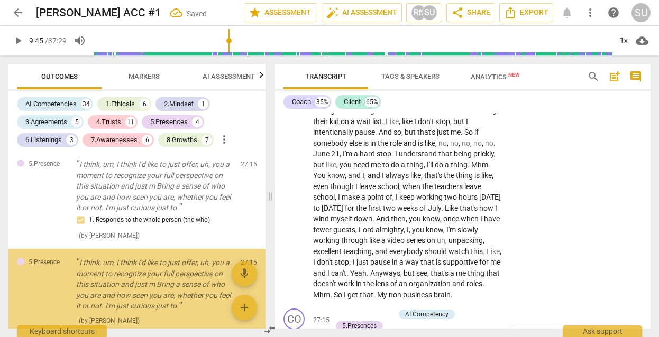
scroll to position [7092, 0]
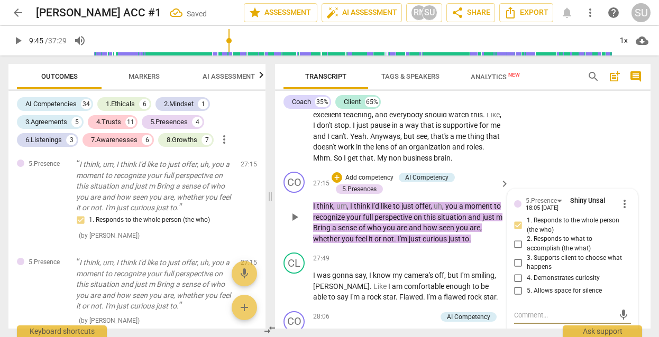
click at [515, 285] on input "5. Allows space for silence" at bounding box center [518, 291] width 17 height 13
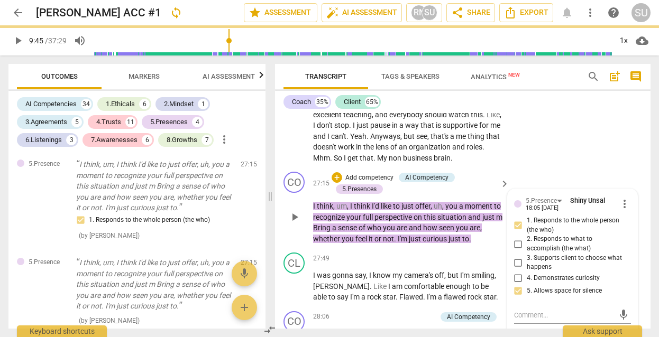
click at [291, 193] on div "play_arrow pause" at bounding box center [299, 217] width 27 height 48
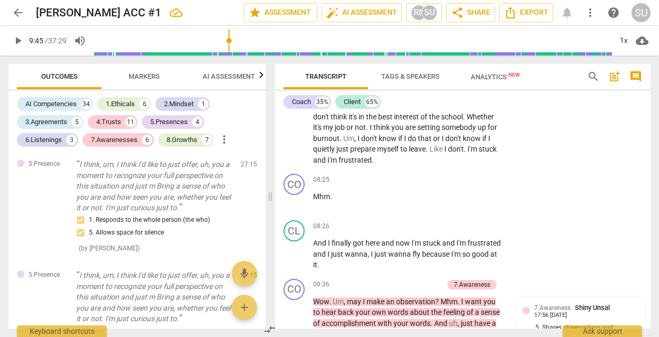
scroll to position [2082, 0]
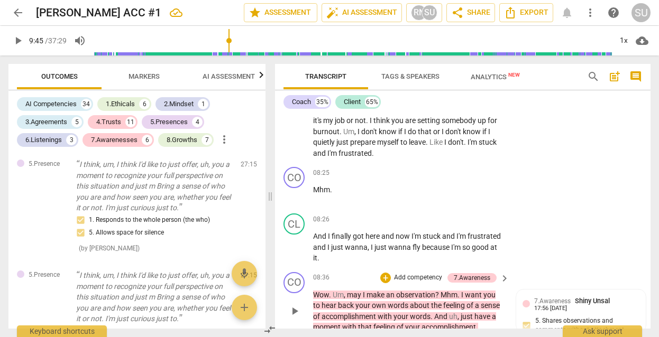
click at [431, 273] on p "Add competency" at bounding box center [418, 278] width 50 height 10
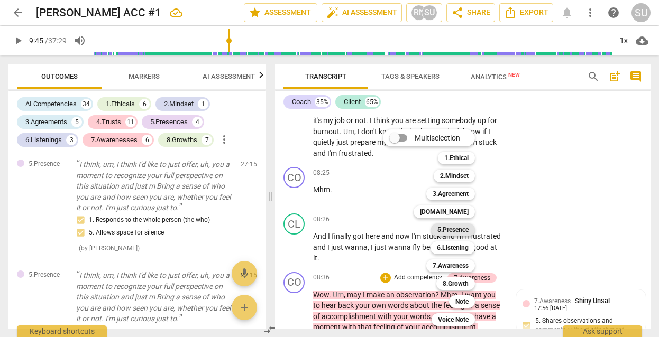
click at [453, 235] on b "5.Presence" at bounding box center [452, 230] width 31 height 13
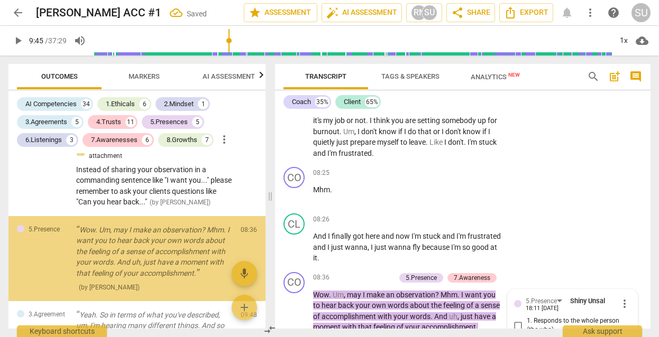
scroll to position [2254, 0]
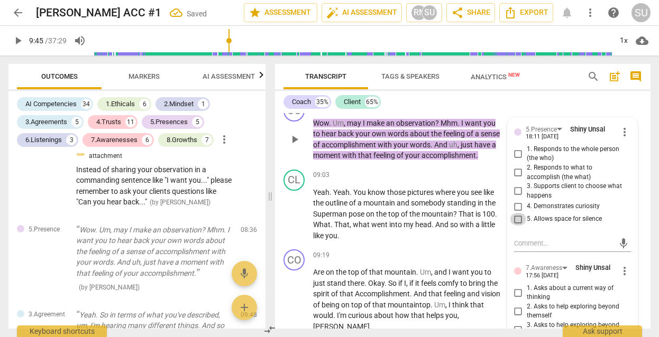
click at [517, 213] on input "5. Allows space for silence" at bounding box center [518, 219] width 17 height 13
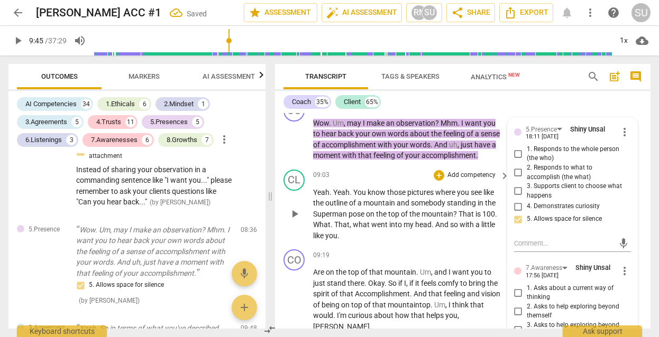
click at [399, 175] on div "09:03 + Add competency keyboard_arrow_right Yeah . Yeah . You know those pictur…" at bounding box center [411, 206] width 197 height 72
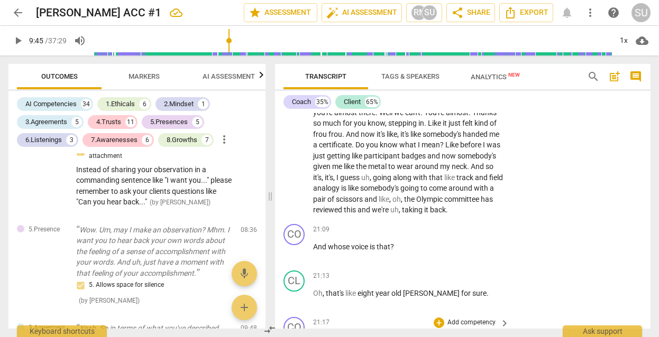
scroll to position [5528, 0]
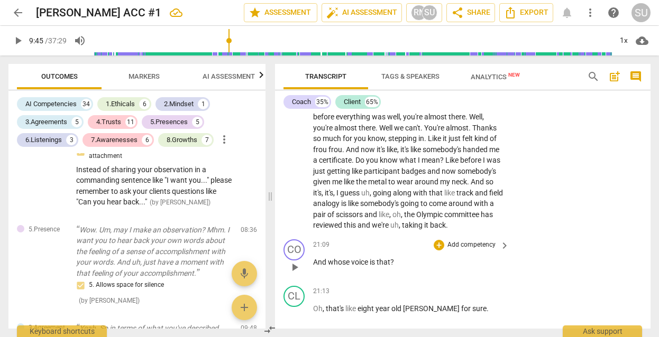
click at [460, 241] on p "Add competency" at bounding box center [471, 246] width 50 height 10
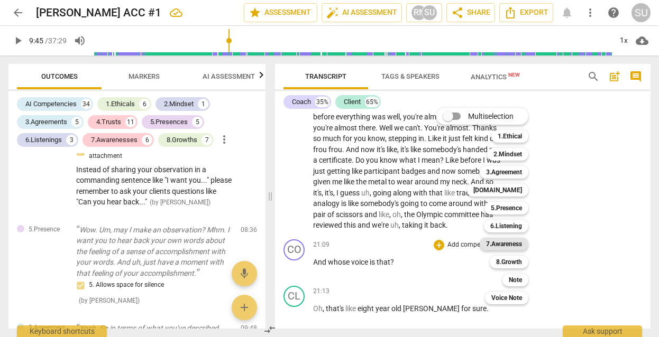
click at [490, 249] on b "7.Awareness" at bounding box center [504, 244] width 36 height 13
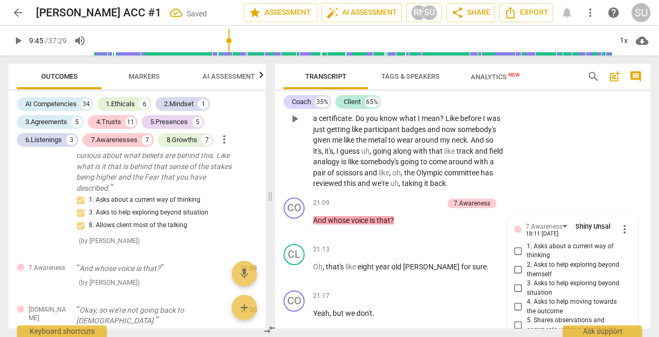
scroll to position [5570, 0]
click at [519, 263] on input "2. Asks to help exploring beyond themself" at bounding box center [518, 269] width 17 height 13
click at [558, 129] on div "CL play_arrow pause 20:14 + Add competency keyboard_arrow_right I guess it's li…" at bounding box center [462, 109] width 375 height 167
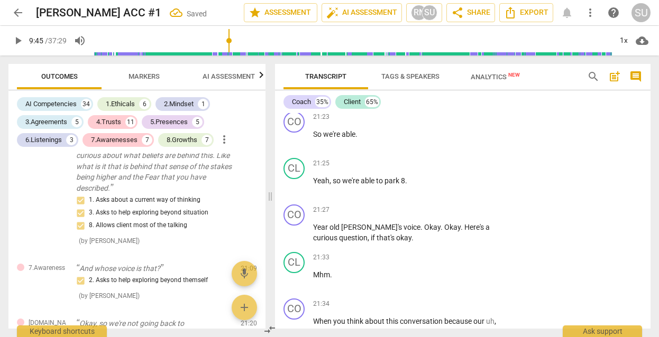
scroll to position [5941, 0]
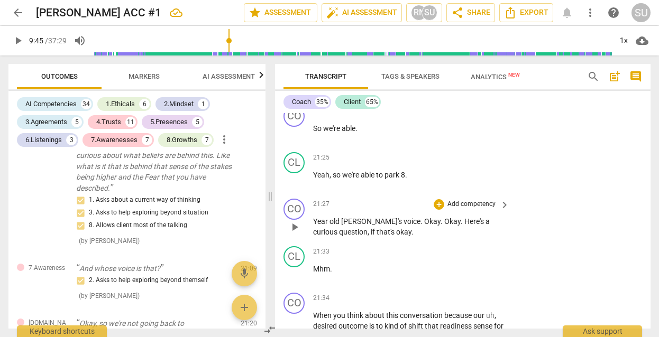
click at [456, 200] on p "Add competency" at bounding box center [471, 205] width 50 height 10
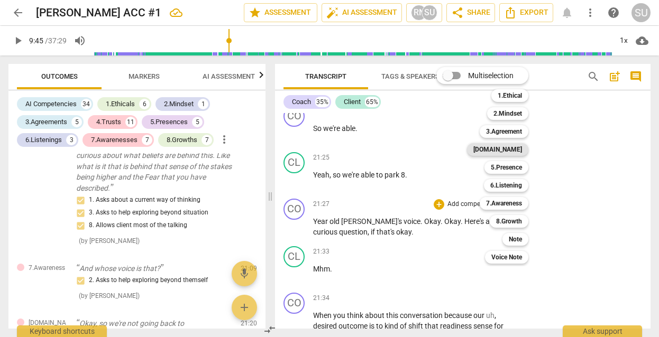
click at [507, 149] on b "[DOMAIN_NAME]" at bounding box center [497, 149] width 49 height 13
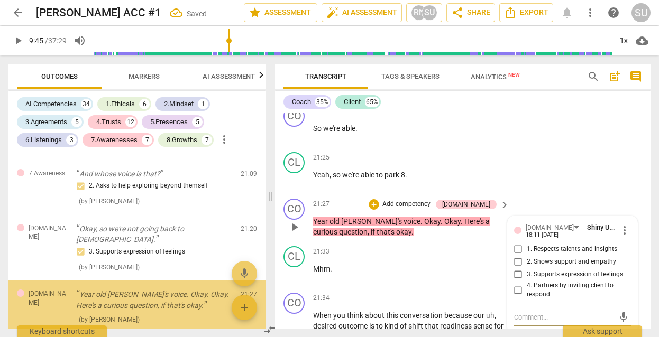
scroll to position [3818, 0]
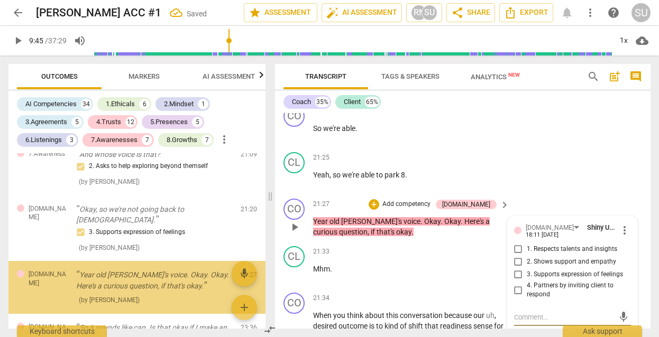
click at [511, 284] on input "4. Partners by inviting client to respond" at bounding box center [518, 290] width 17 height 13
click at [581, 148] on div "CL play_arrow pause 21:25 + Add competency keyboard_arrow_right Yeah , so we're…" at bounding box center [462, 171] width 375 height 47
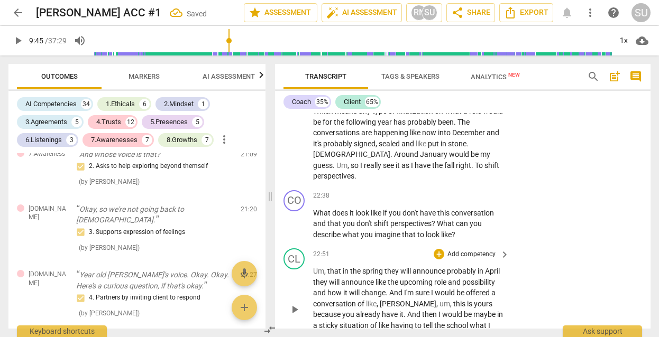
scroll to position [6211, 0]
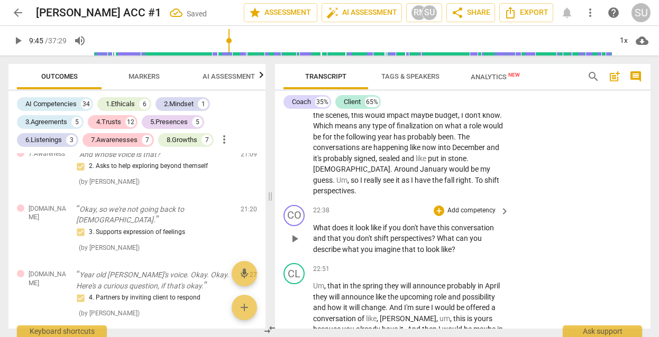
click at [475, 206] on p "Add competency" at bounding box center [471, 211] width 50 height 10
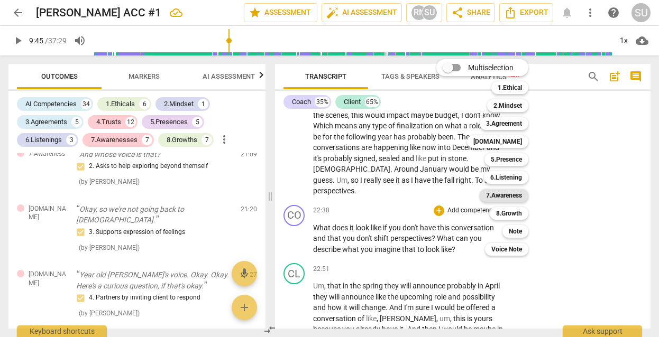
click at [499, 198] on b "7.Awareness" at bounding box center [504, 195] width 36 height 13
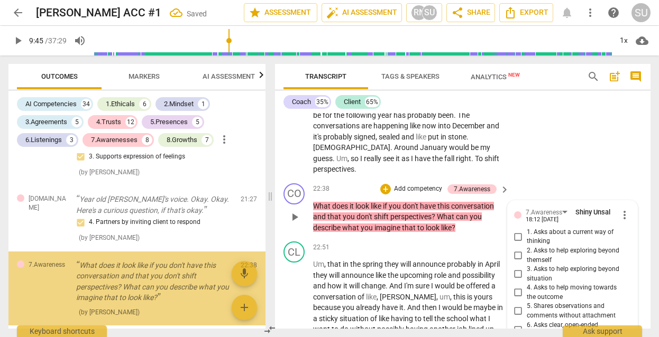
scroll to position [6222, 0]
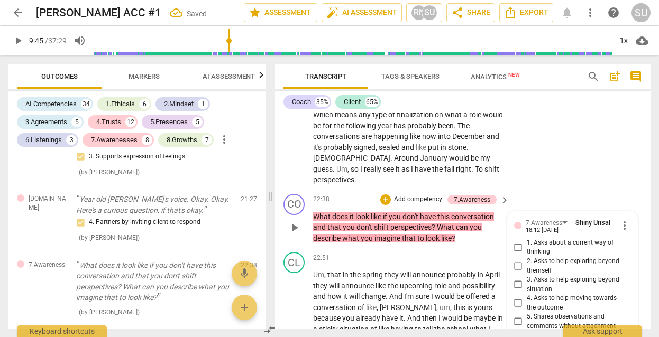
click at [517, 279] on input "3. Asks to help exploring beyond situation" at bounding box center [518, 285] width 17 height 13
click at [563, 133] on div "CL play_arrow pause 21:55 + Add competency keyboard_arrow_right Well , the way …" at bounding box center [462, 128] width 375 height 124
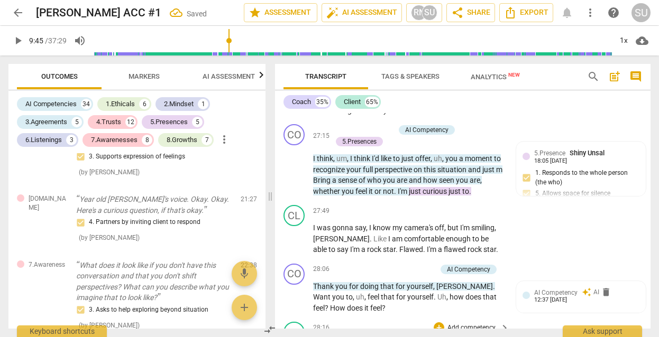
scroll to position [7135, 0]
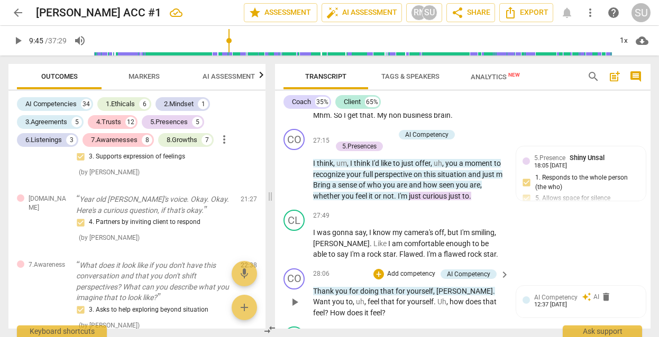
click at [424, 270] on p "Add competency" at bounding box center [411, 275] width 50 height 10
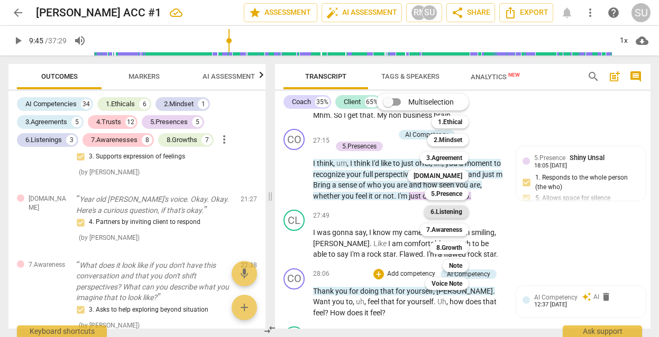
click at [446, 211] on b "6.Listening" at bounding box center [446, 212] width 32 height 13
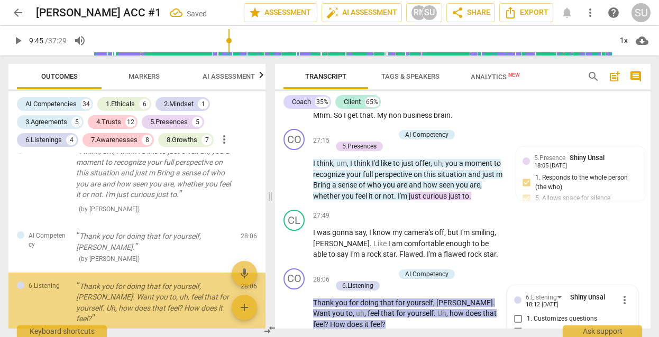
scroll to position [7256, 0]
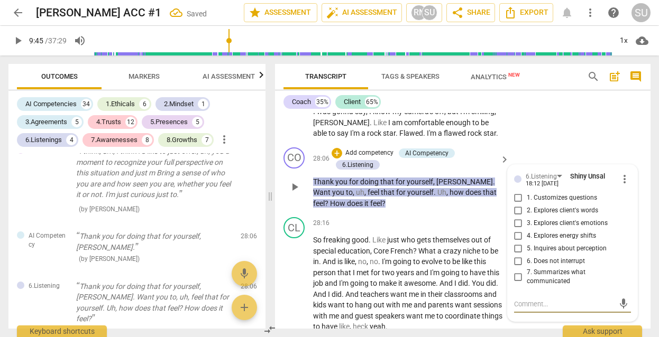
click at [518, 217] on input "3. Explores client's emotions" at bounding box center [518, 223] width 17 height 13
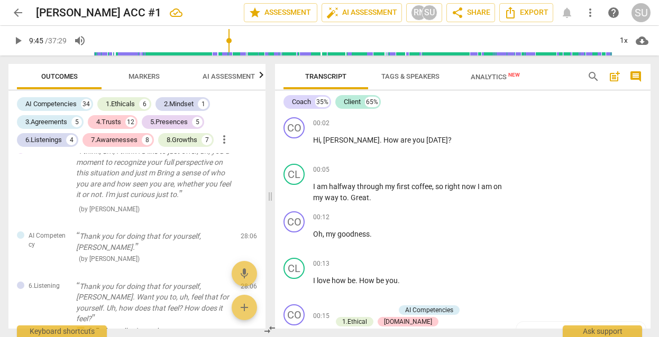
scroll to position [0, 0]
click at [638, 77] on span "comment" at bounding box center [635, 76] width 13 height 13
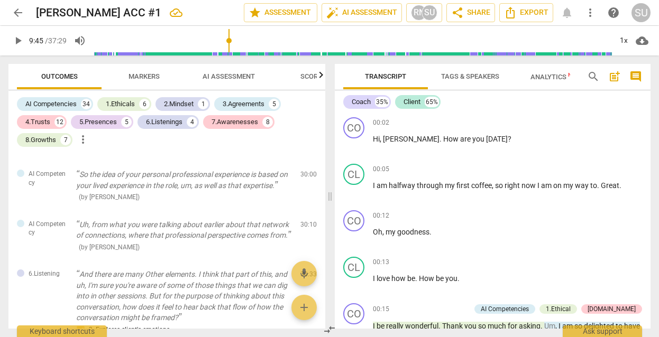
click at [617, 76] on span "post_add" at bounding box center [614, 76] width 13 height 13
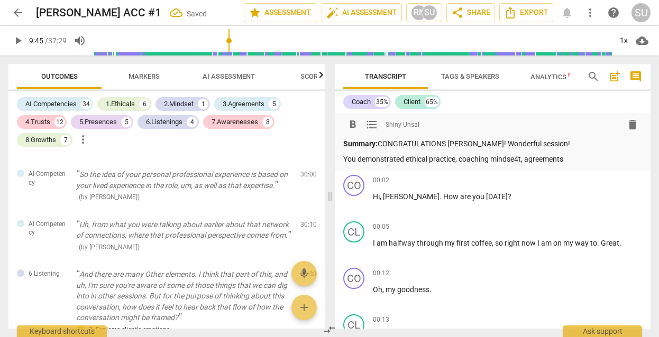
click at [519, 160] on p "You demonstrated ethical practice, coaching mindse4t, agreements" at bounding box center [492, 159] width 299 height 11
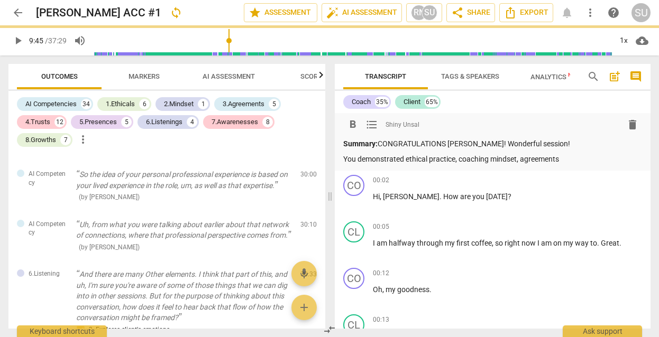
click at [563, 158] on p "You demonstrated ethical practice, coaching mindset, agreements" at bounding box center [492, 159] width 299 height 11
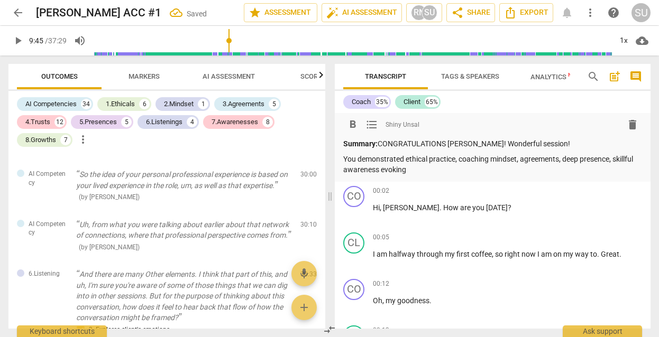
click at [564, 160] on p "You demonstrated ethical practice, coaching mindset, agreements, deep presence,…" at bounding box center [492, 165] width 299 height 22
click at [471, 170] on p "You demonstrated ethical practice, coaching mindset, agreements, trust building…" at bounding box center [492, 165] width 299 height 22
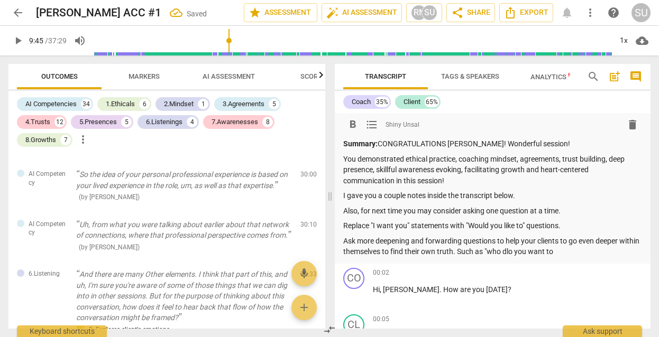
click at [532, 246] on p "Ask more deepening and forwarding questions to help your clients to go even dee…" at bounding box center [492, 247] width 299 height 22
click at [581, 247] on p "Ask more deepening and forwarding questions to help your clients to go even dee…" at bounding box center [492, 247] width 299 height 22
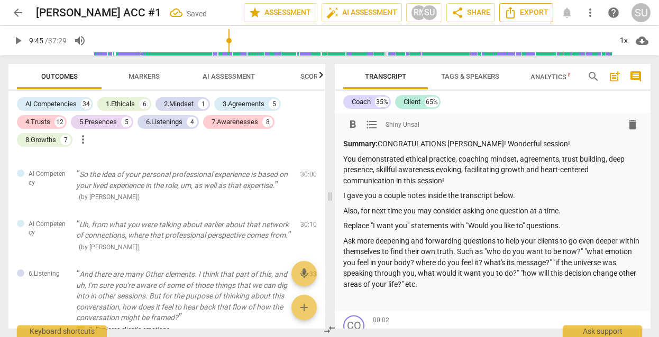
click at [527, 20] on button "Export" at bounding box center [526, 12] width 54 height 19
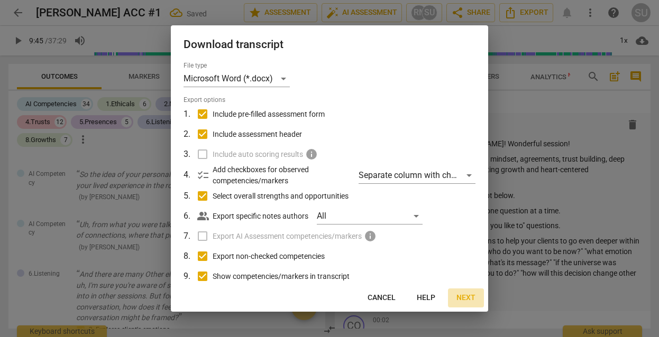
click at [466, 300] on span "Next" at bounding box center [465, 298] width 19 height 11
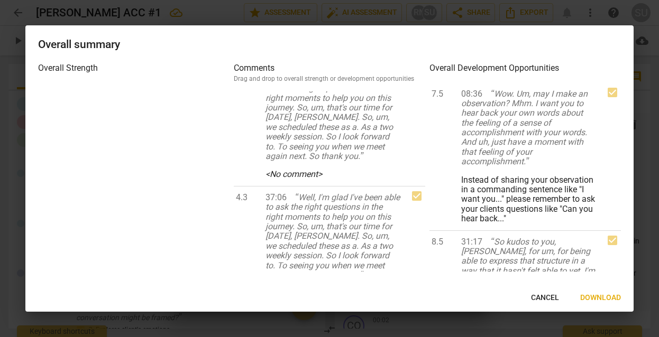
scroll to position [5675, 0]
click at [591, 296] on span "Download" at bounding box center [600, 298] width 41 height 11
